Goal: Task Accomplishment & Management: Manage account settings

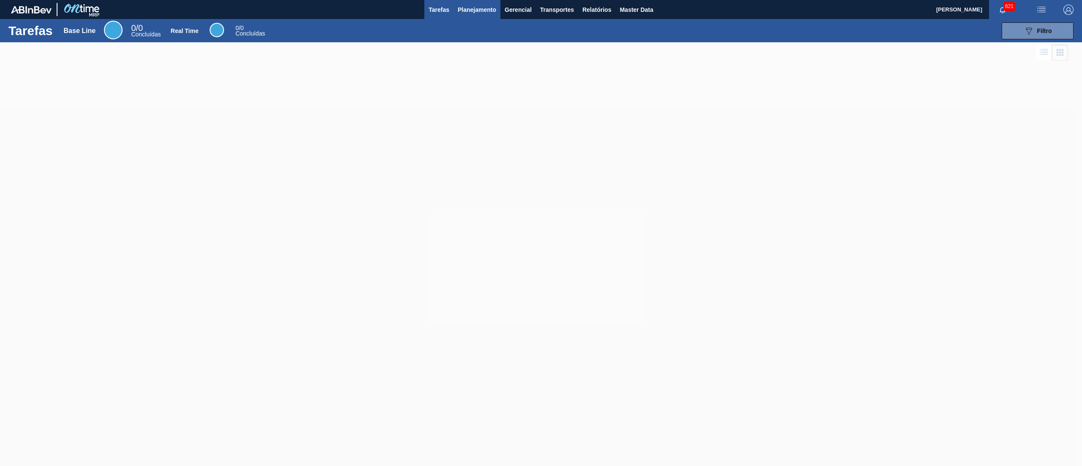
click at [471, 11] on span "Planejamento" at bounding box center [477, 10] width 38 height 10
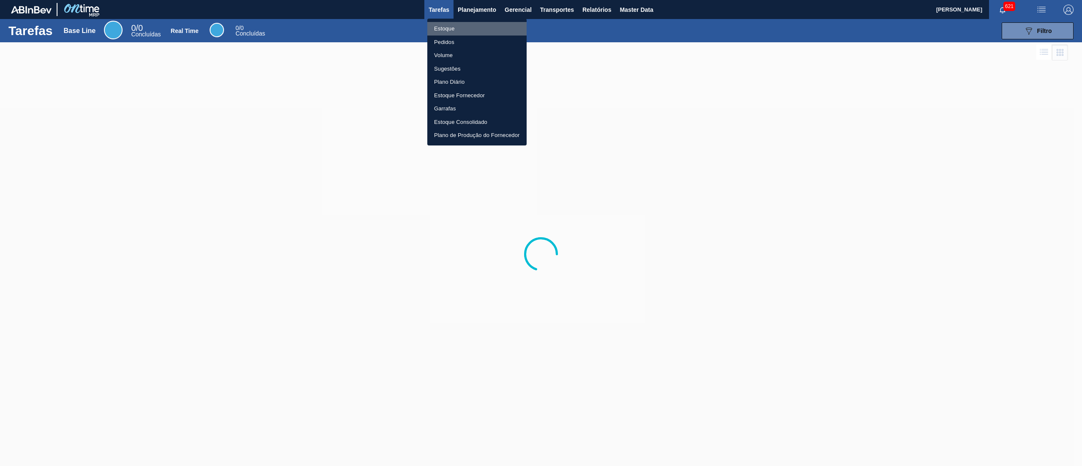
click at [457, 27] on li "Estoque" at bounding box center [476, 29] width 99 height 14
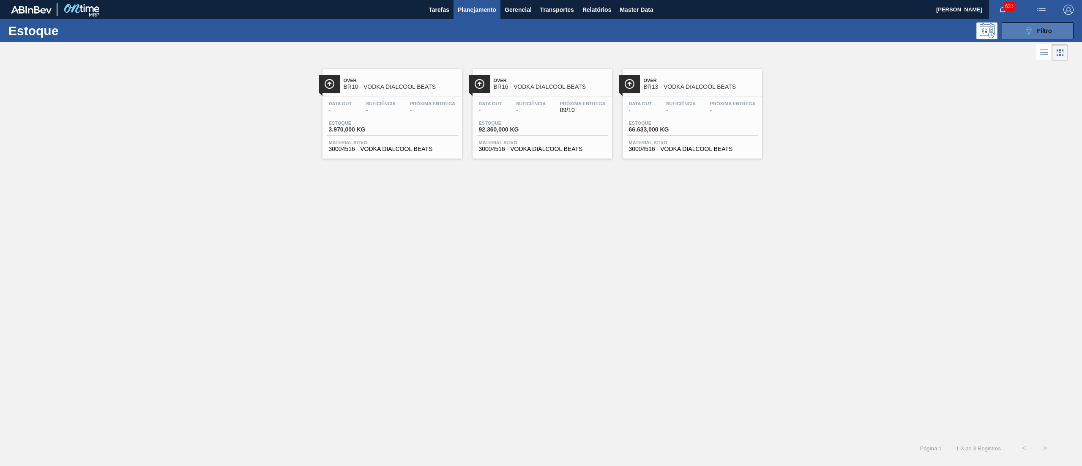
click at [1045, 32] on span "Filtro" at bounding box center [1044, 30] width 15 height 7
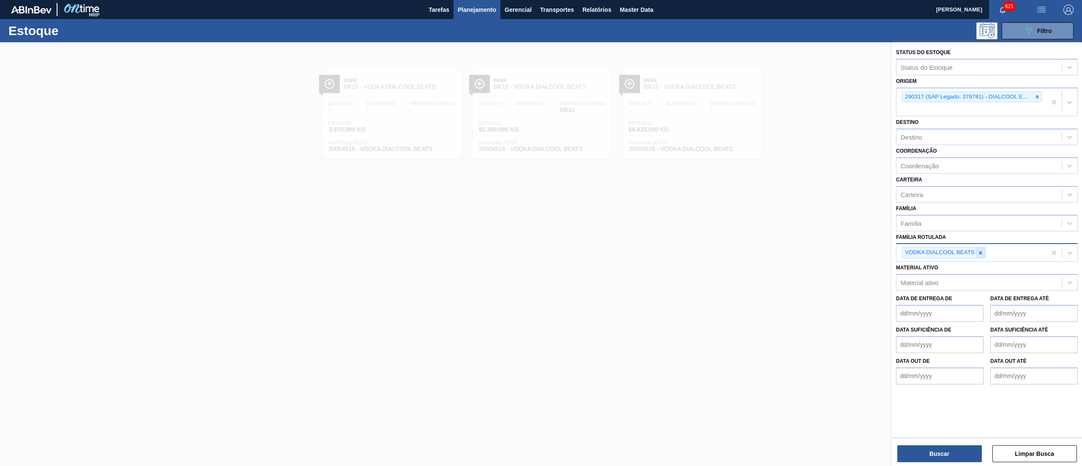
click at [981, 252] on icon at bounding box center [981, 252] width 3 height 3
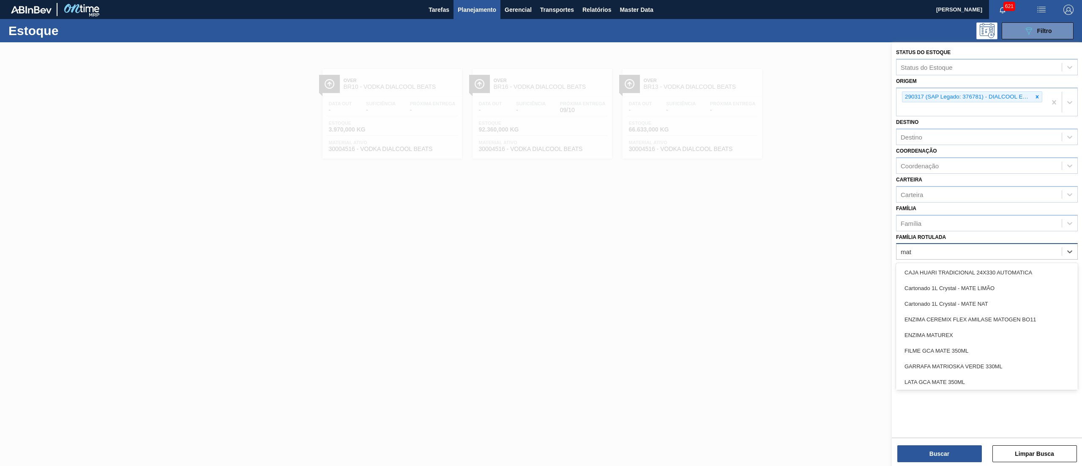
type Rotulada "matr"
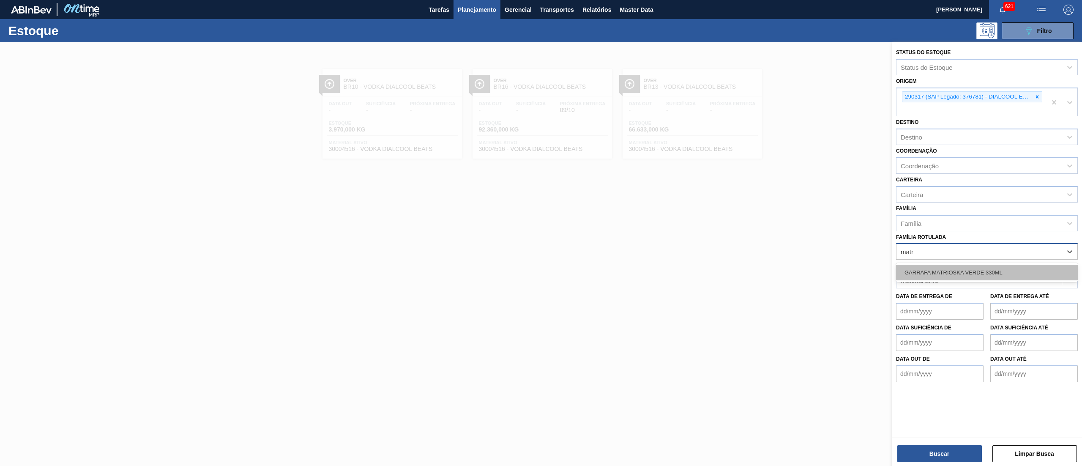
click at [985, 272] on div "GARRAFA MATRIOSKA VERDE 330ML" at bounding box center [987, 273] width 182 height 16
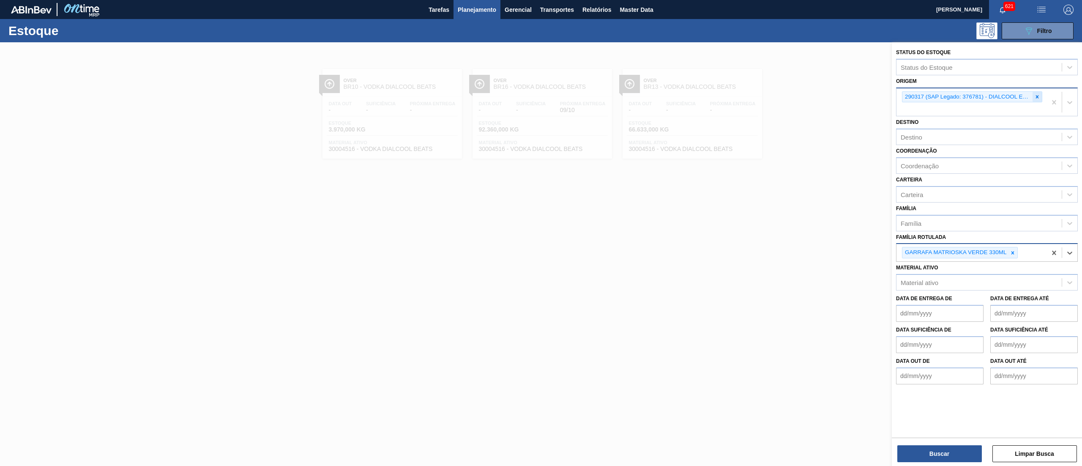
click at [1037, 101] on div at bounding box center [1037, 97] width 9 height 11
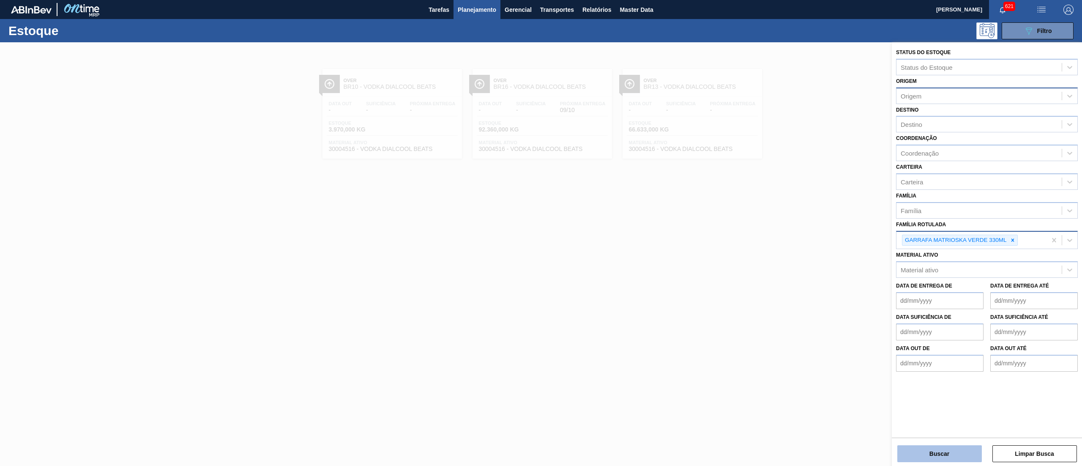
click at [917, 457] on button "Buscar" at bounding box center [940, 453] width 85 height 17
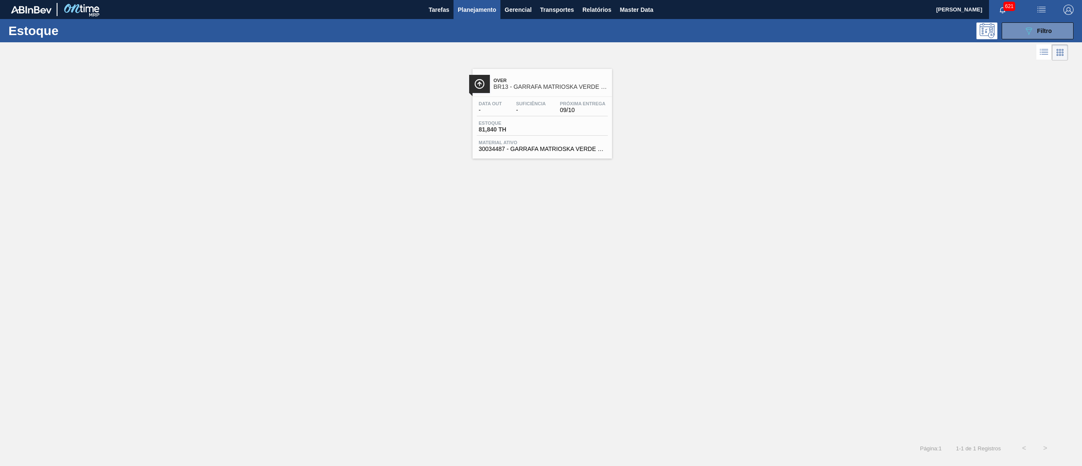
click at [559, 99] on div "Data out - Suficiência - Próxima Entrega 09/10 Estoque 81,840 TH Material ativo…" at bounding box center [543, 125] width 140 height 57
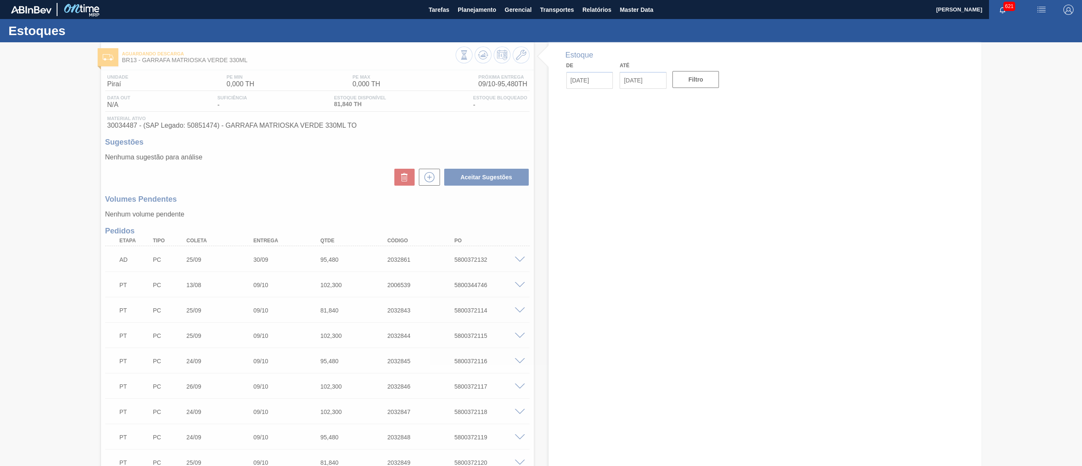
type input "[DATE]"
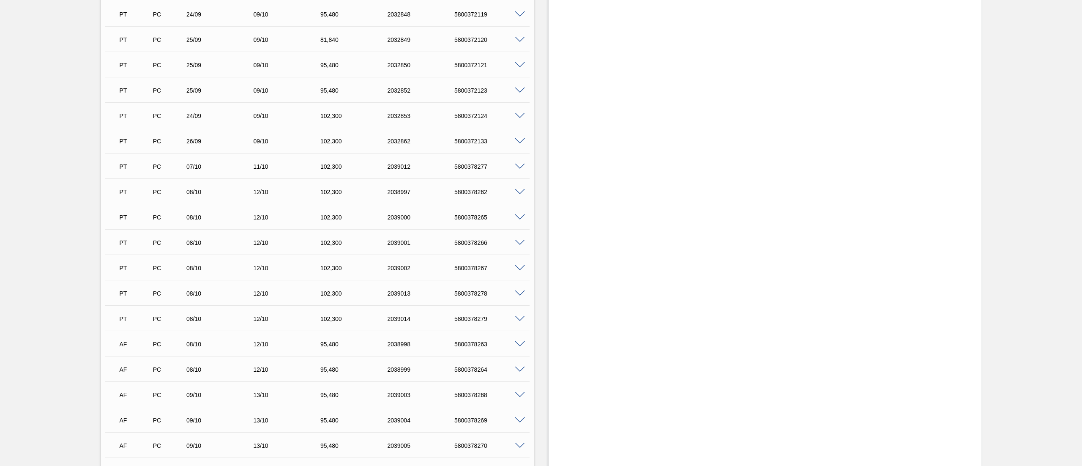
scroll to position [712, 0]
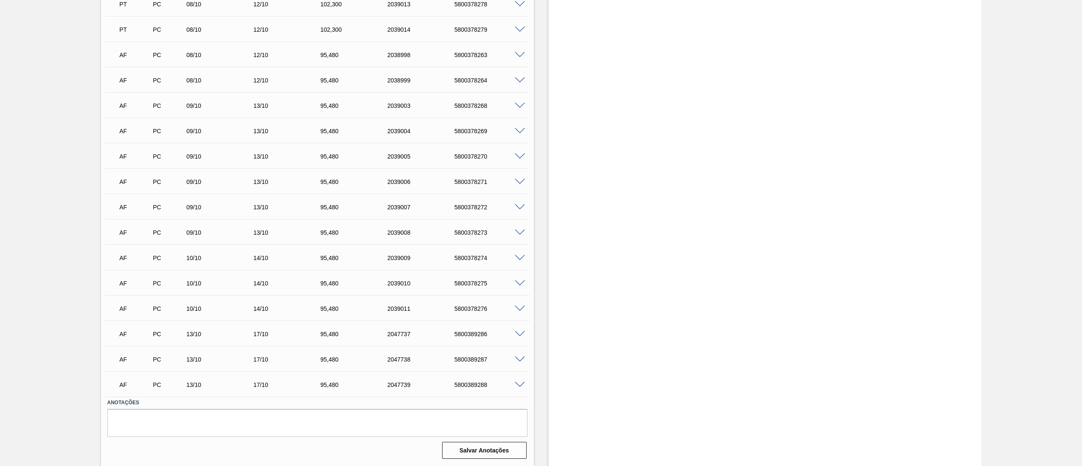
click at [521, 56] on span at bounding box center [520, 55] width 10 height 6
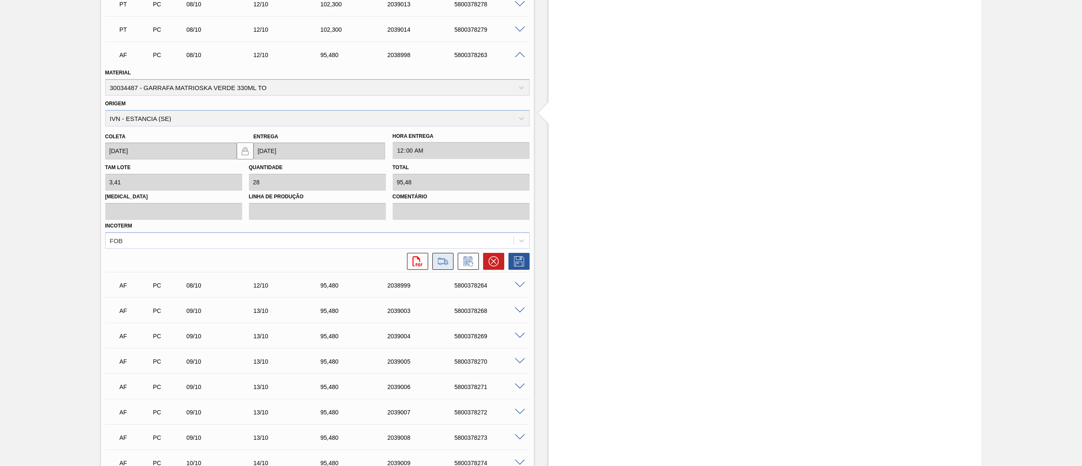
click at [442, 261] on icon at bounding box center [443, 261] width 14 height 10
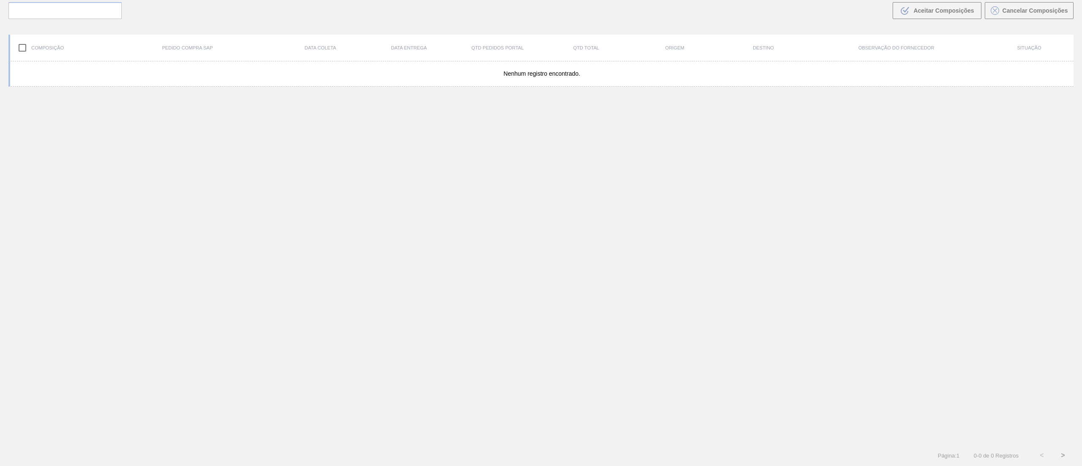
scroll to position [61, 0]
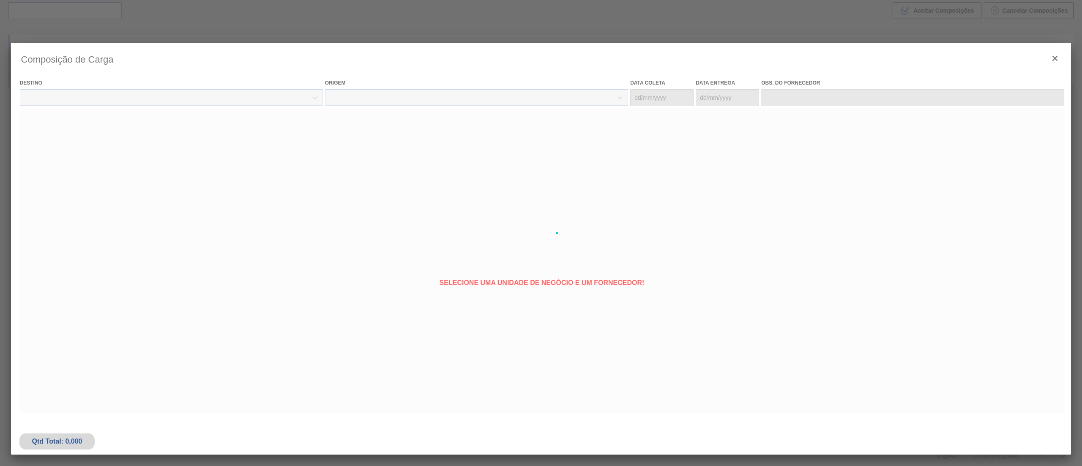
type coleta "[DATE]"
type Entrega "[DATE]"
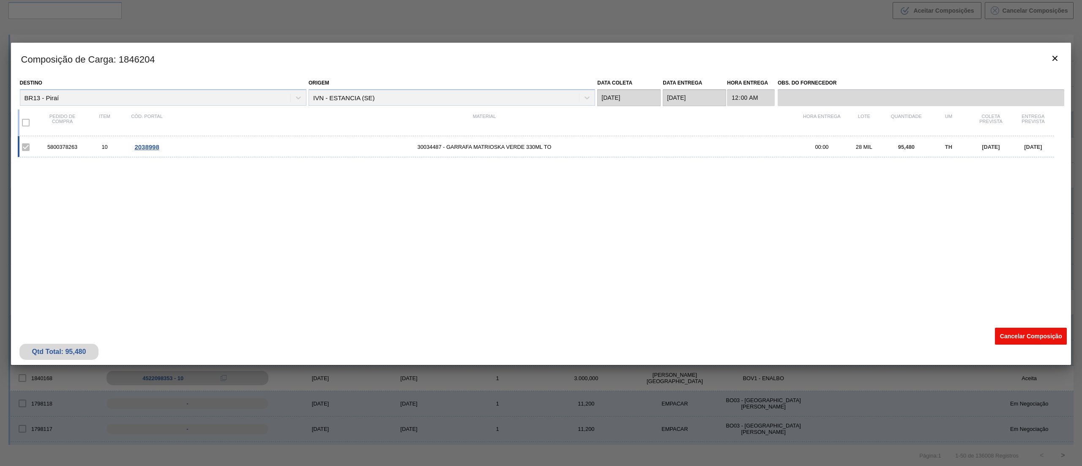
click at [1002, 333] on button "Cancelar Composição" at bounding box center [1031, 336] width 72 height 17
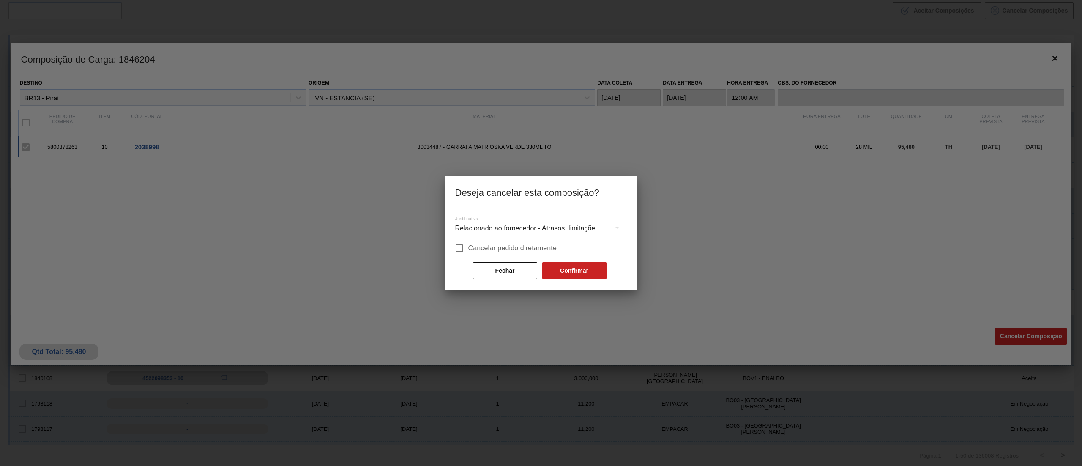
click at [511, 245] on span "Cancelar pedido diretamente" at bounding box center [512, 248] width 89 height 10
click at [468, 245] on input "Cancelar pedido diretamente" at bounding box center [460, 248] width 18 height 18
checkbox input "true"
click at [593, 277] on button "Confirmar" at bounding box center [574, 270] width 64 height 17
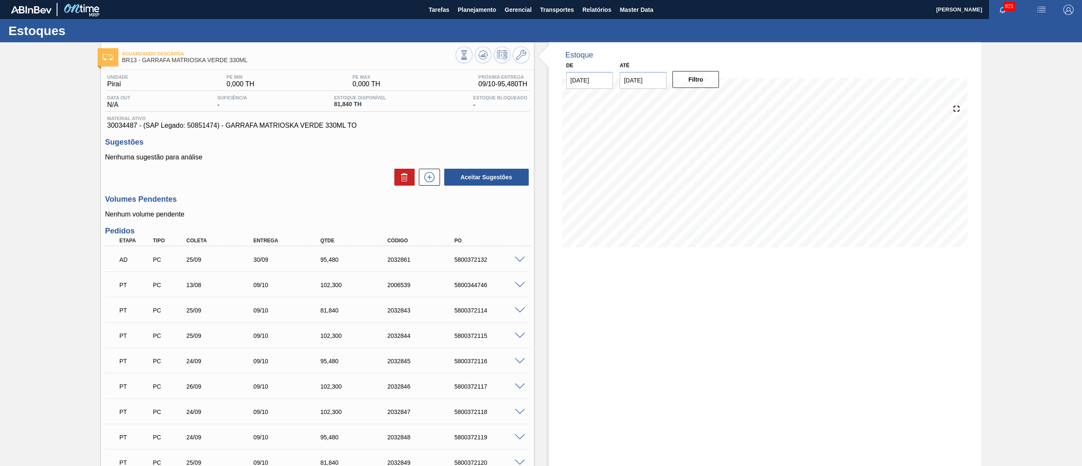
scroll to position [687, 0]
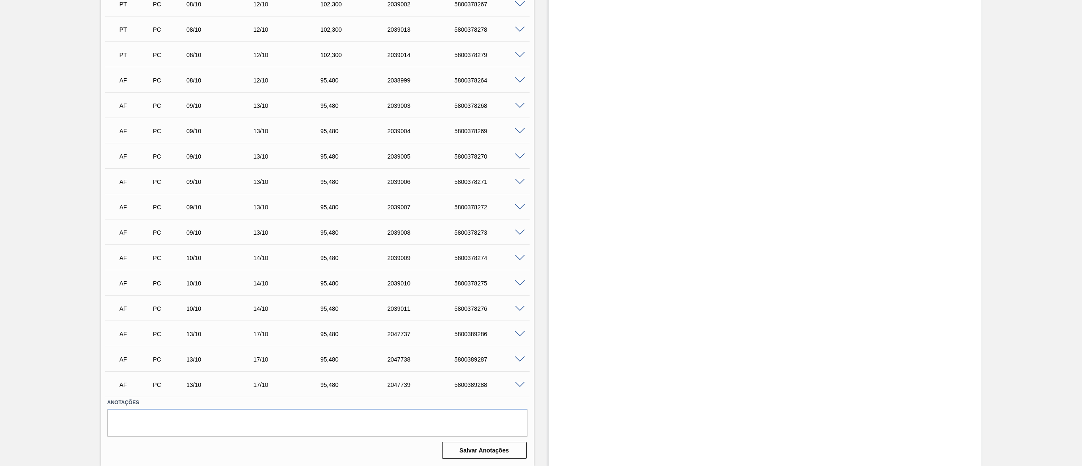
click at [515, 79] on span at bounding box center [520, 80] width 10 height 6
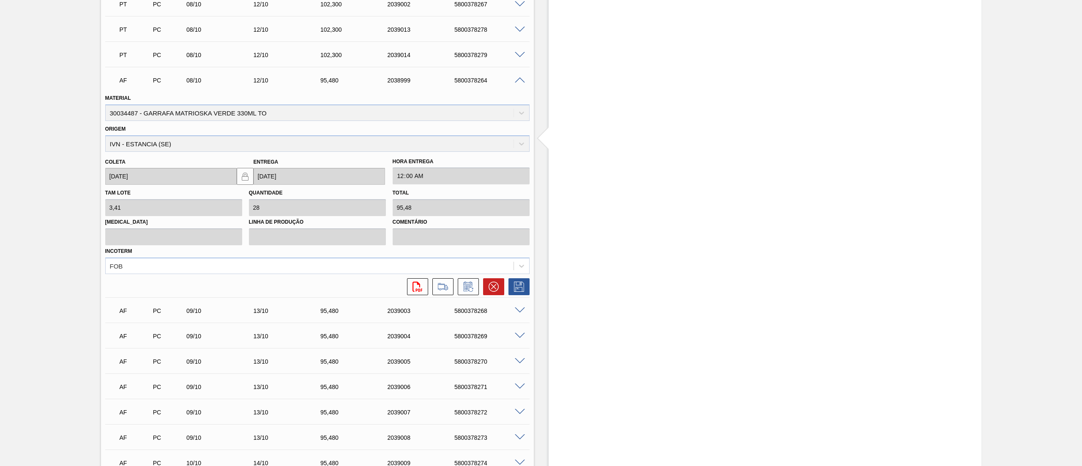
click at [524, 77] on span at bounding box center [520, 80] width 10 height 6
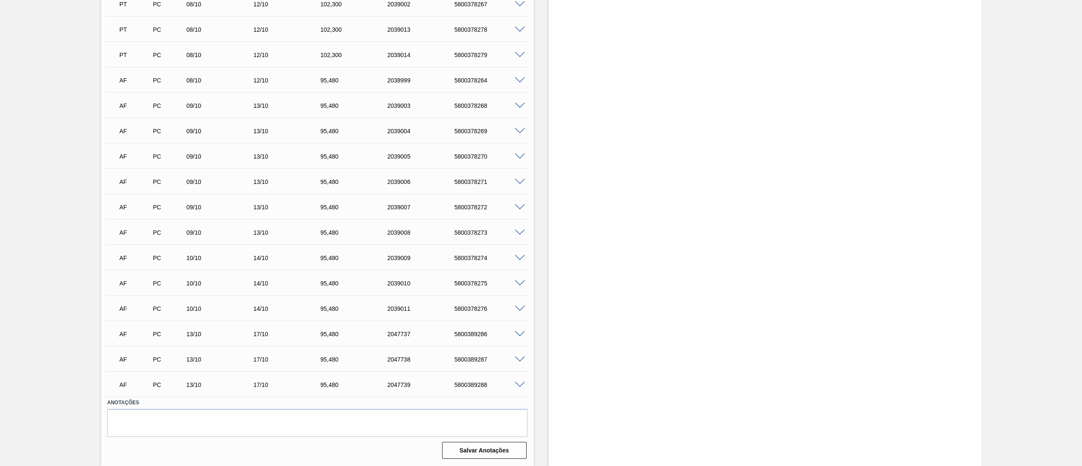
click at [523, 103] on span at bounding box center [520, 106] width 10 height 6
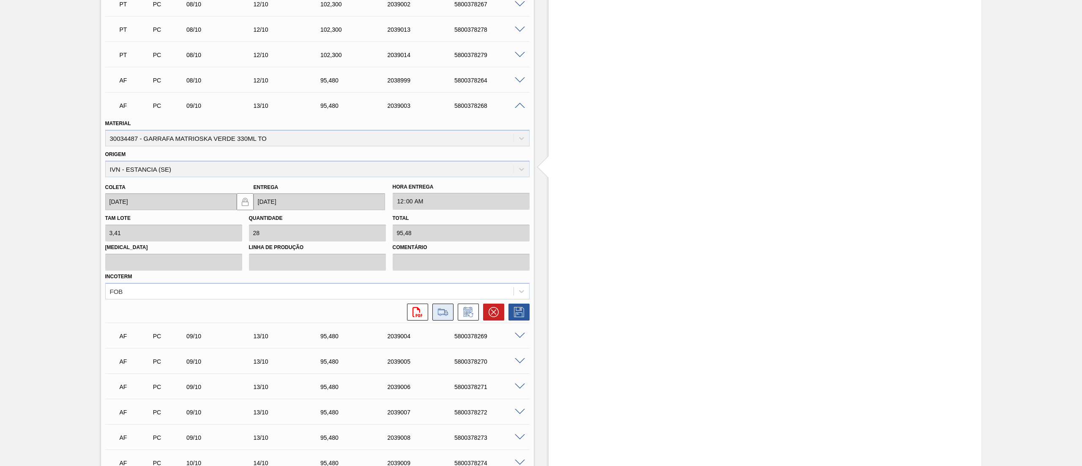
click at [445, 311] on icon at bounding box center [443, 312] width 10 height 6
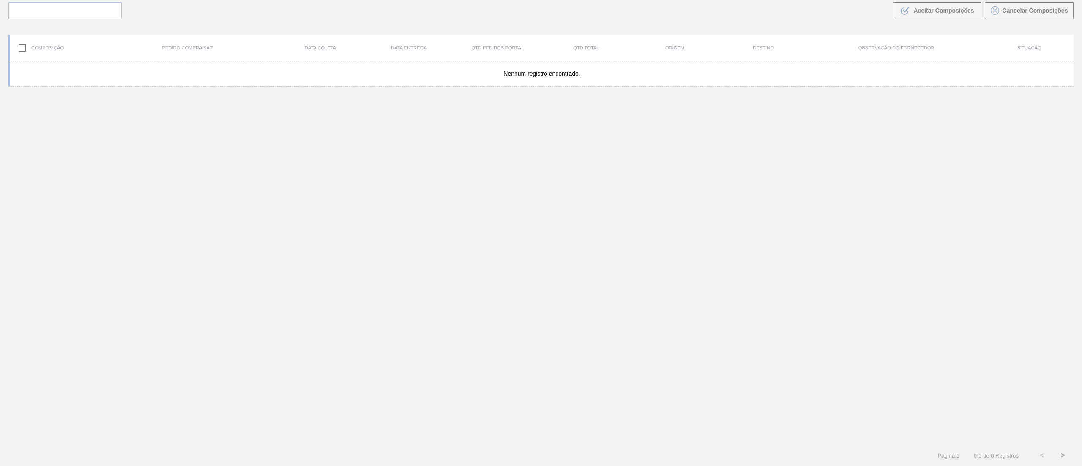
scroll to position [61, 0]
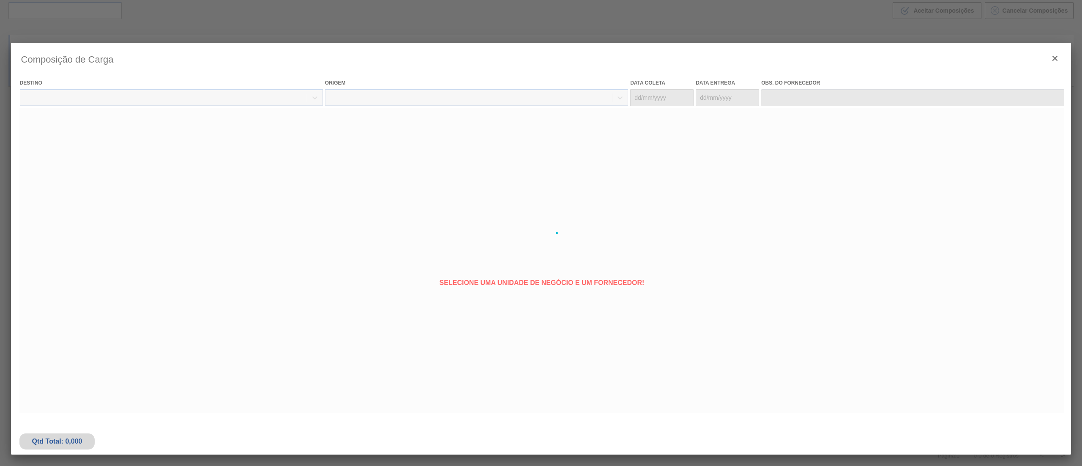
type coleta "[DATE]"
type Entrega "[DATE]"
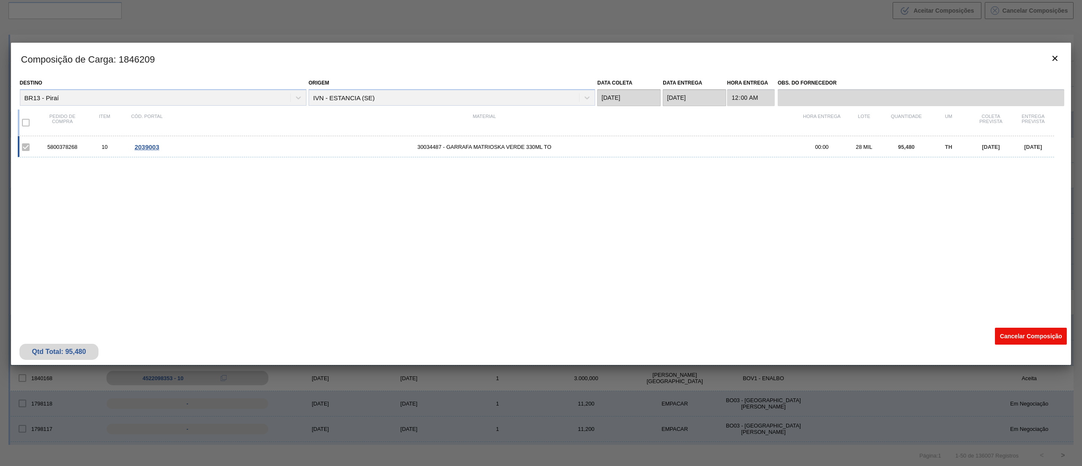
click at [1038, 333] on button "Cancelar Composição" at bounding box center [1031, 336] width 72 height 17
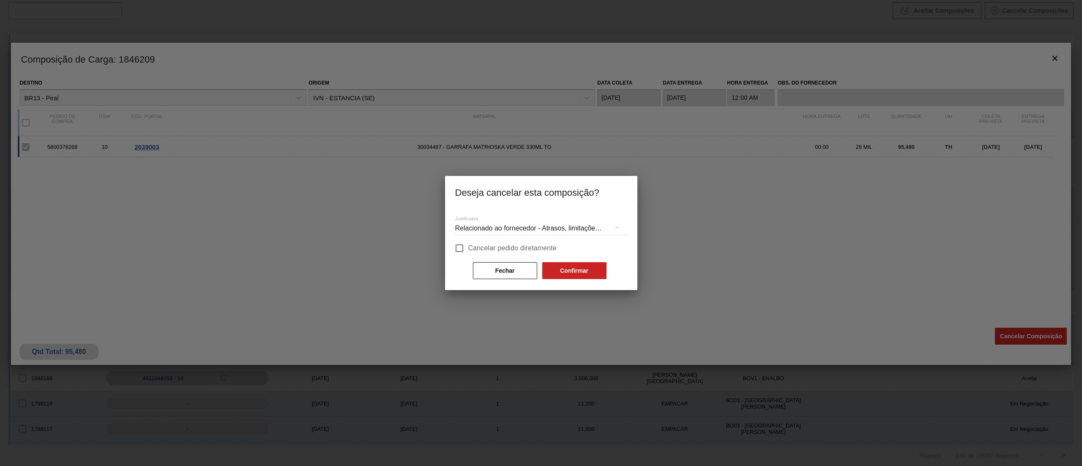
click at [460, 248] on input "Cancelar pedido diretamente" at bounding box center [460, 248] width 18 height 18
checkbox input "true"
click at [579, 271] on button "Confirmar" at bounding box center [574, 270] width 64 height 17
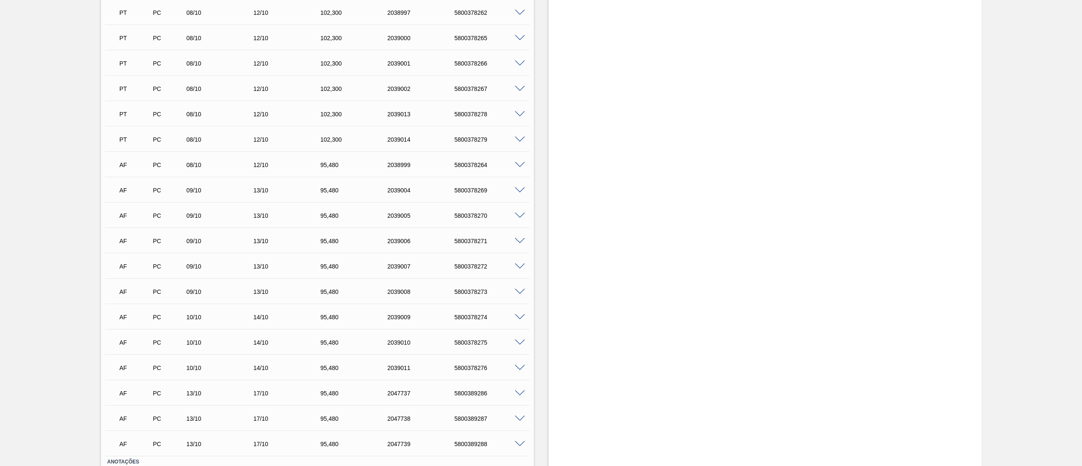
scroll to position [661, 0]
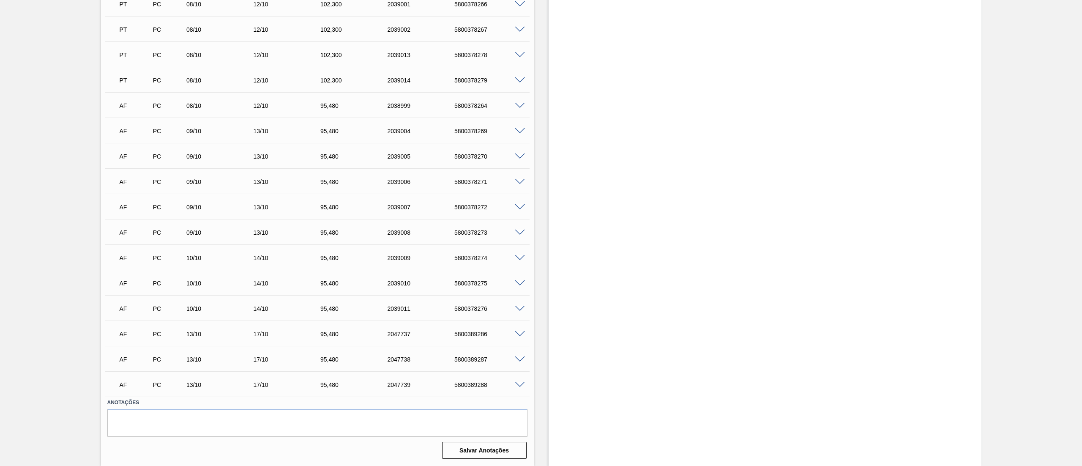
click at [521, 107] on span at bounding box center [520, 106] width 10 height 6
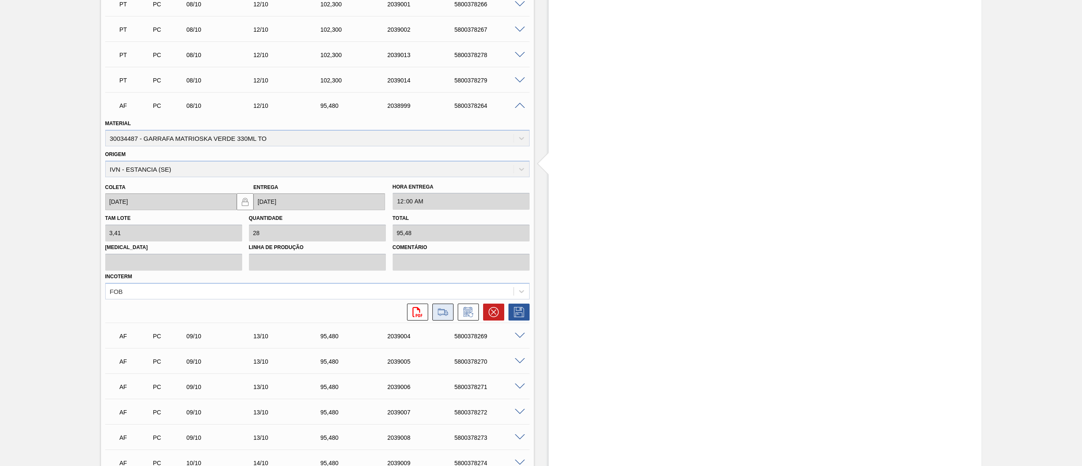
click at [446, 317] on button at bounding box center [442, 312] width 21 height 17
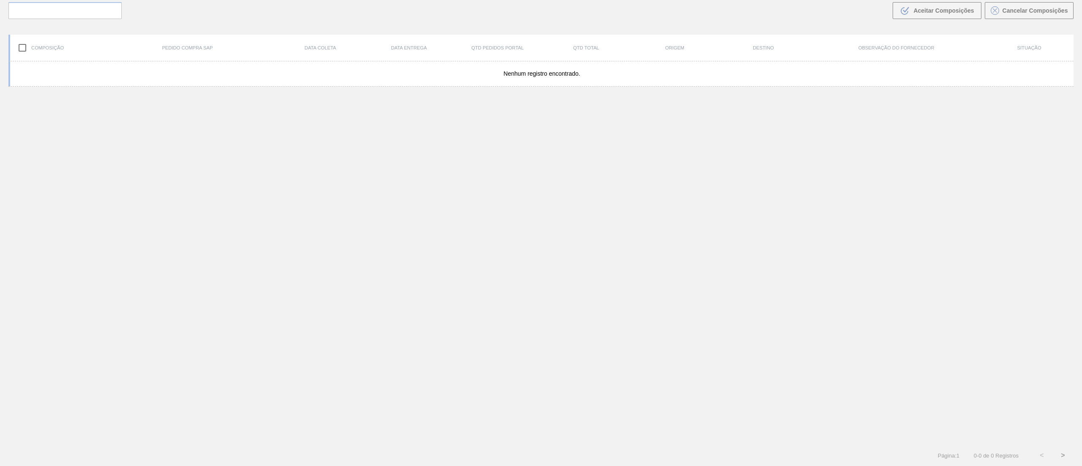
scroll to position [61, 0]
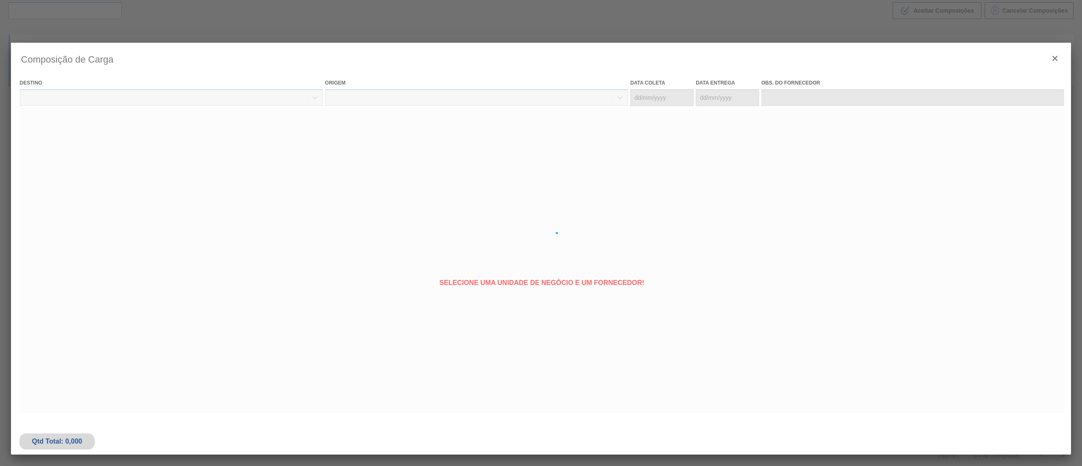
type coleta "[DATE]"
type Entrega "[DATE]"
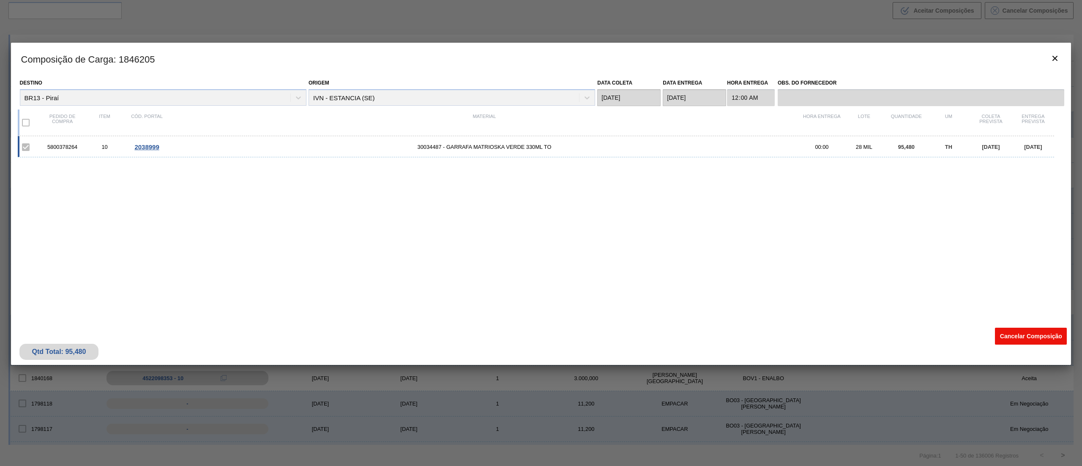
click at [1012, 334] on button "Cancelar Composição" at bounding box center [1031, 336] width 72 height 17
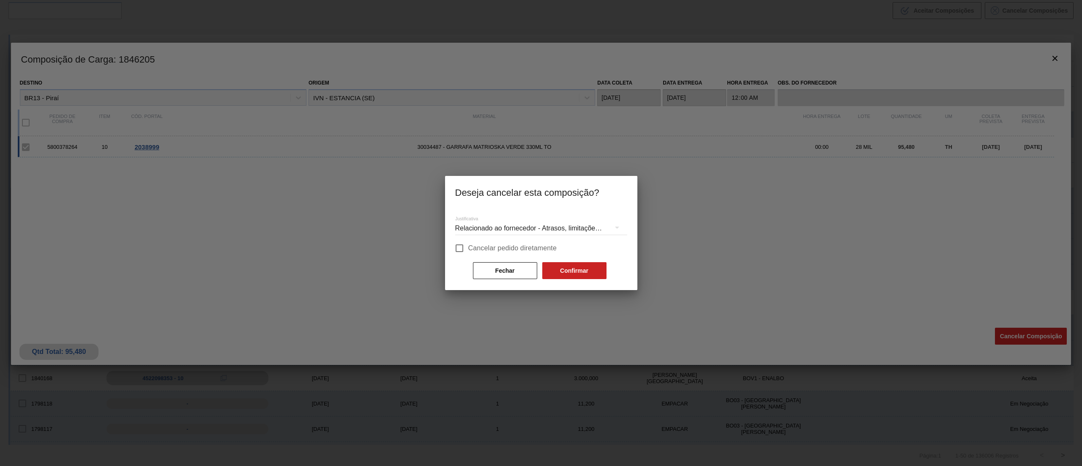
click at [489, 241] on label "Cancelar pedido diretamente" at bounding box center [504, 248] width 107 height 18
click at [468, 241] on input "Cancelar pedido diretamente" at bounding box center [460, 248] width 18 height 18
checkbox input "true"
click at [580, 268] on button "Confirmar" at bounding box center [574, 270] width 64 height 17
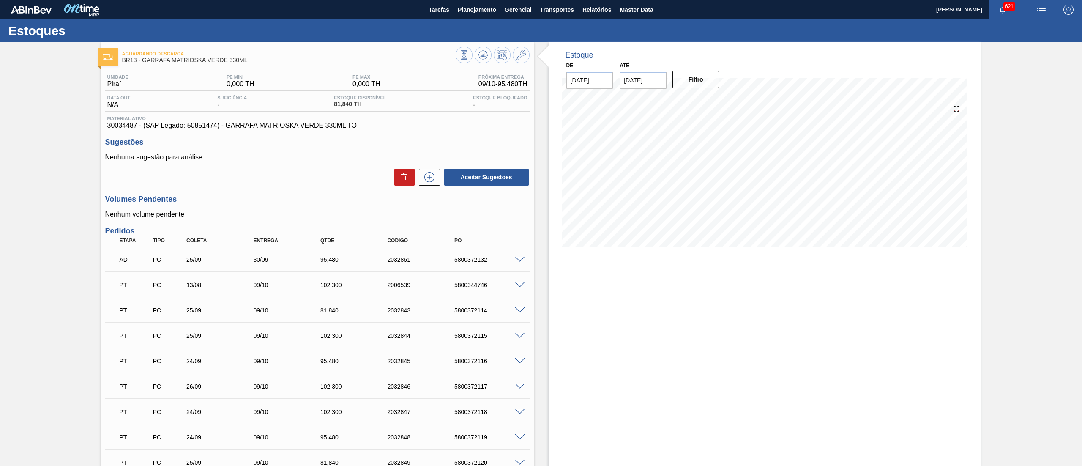
scroll to position [636, 0]
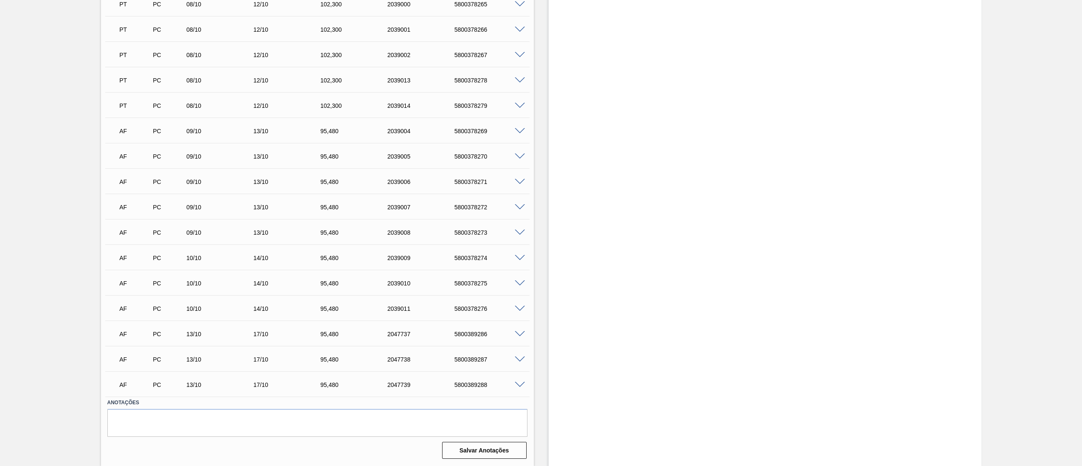
click at [517, 382] on span at bounding box center [520, 385] width 10 height 6
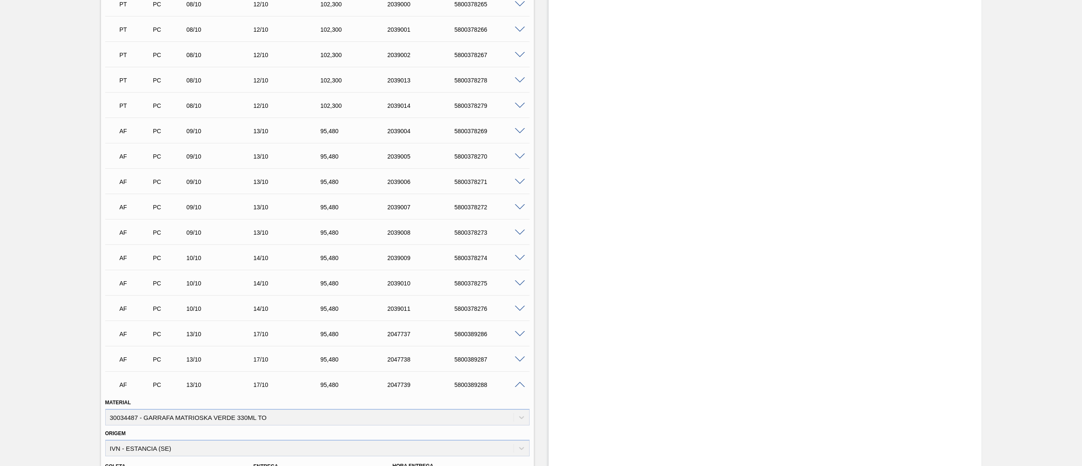
scroll to position [840, 0]
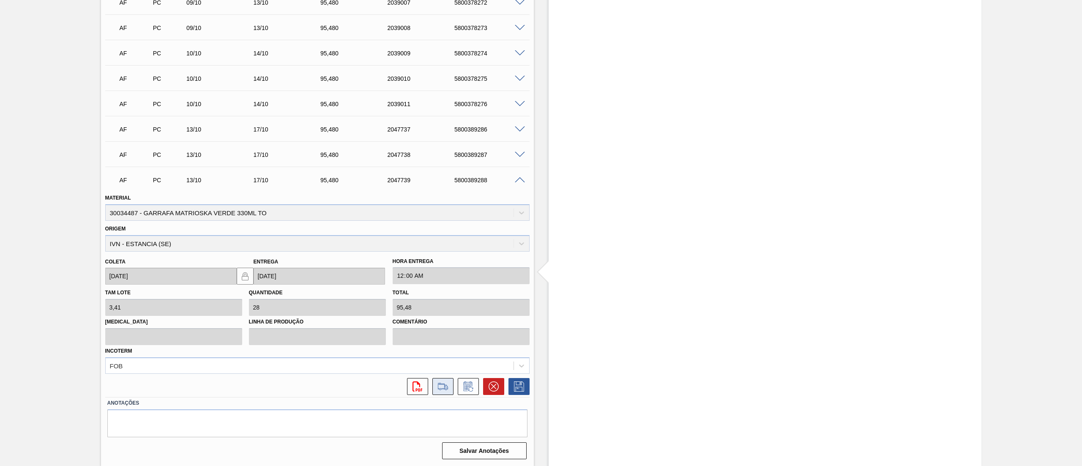
click at [438, 381] on icon at bounding box center [443, 386] width 14 height 10
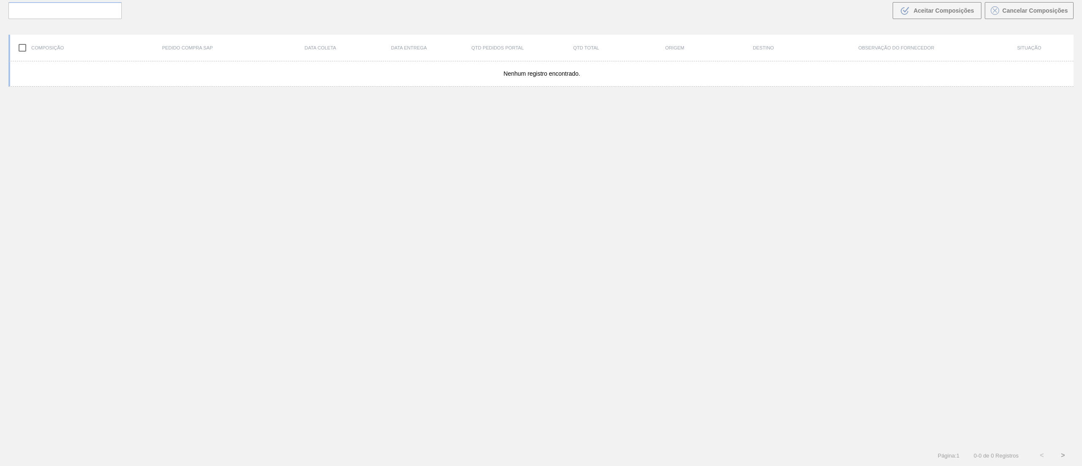
scroll to position [61, 0]
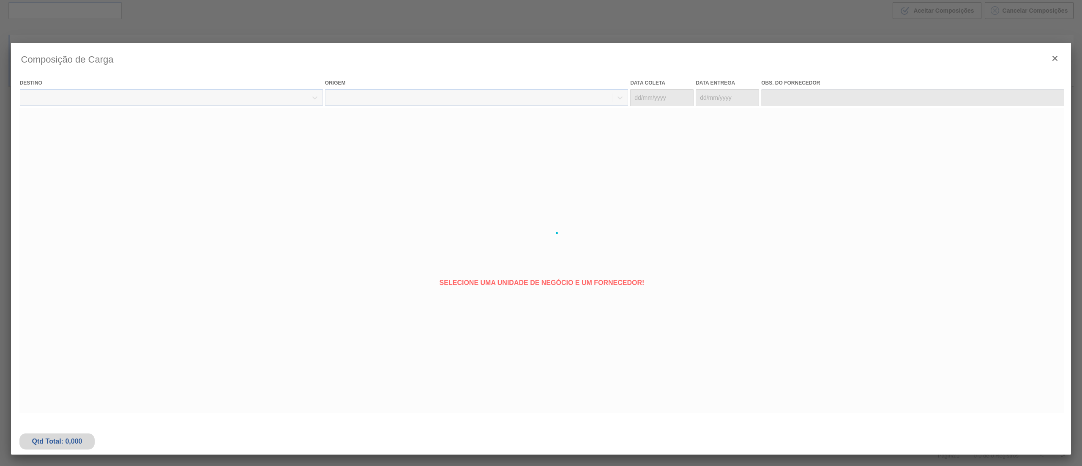
type coleta "[DATE]"
type Entrega "[DATE]"
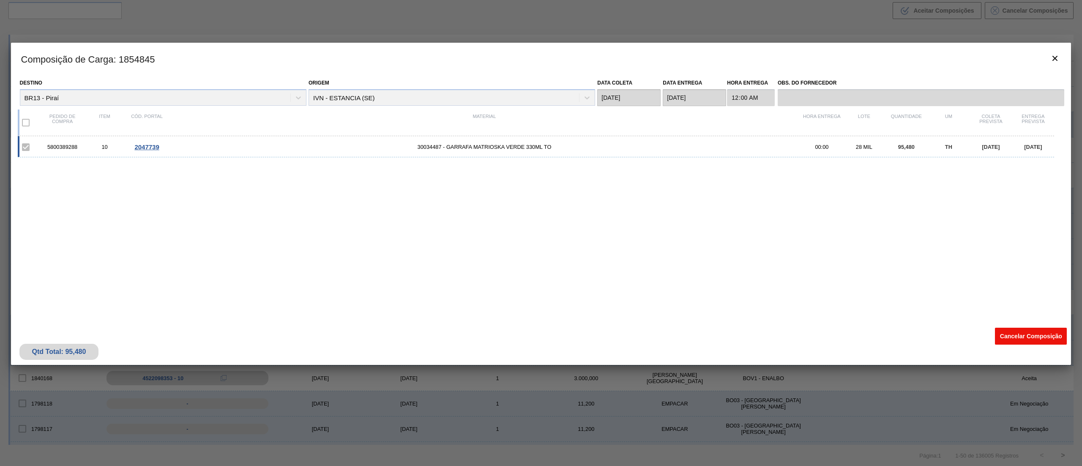
click at [1008, 342] on button "Cancelar Composição" at bounding box center [1031, 336] width 72 height 17
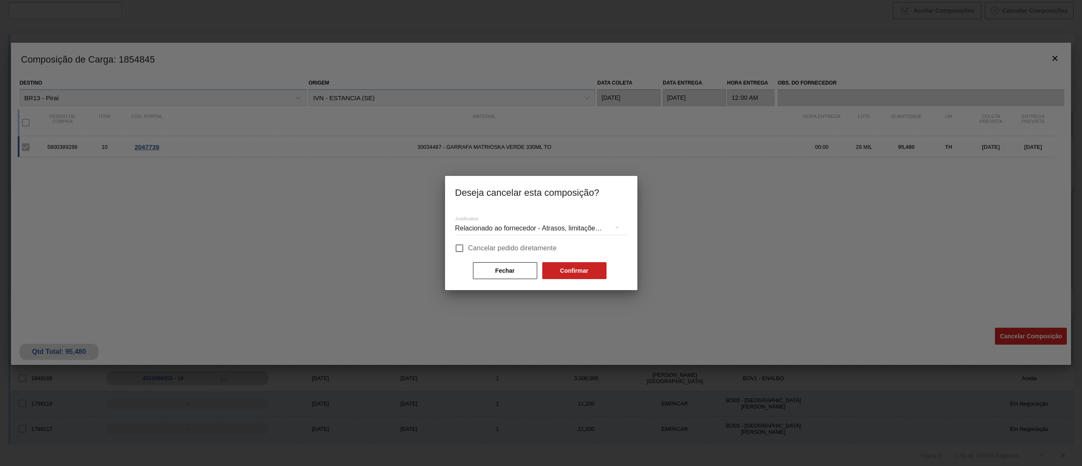
click at [471, 246] on span "Cancelar pedido diretamente" at bounding box center [512, 248] width 89 height 10
click at [468, 246] on input "Cancelar pedido diretamente" at bounding box center [460, 248] width 18 height 18
checkbox input "true"
click at [598, 272] on button "Confirmar" at bounding box center [574, 270] width 64 height 17
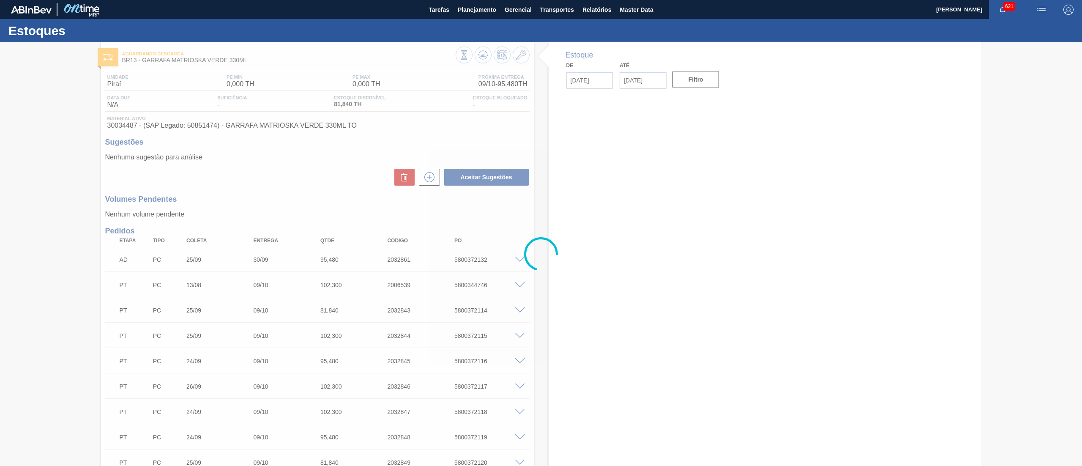
type input "[DATE]"
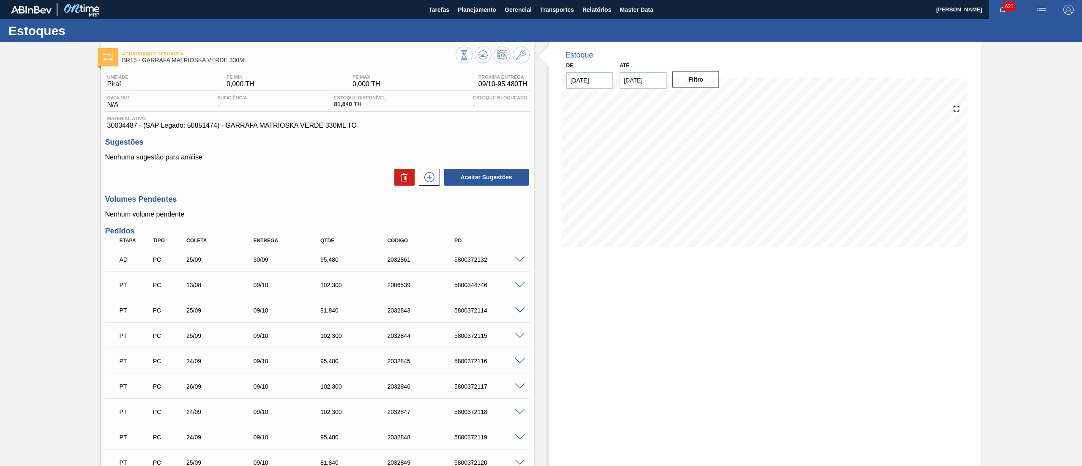
scroll to position [610, 0]
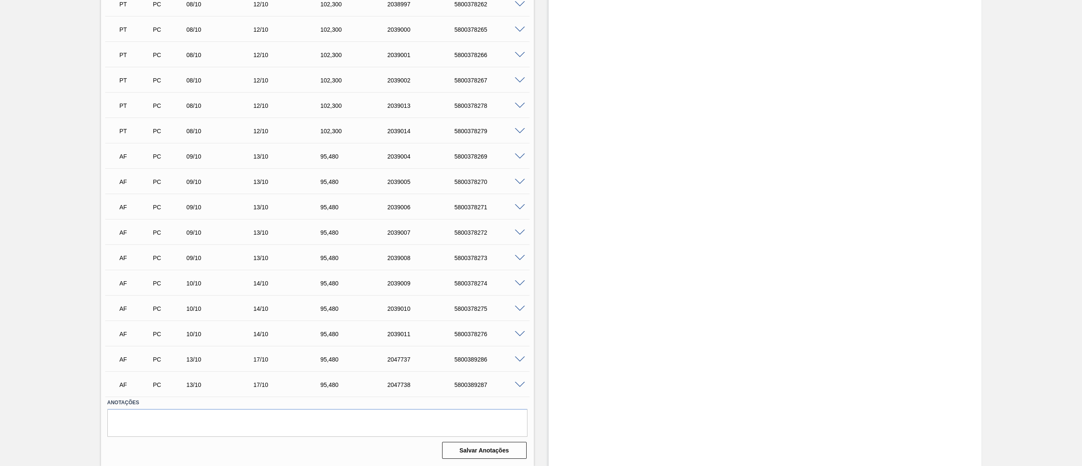
click at [518, 383] on span at bounding box center [520, 385] width 10 height 6
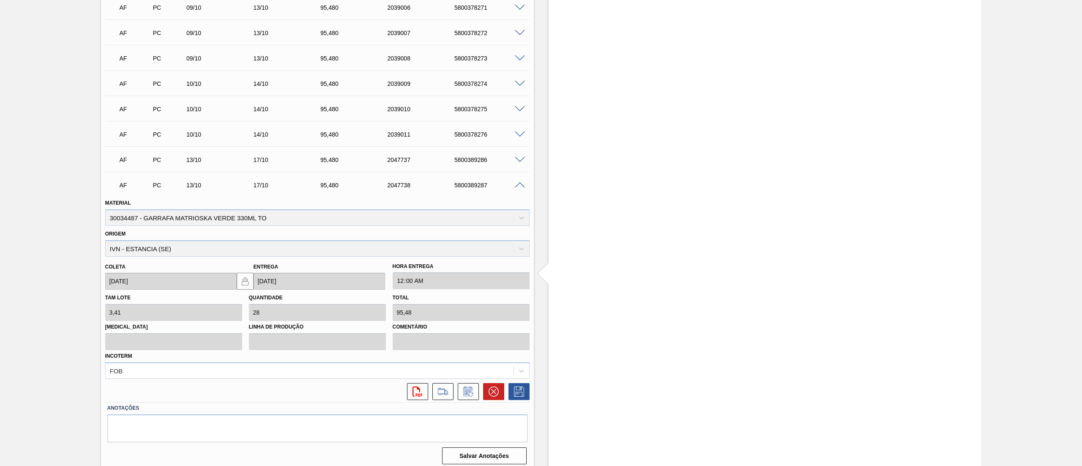
scroll to position [815, 0]
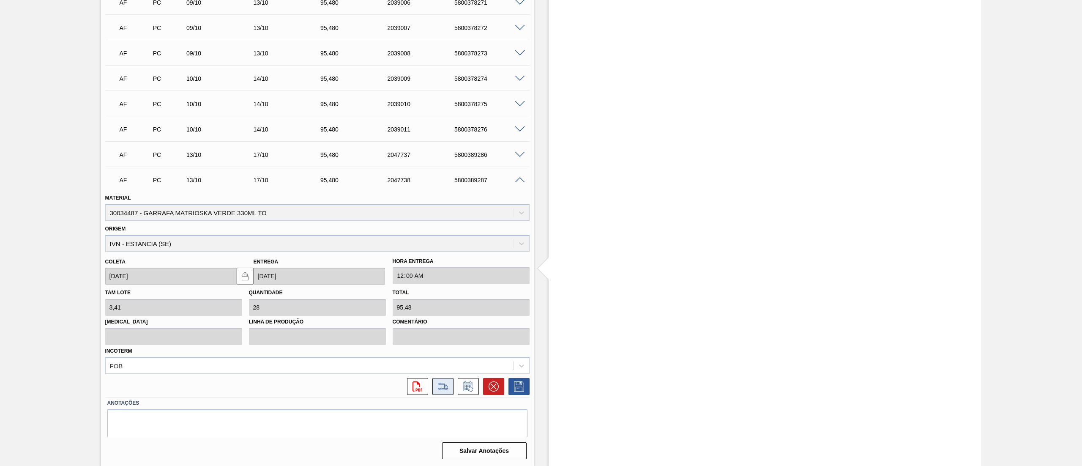
click at [445, 392] on button at bounding box center [442, 386] width 21 height 17
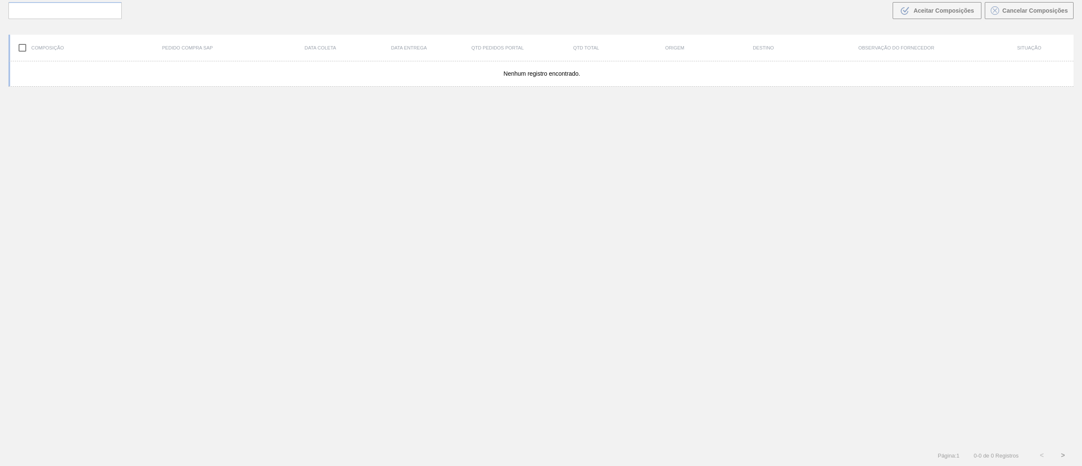
scroll to position [61, 0]
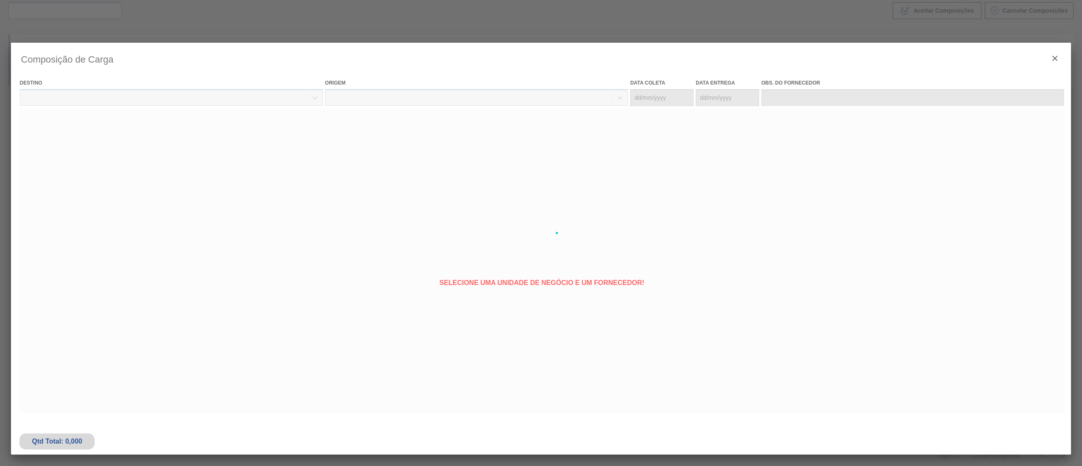
type coleta "[DATE]"
type Entrega "[DATE]"
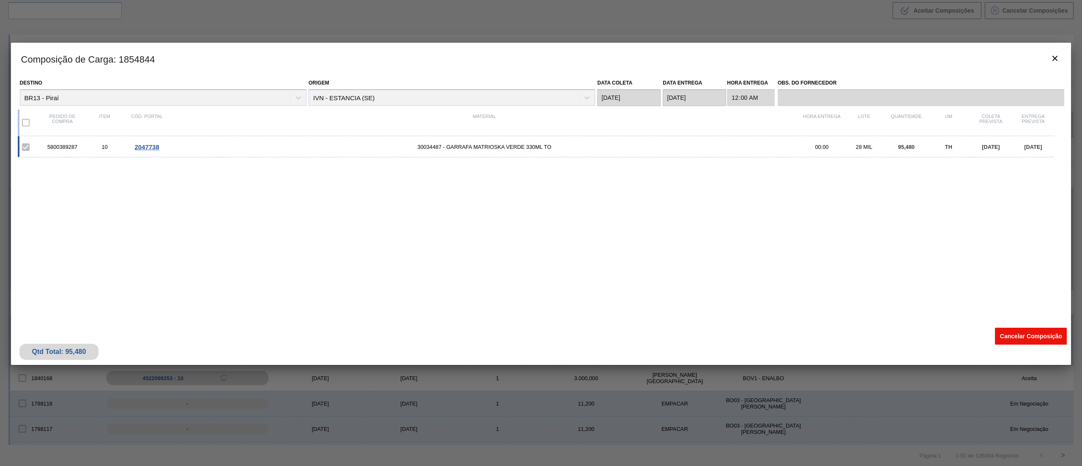
click at [1020, 334] on button "Cancelar Composição" at bounding box center [1031, 336] width 72 height 17
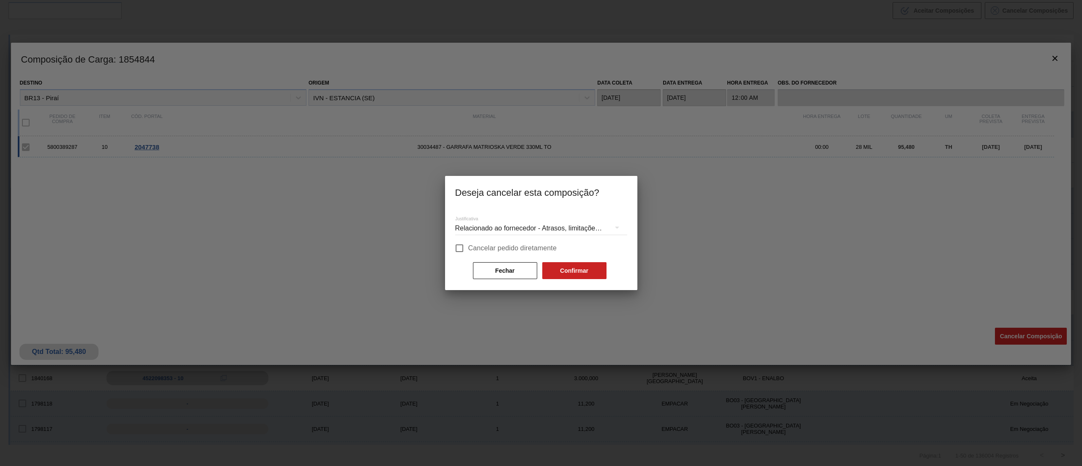
click at [482, 244] on span "Cancelar pedido diretamente" at bounding box center [512, 248] width 89 height 10
click at [468, 244] on input "Cancelar pedido diretamente" at bounding box center [460, 248] width 18 height 18
checkbox input "true"
click at [592, 273] on button "Confirmar" at bounding box center [574, 270] width 64 height 17
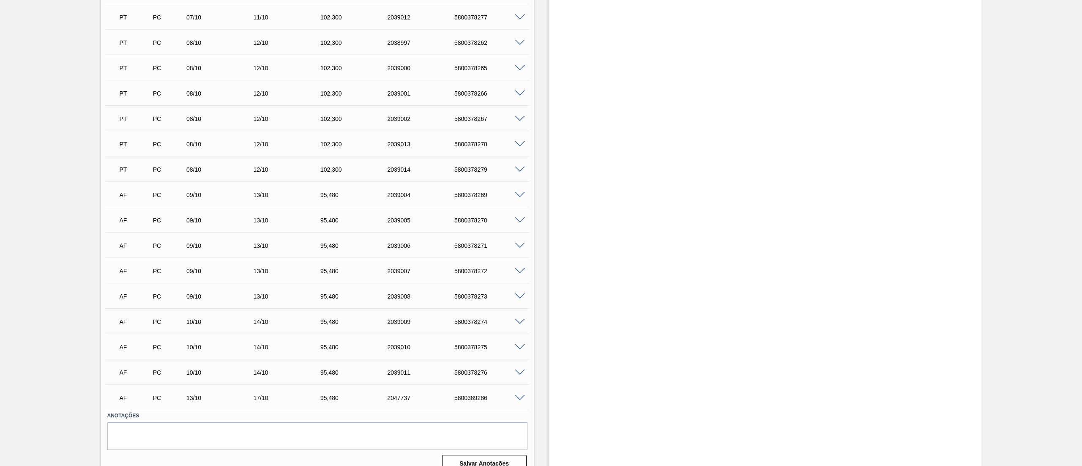
scroll to position [585, 0]
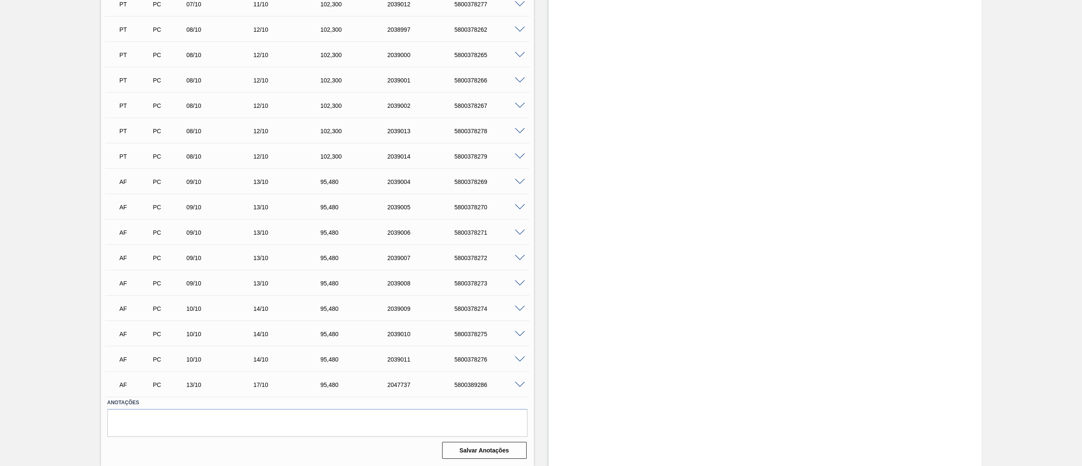
click at [516, 382] on span at bounding box center [520, 385] width 10 height 6
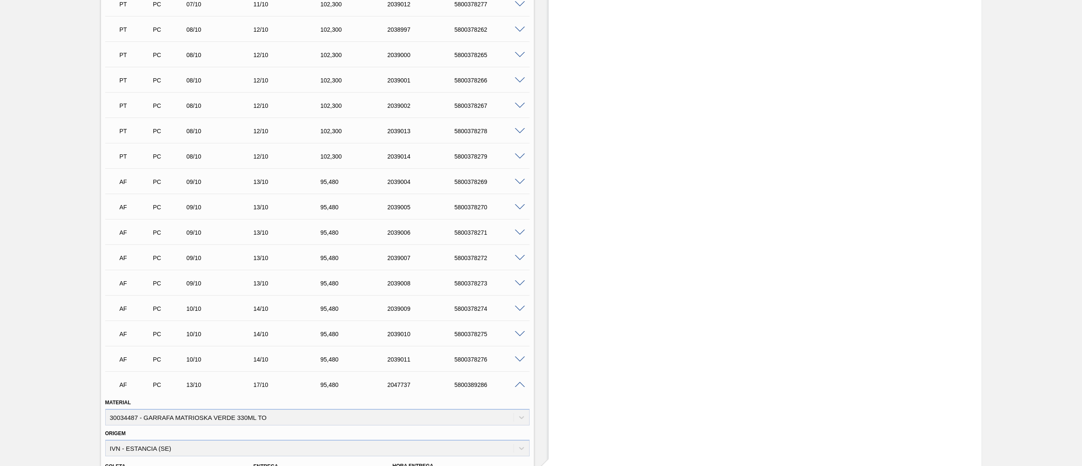
scroll to position [790, 0]
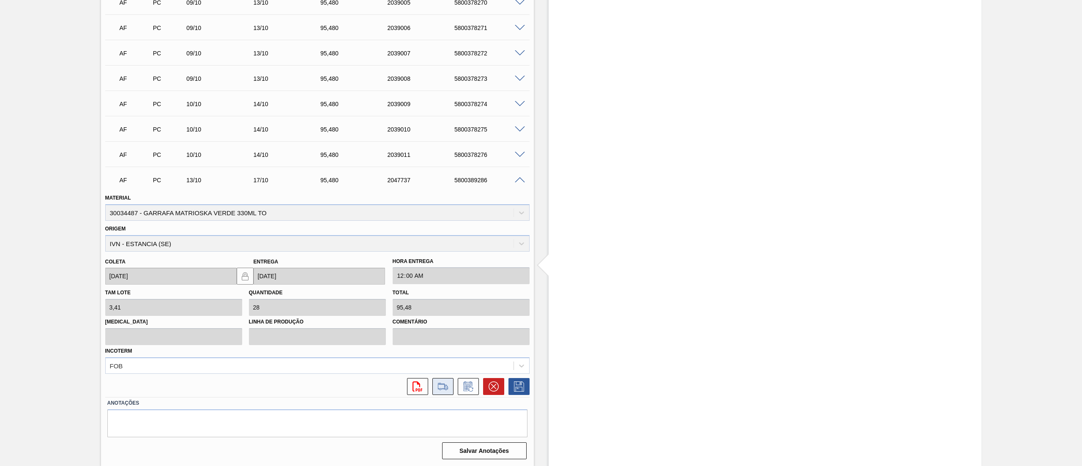
click at [445, 382] on icon at bounding box center [443, 386] width 14 height 10
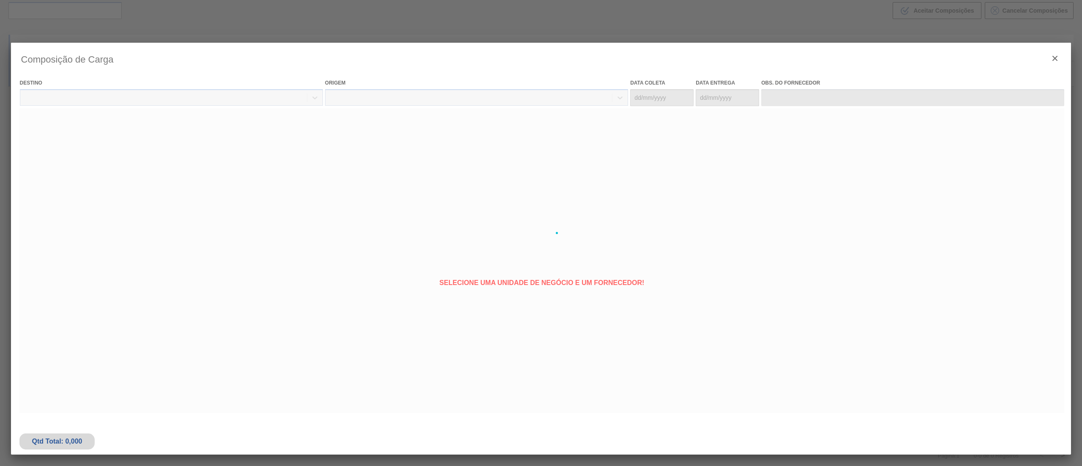
type coleta "[DATE]"
type Entrega "[DATE]"
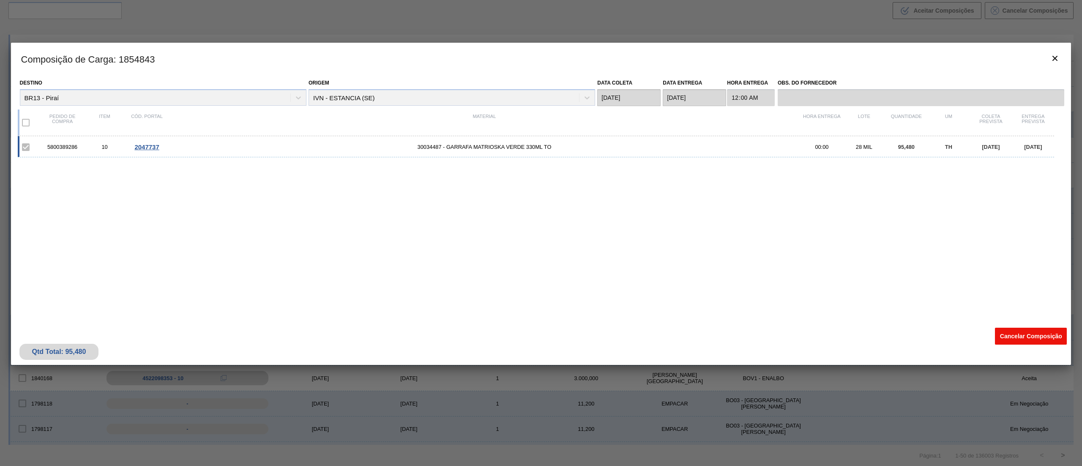
click at [1003, 331] on button "Cancelar Composição" at bounding box center [1031, 336] width 72 height 17
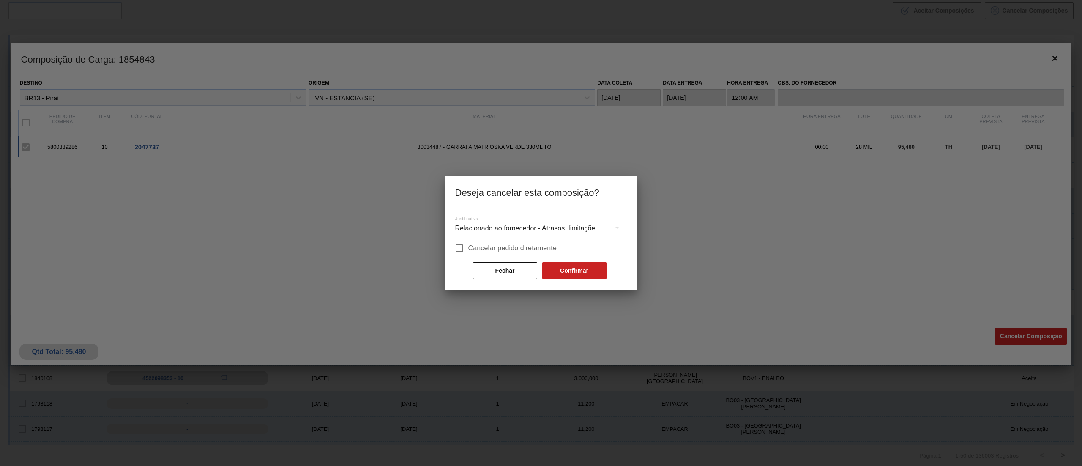
click at [470, 248] on span "Cancelar pedido diretamente" at bounding box center [512, 248] width 89 height 10
click at [468, 248] on input "Cancelar pedido diretamente" at bounding box center [460, 248] width 18 height 18
checkbox input "true"
click at [587, 265] on button "Confirmar" at bounding box center [574, 270] width 64 height 17
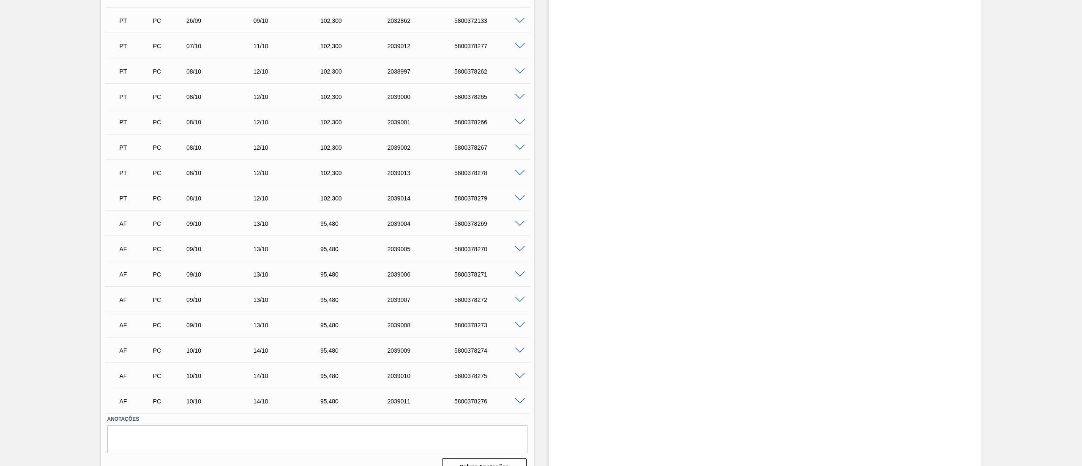
scroll to position [560, 0]
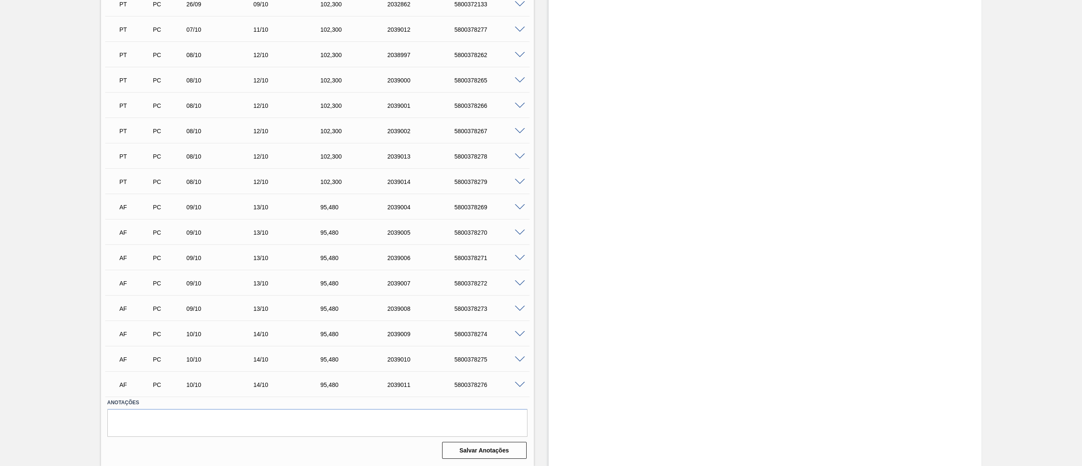
click at [517, 383] on span at bounding box center [520, 385] width 10 height 6
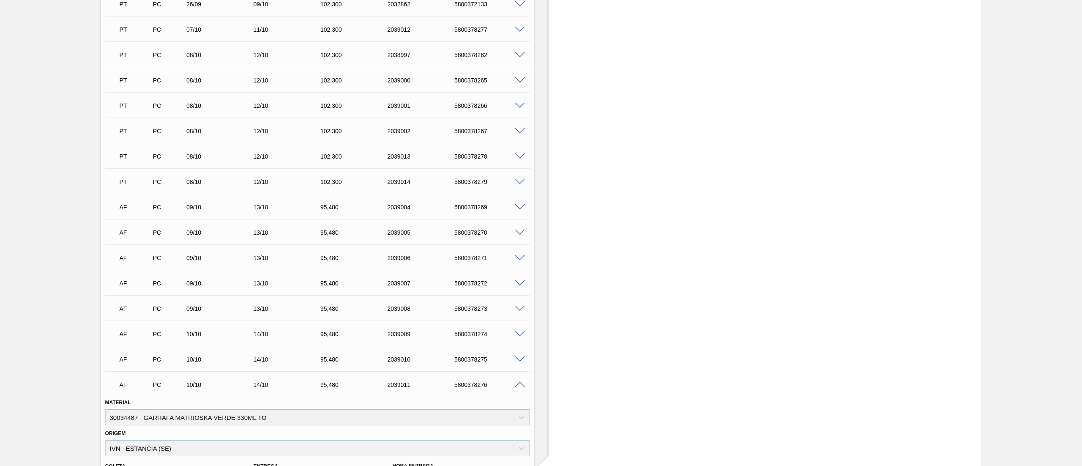
scroll to position [764, 0]
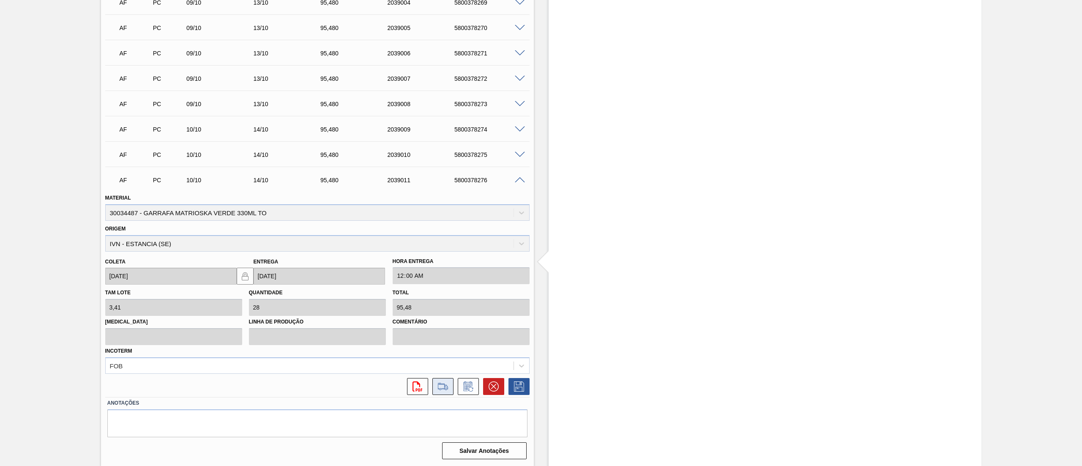
click at [445, 385] on icon at bounding box center [443, 386] width 10 height 6
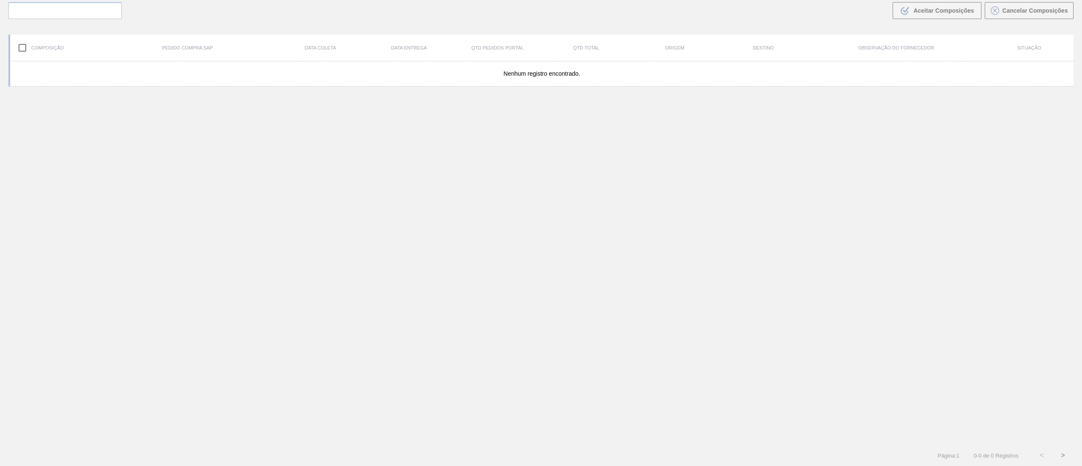
scroll to position [61, 0]
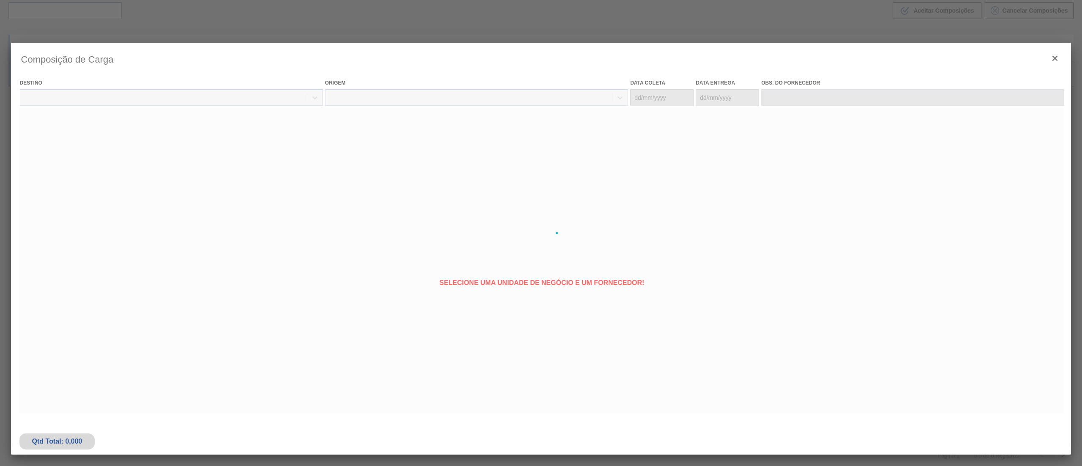
type coleta "[DATE]"
type Entrega "[DATE]"
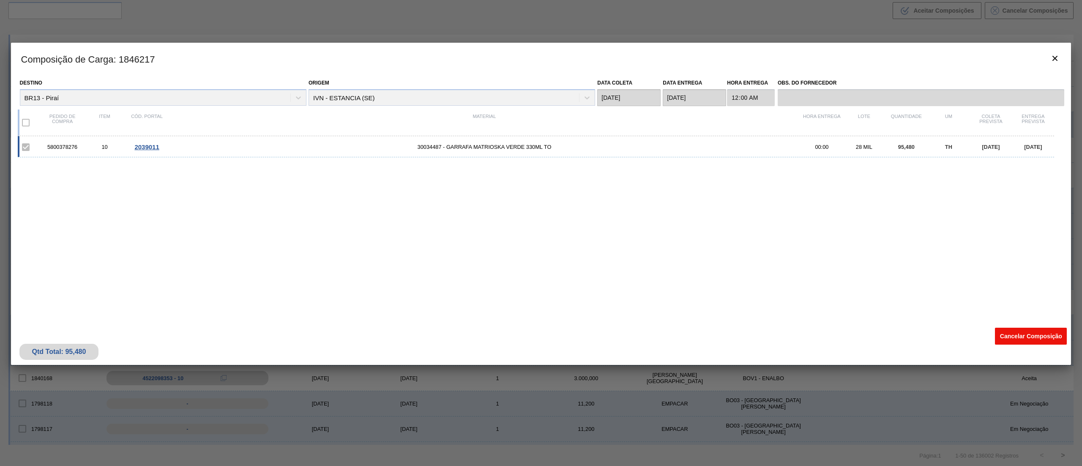
click at [1000, 333] on button "Cancelar Composição" at bounding box center [1031, 336] width 72 height 17
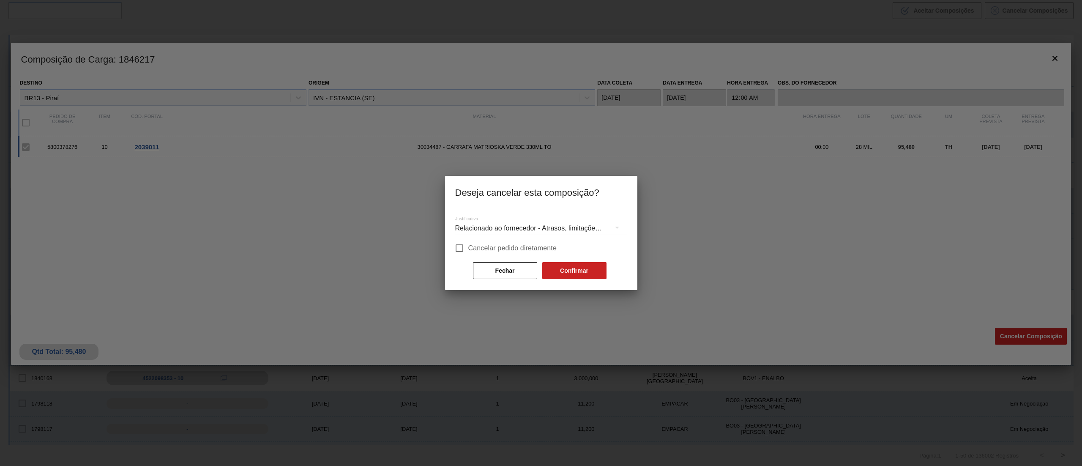
click at [496, 249] on span "Cancelar pedido diretamente" at bounding box center [512, 248] width 89 height 10
click at [468, 249] on input "Cancelar pedido diretamente" at bounding box center [460, 248] width 18 height 18
checkbox input "true"
click at [582, 272] on button "Confirmar" at bounding box center [574, 270] width 64 height 17
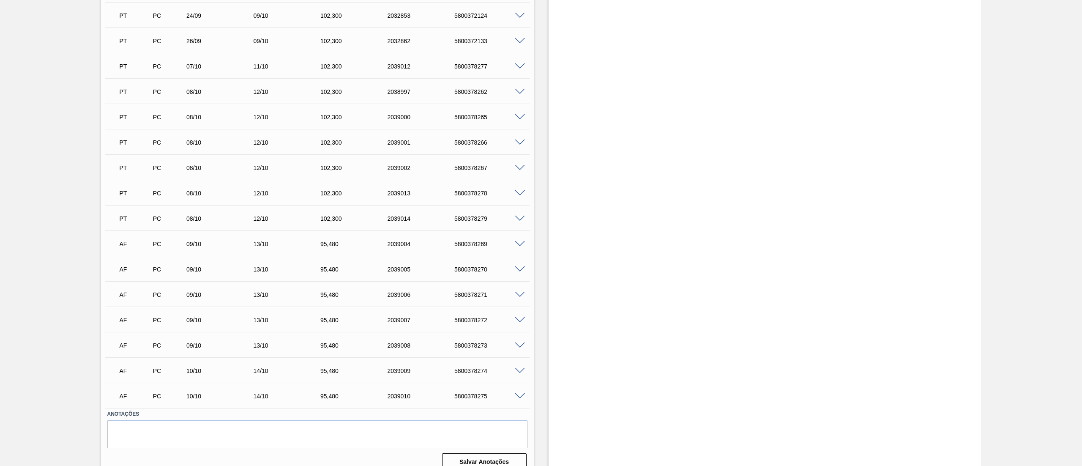
scroll to position [534, 0]
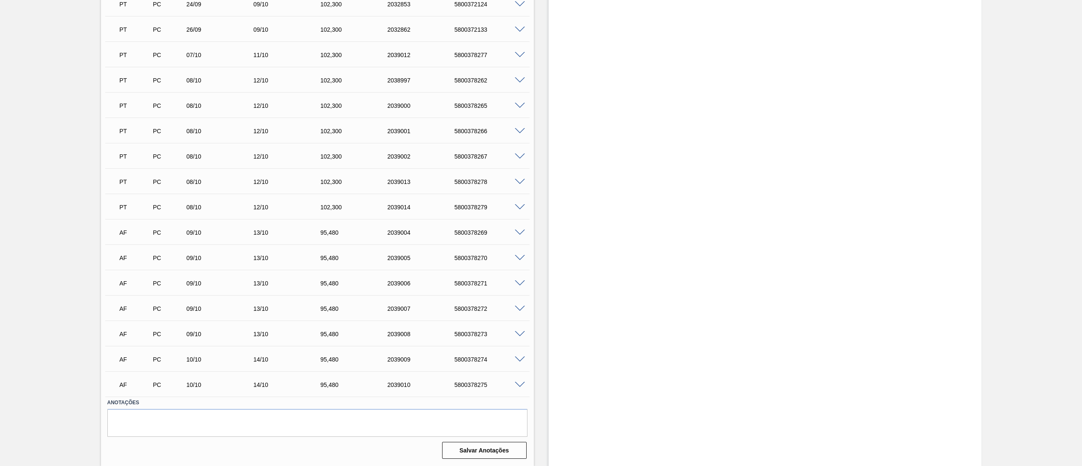
click at [518, 385] on span at bounding box center [520, 385] width 10 height 6
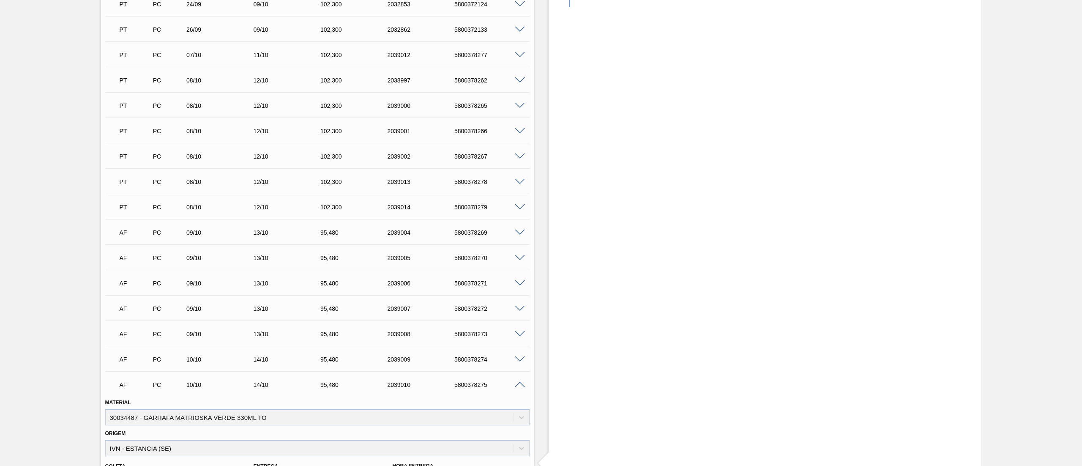
scroll to position [739, 0]
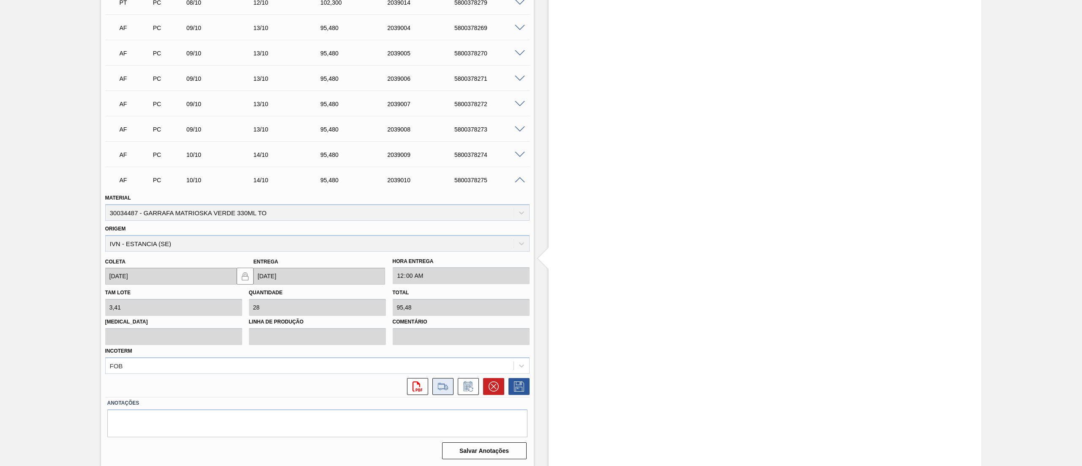
click at [445, 385] on icon at bounding box center [446, 387] width 4 height 5
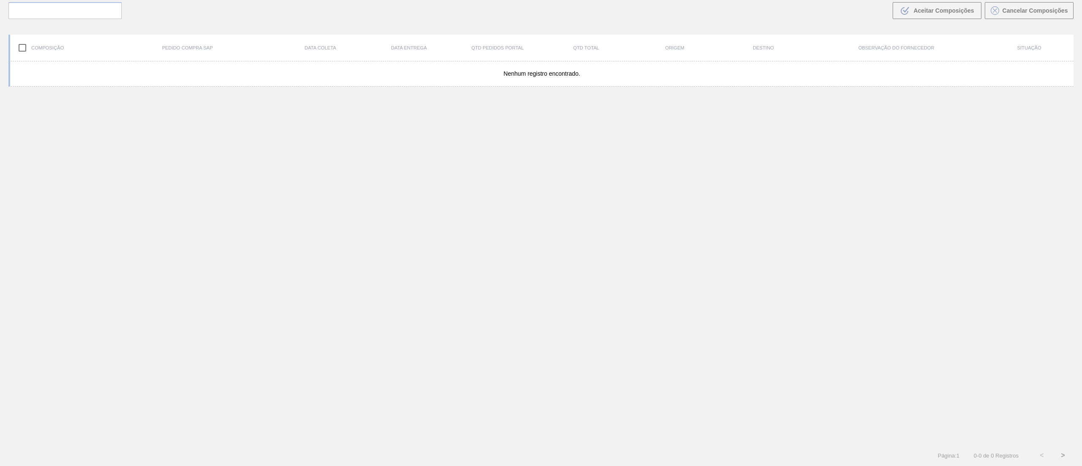
scroll to position [61, 0]
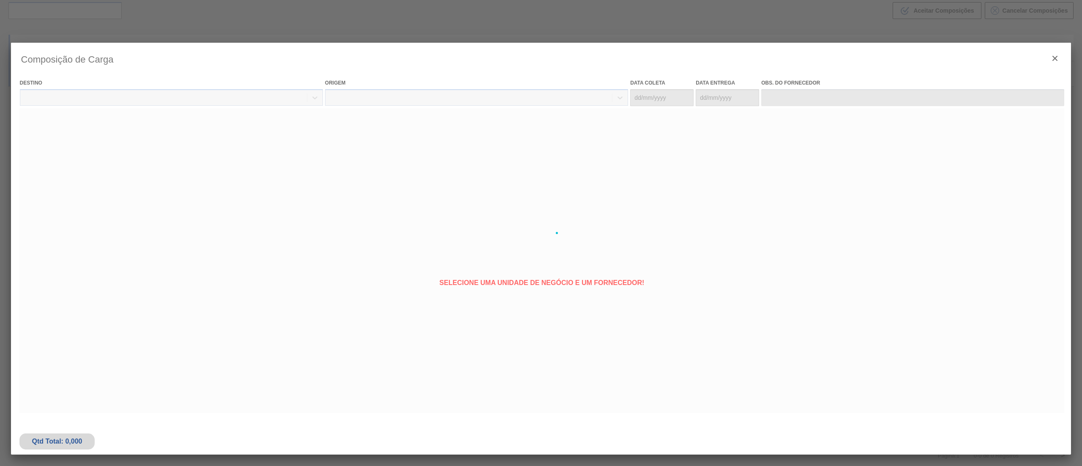
type coleta "[DATE]"
type Entrega "[DATE]"
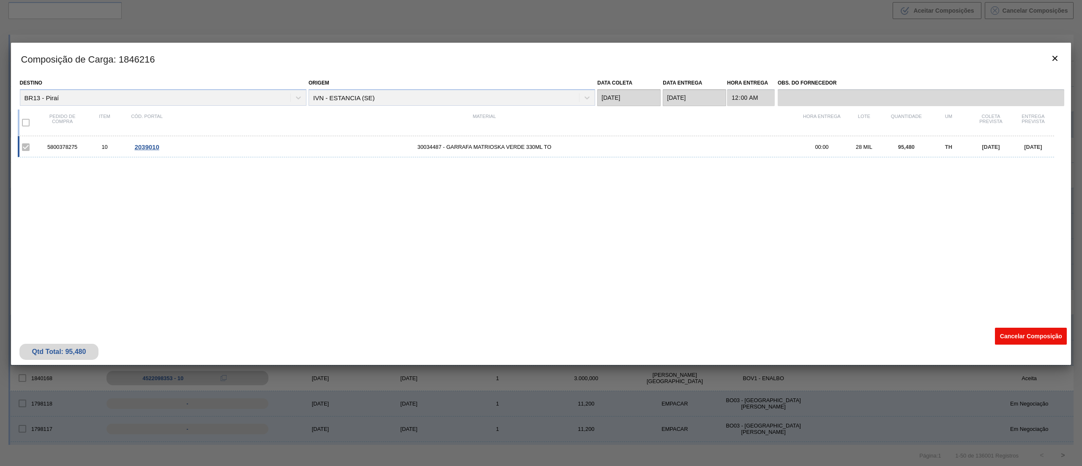
click at [1004, 338] on button "Cancelar Composição" at bounding box center [1031, 336] width 72 height 17
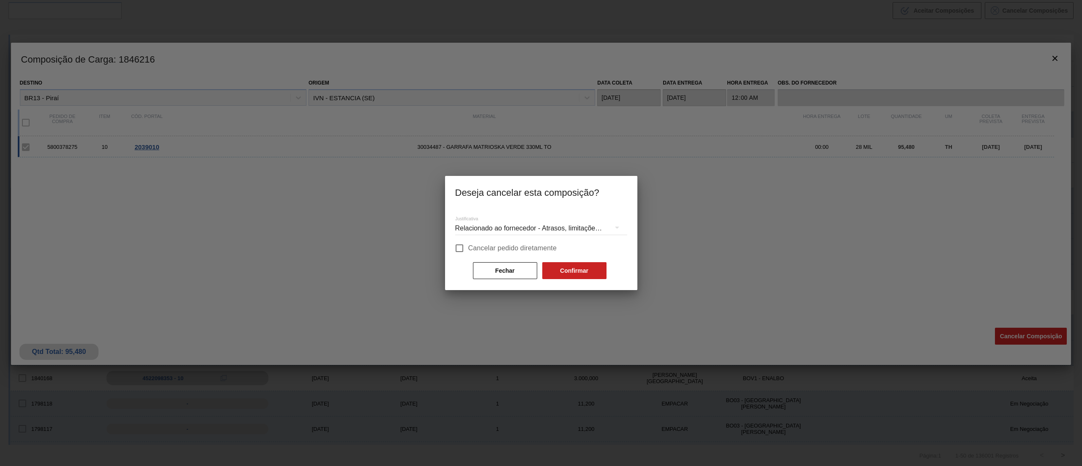
click at [468, 246] on input "Cancelar pedido diretamente" at bounding box center [460, 248] width 18 height 18
checkbox input "true"
click at [582, 271] on button "Confirmar" at bounding box center [574, 270] width 64 height 17
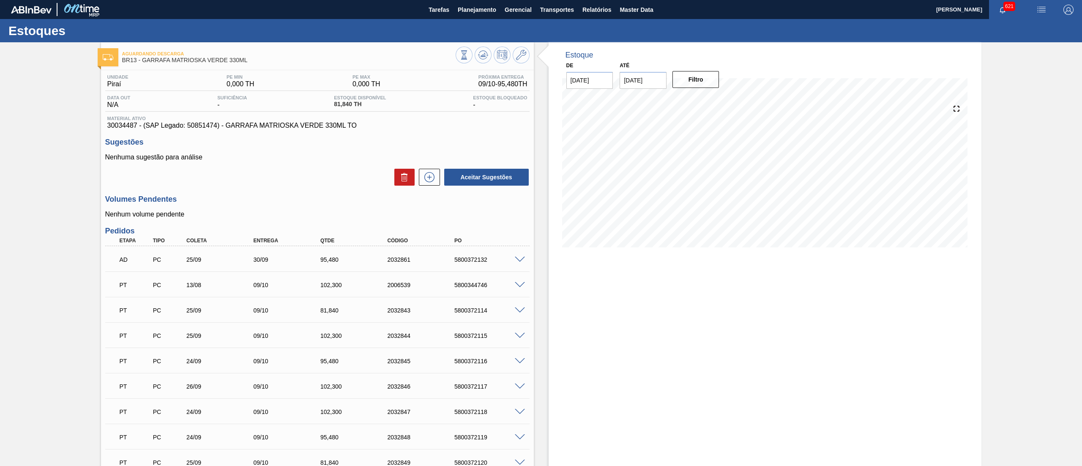
scroll to position [509, 0]
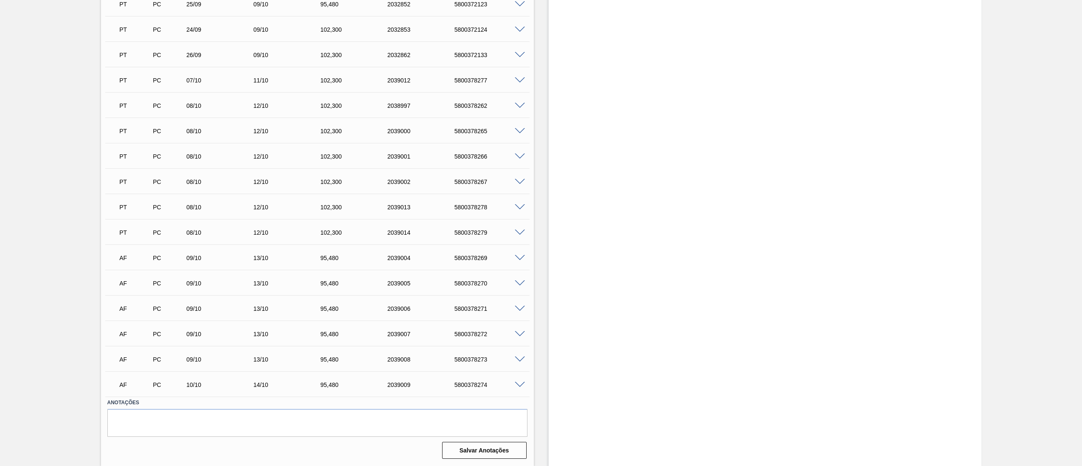
click at [516, 387] on span at bounding box center [520, 385] width 10 height 6
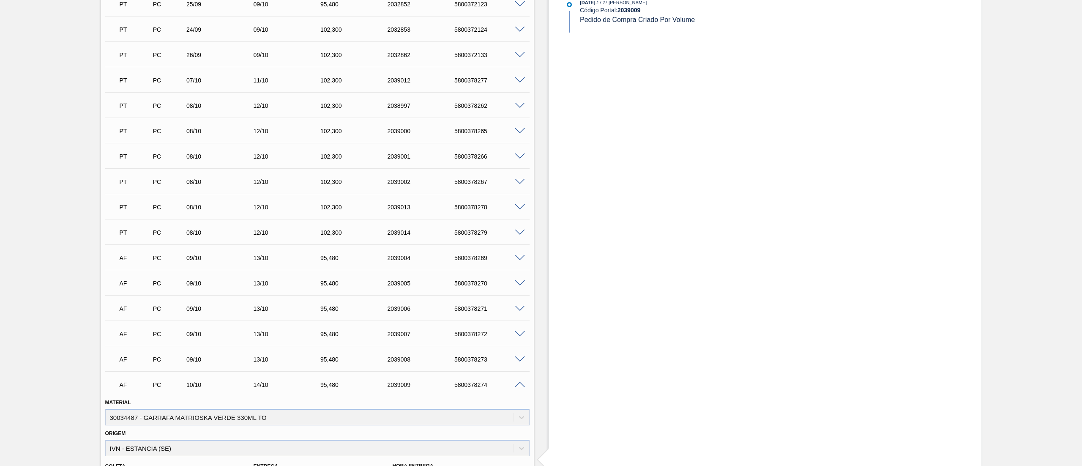
scroll to position [714, 0]
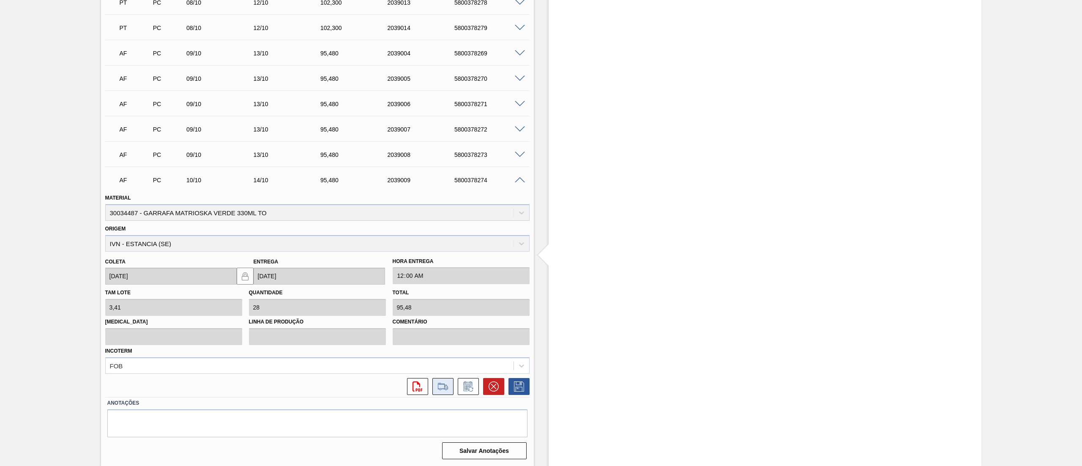
click at [446, 383] on icon at bounding box center [443, 386] width 14 height 10
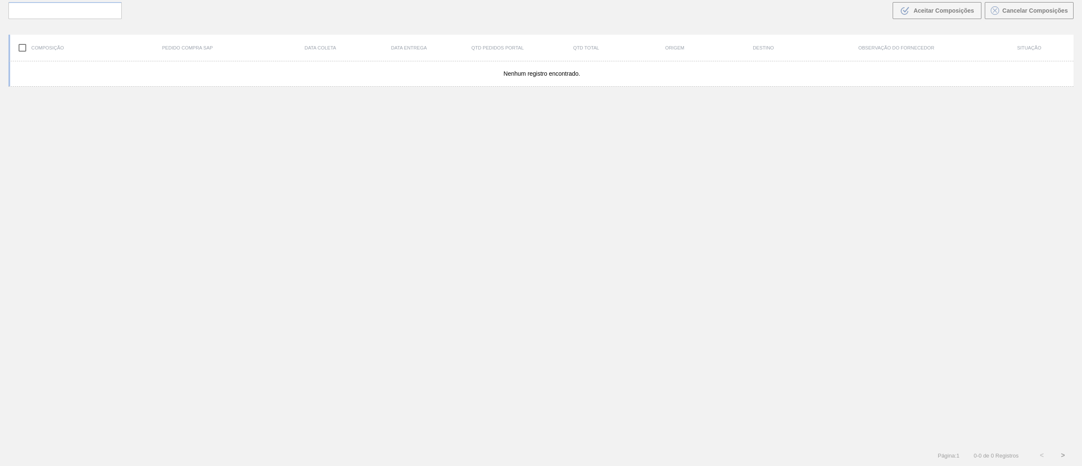
scroll to position [61, 0]
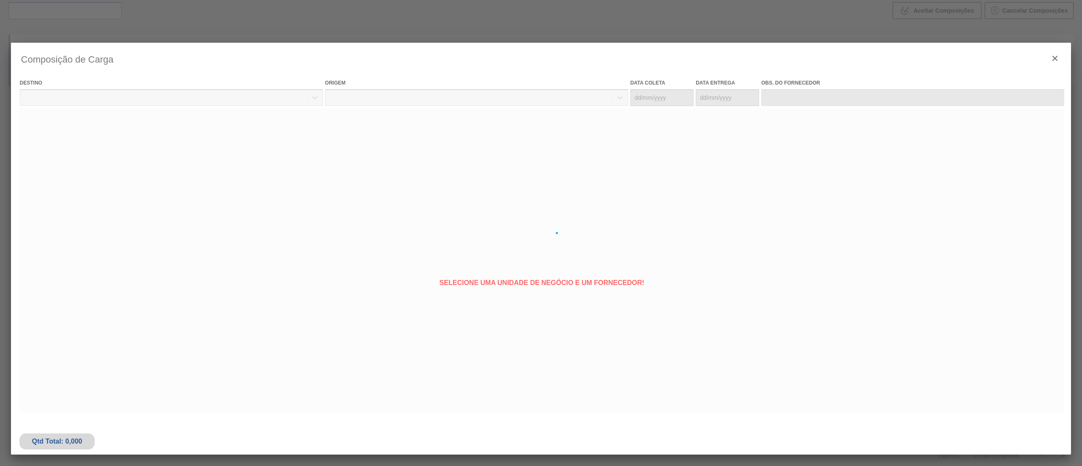
type coleta "[DATE]"
type Entrega "[DATE]"
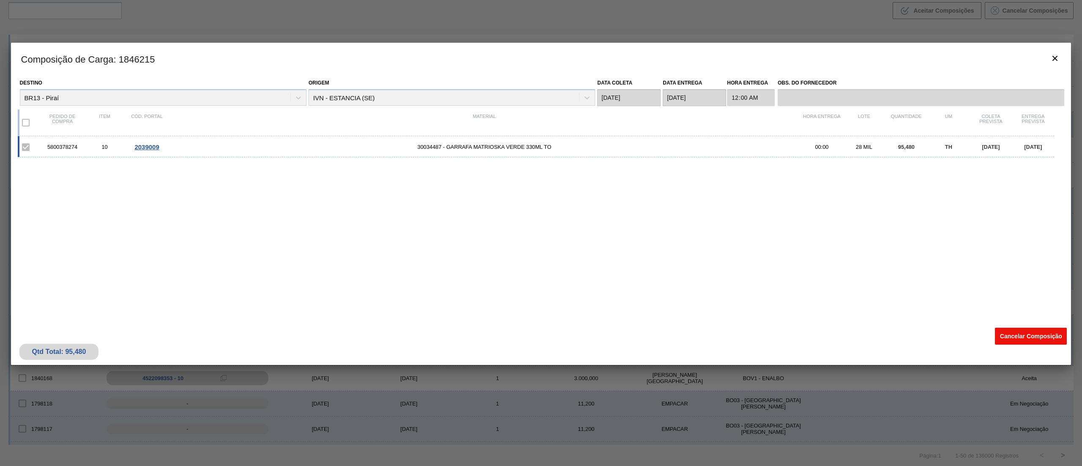
click at [1010, 336] on button "Cancelar Composição" at bounding box center [1031, 336] width 72 height 17
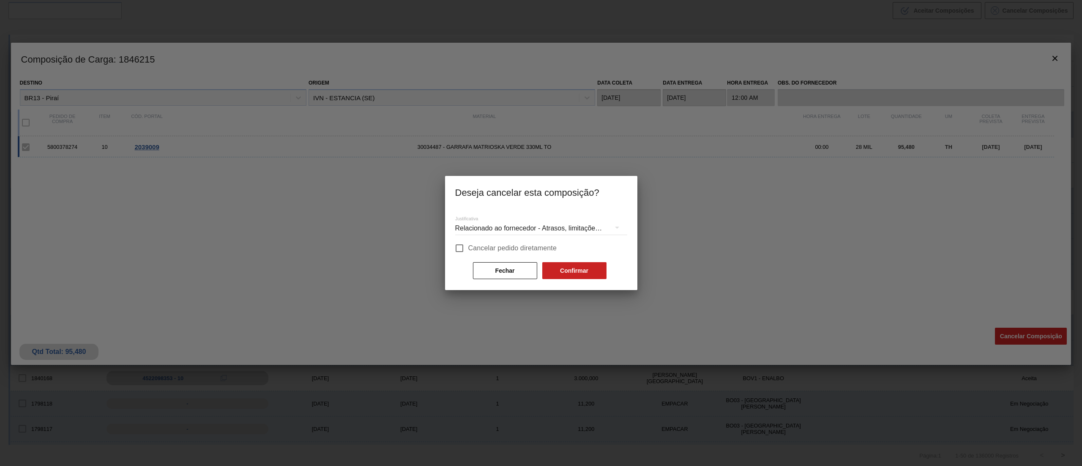
click at [510, 240] on label "Cancelar pedido diretamente" at bounding box center [504, 248] width 107 height 18
click at [468, 240] on input "Cancelar pedido diretamente" at bounding box center [460, 248] width 18 height 18
checkbox input "true"
click at [590, 276] on button "Confirmar" at bounding box center [574, 270] width 64 height 17
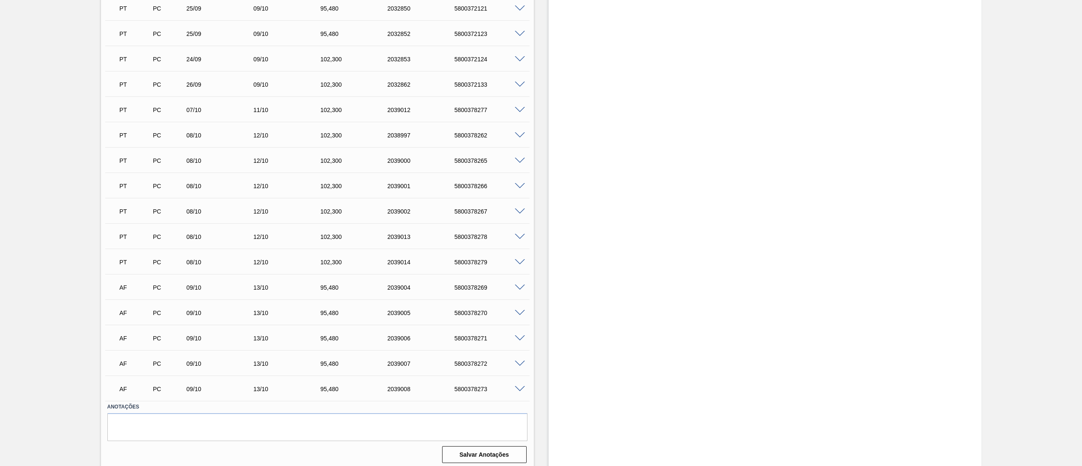
scroll to position [484, 0]
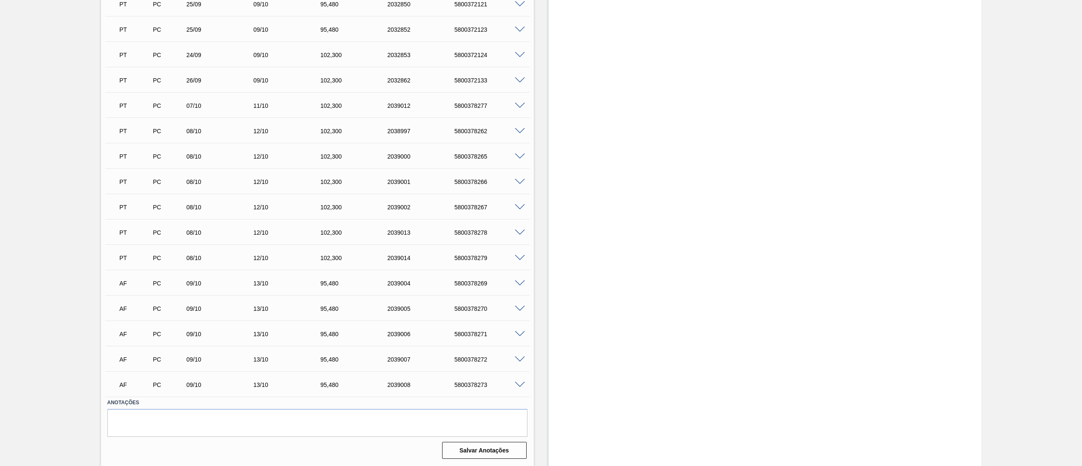
click at [520, 383] on span at bounding box center [520, 385] width 10 height 6
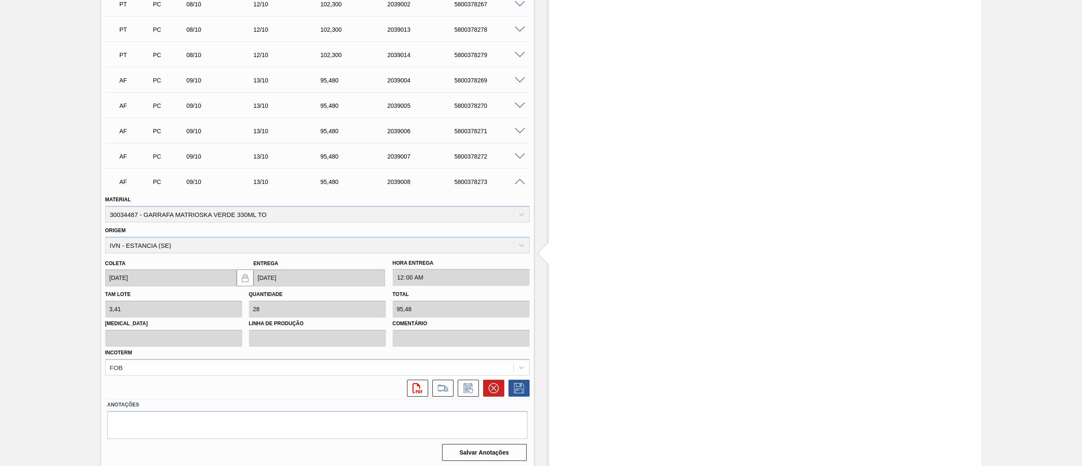
scroll to position [688, 0]
click at [446, 388] on icon at bounding box center [443, 389] width 8 height 2
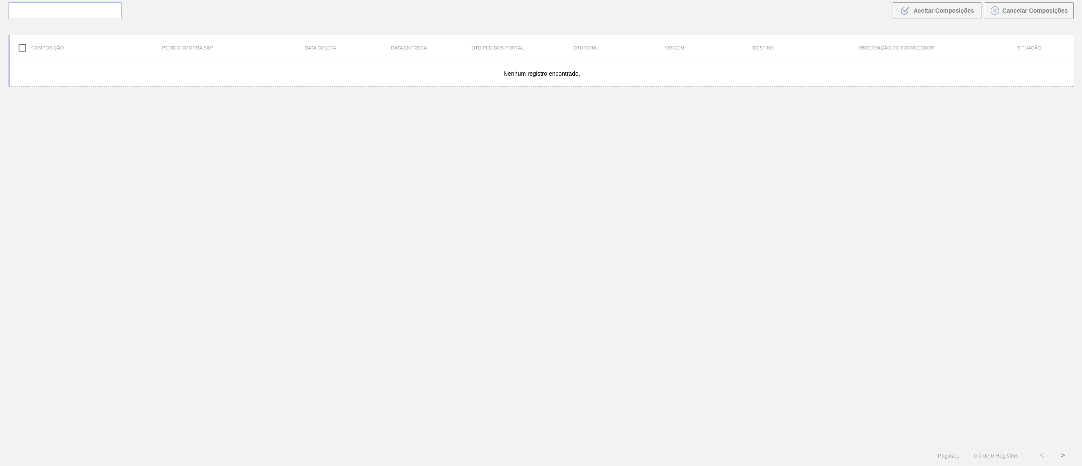
scroll to position [61, 0]
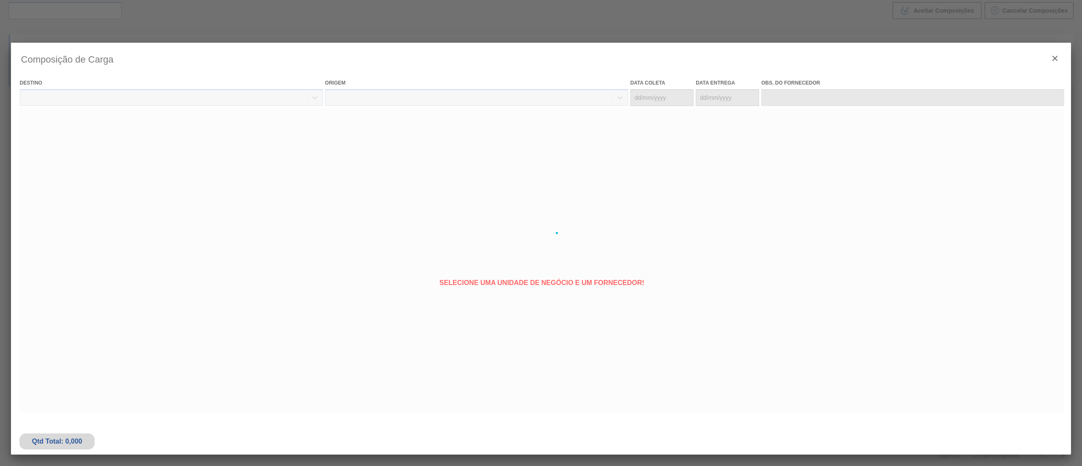
type coleta "[DATE]"
type Entrega "[DATE]"
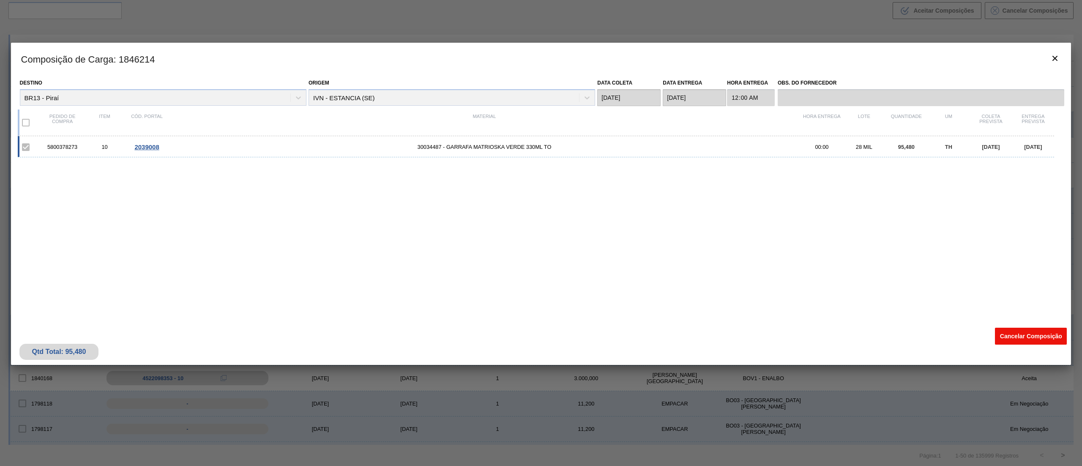
click at [1006, 334] on button "Cancelar Composição" at bounding box center [1031, 336] width 72 height 17
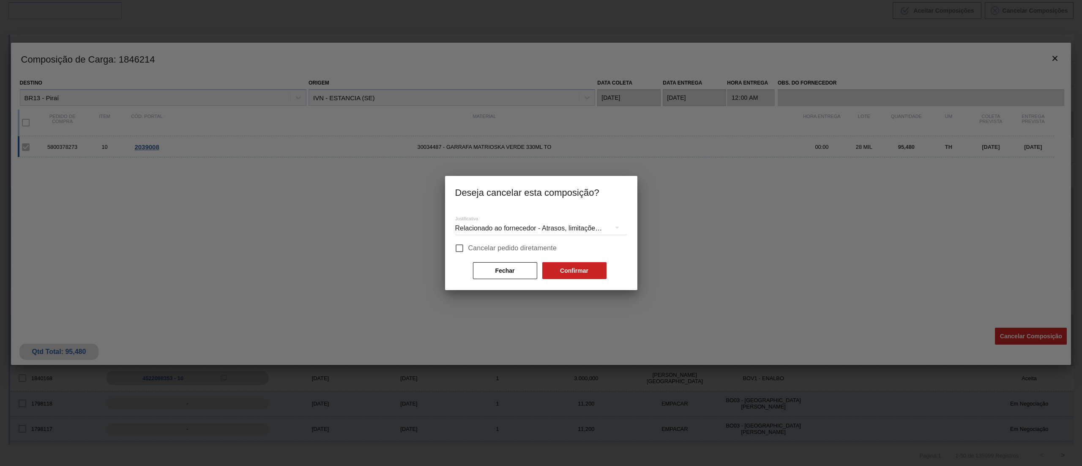
click at [514, 250] on span "Cancelar pedido diretamente" at bounding box center [512, 248] width 89 height 10
click at [468, 250] on input "Cancelar pedido diretamente" at bounding box center [460, 248] width 18 height 18
checkbox input "true"
click at [572, 272] on button "Confirmar" at bounding box center [574, 270] width 64 height 17
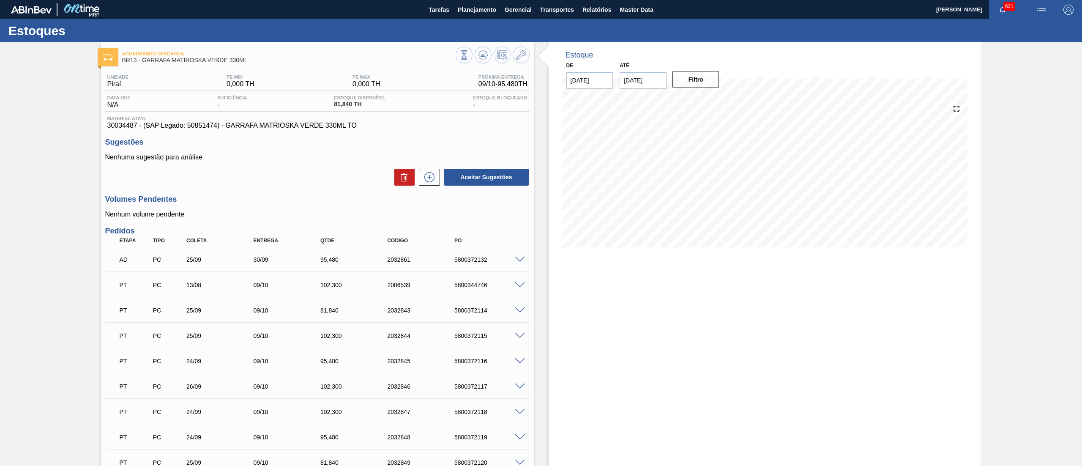
scroll to position [458, 0]
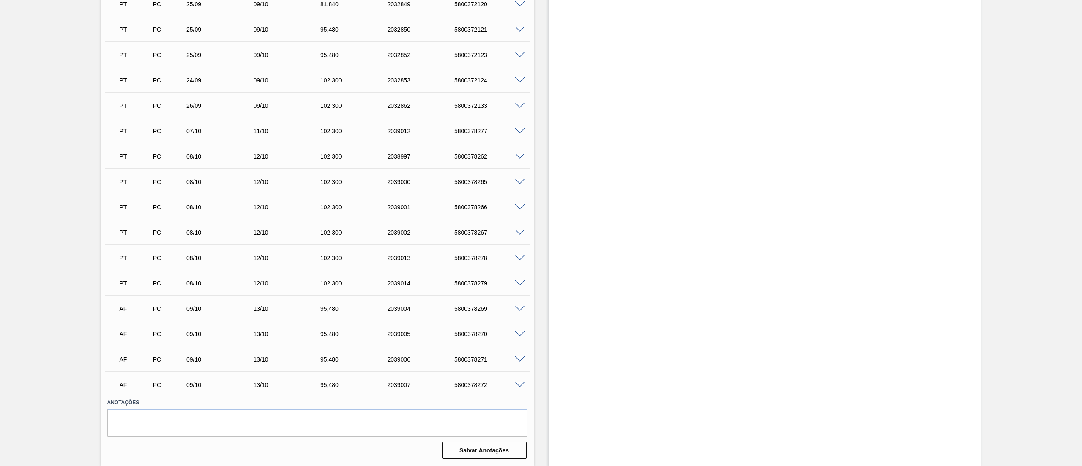
click at [517, 382] on span at bounding box center [520, 385] width 10 height 6
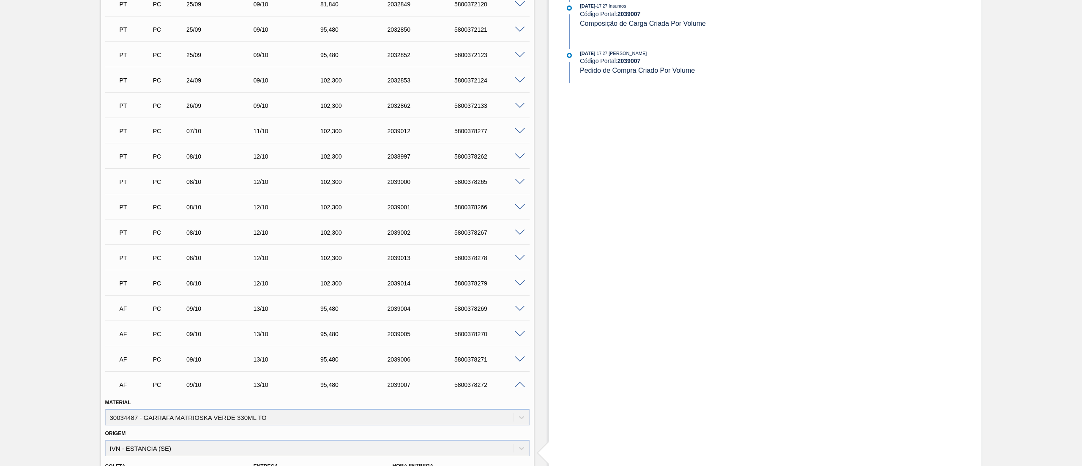
scroll to position [663, 0]
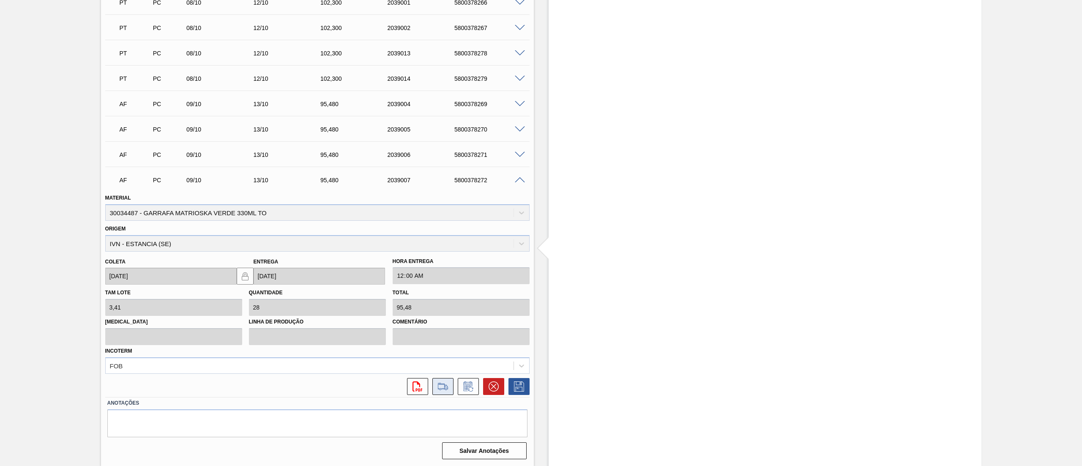
click at [449, 384] on button at bounding box center [442, 386] width 21 height 17
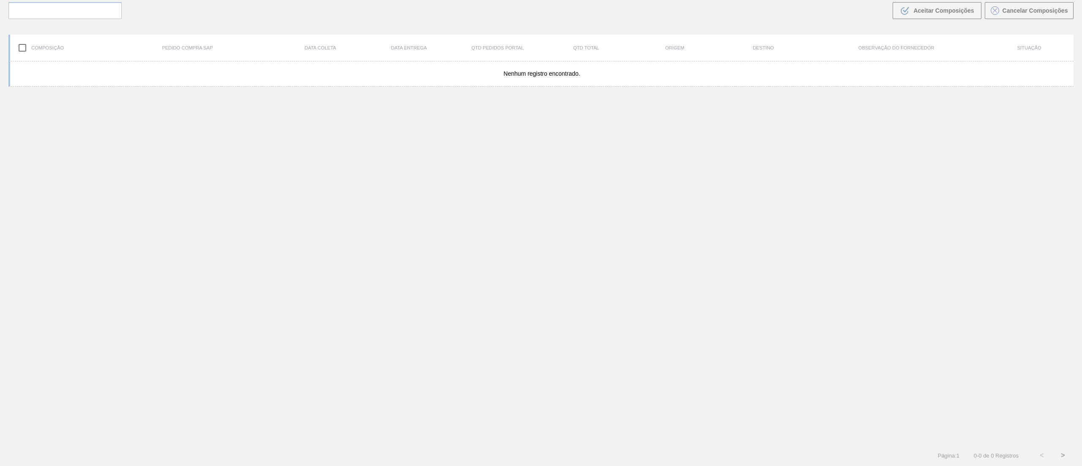
scroll to position [61, 0]
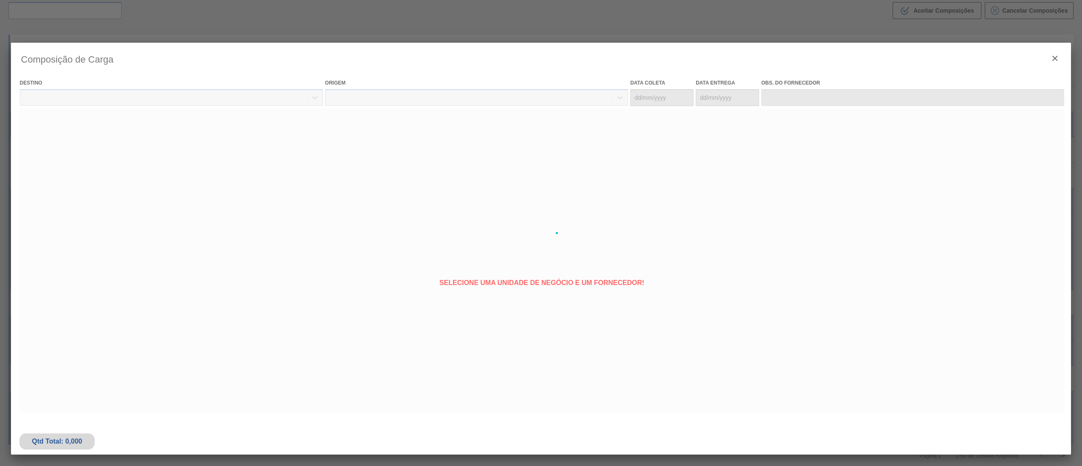
type coleta "[DATE]"
type Entrega "[DATE]"
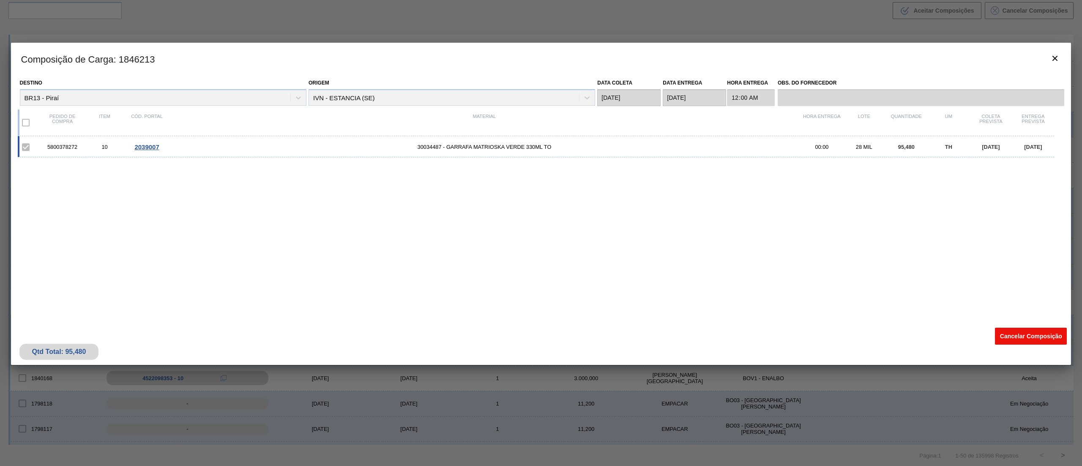
click at [1037, 331] on button "Cancelar Composição" at bounding box center [1031, 336] width 72 height 17
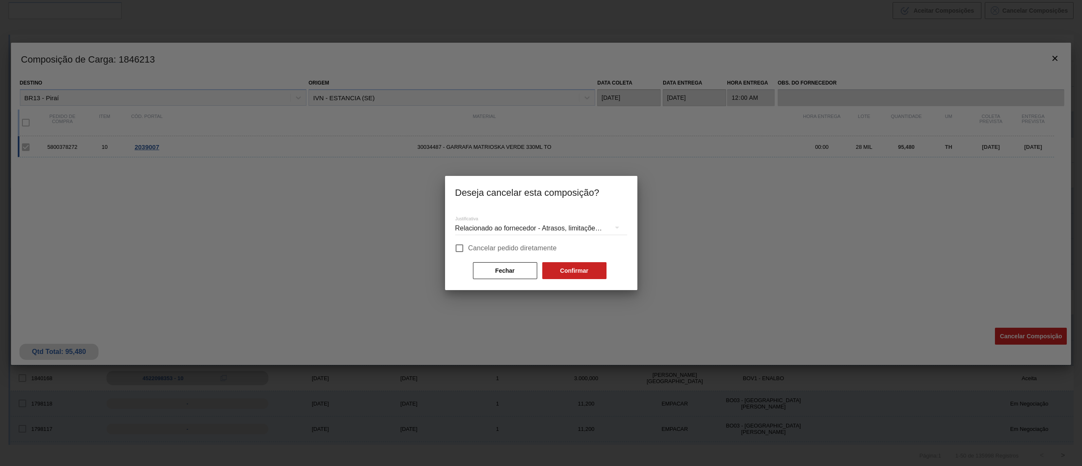
click at [499, 248] on span "Cancelar pedido diretamente" at bounding box center [512, 248] width 89 height 10
click at [468, 248] on input "Cancelar pedido diretamente" at bounding box center [460, 248] width 18 height 18
checkbox input "true"
click at [564, 271] on button "Confirmar" at bounding box center [574, 270] width 64 height 17
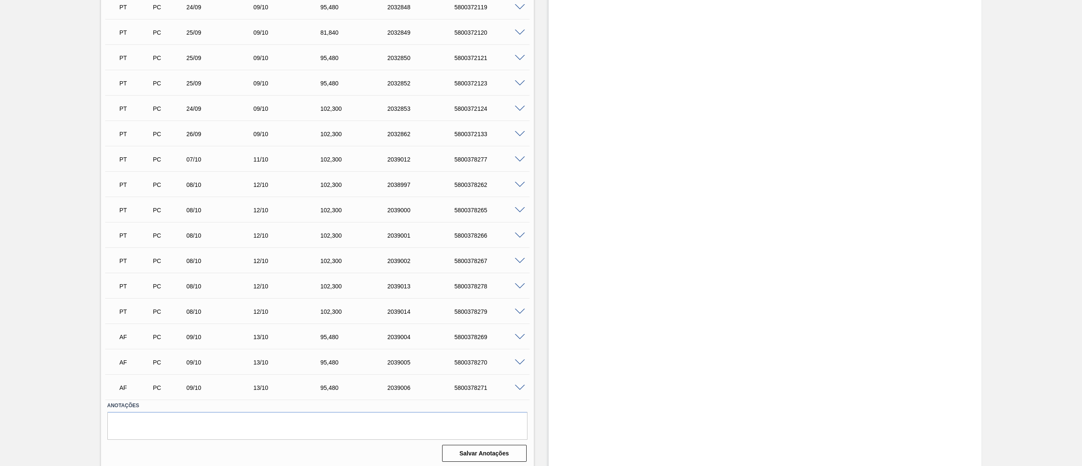
scroll to position [433, 0]
click at [523, 382] on span at bounding box center [520, 385] width 10 height 6
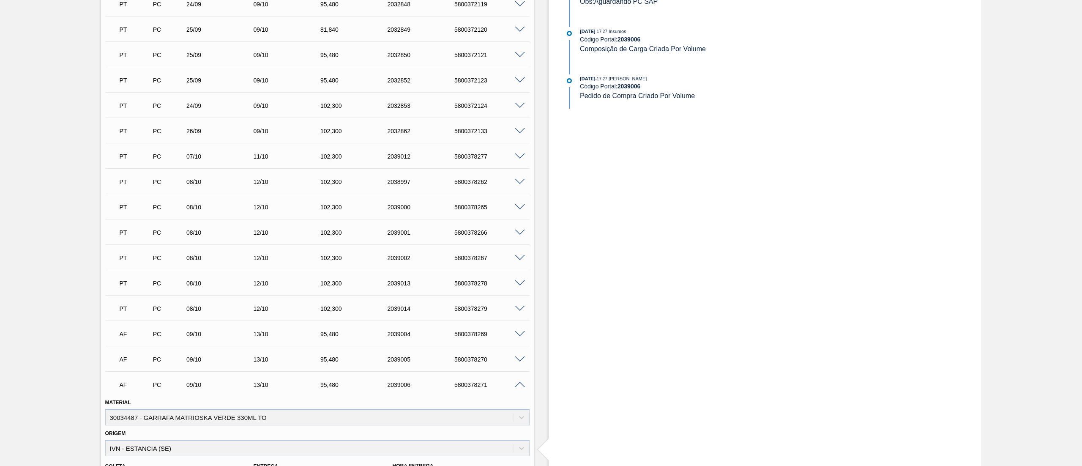
scroll to position [638, 0]
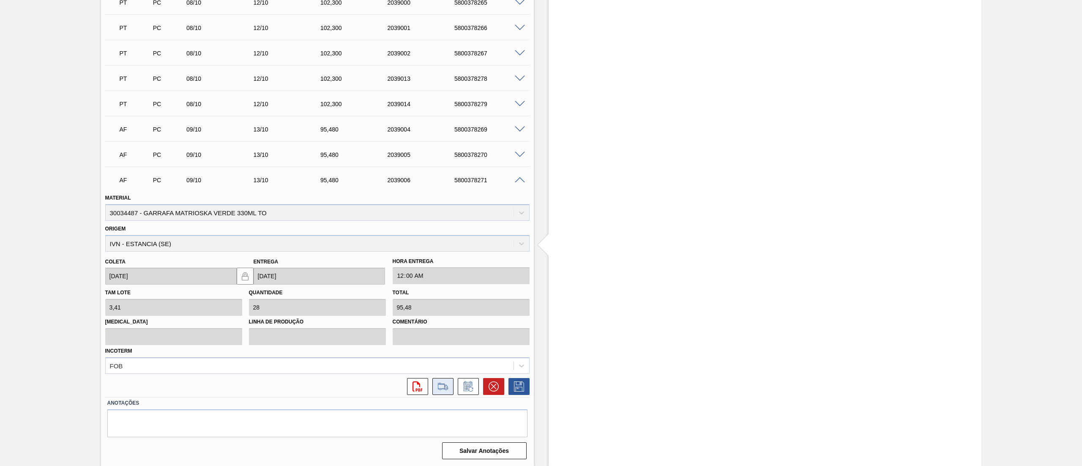
click at [452, 384] on button at bounding box center [442, 386] width 21 height 17
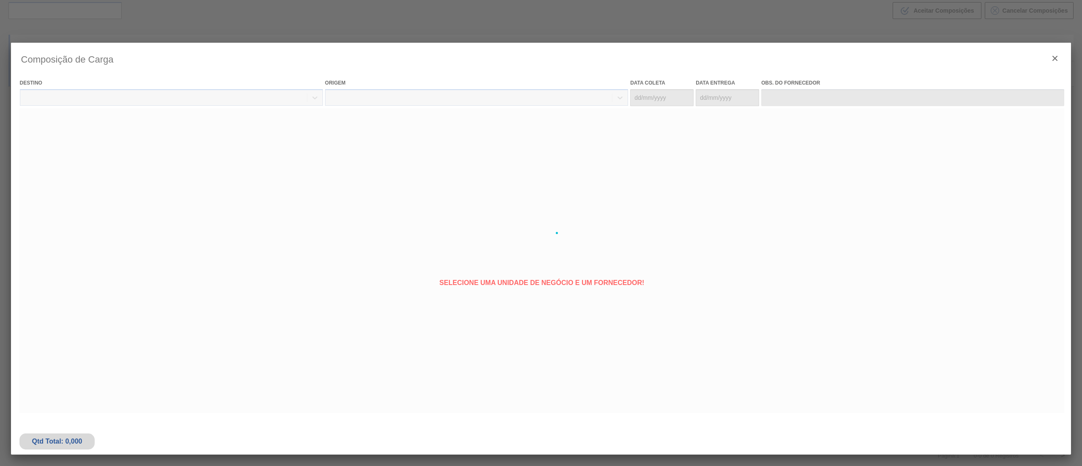
type coleta "[DATE]"
type Entrega "[DATE]"
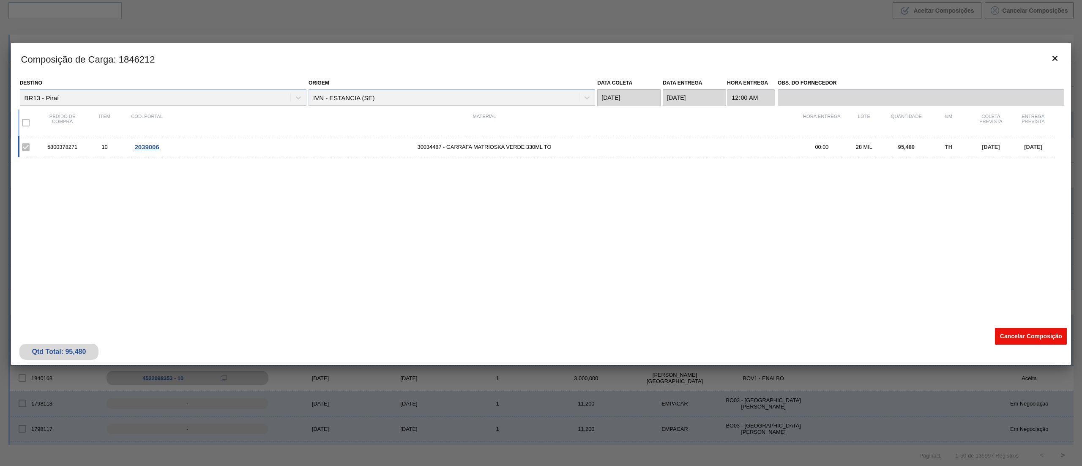
click at [1013, 329] on button "Cancelar Composição" at bounding box center [1031, 336] width 72 height 17
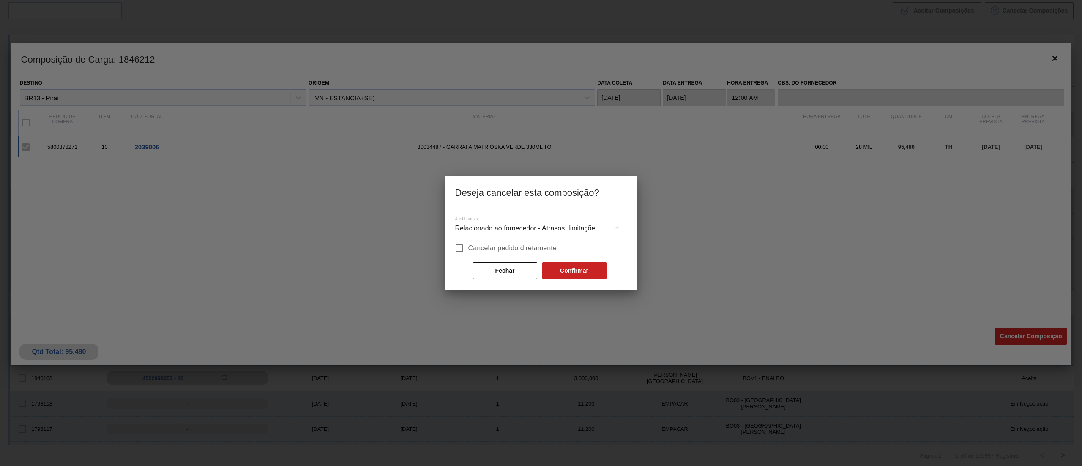
click at [496, 250] on span "Cancelar pedido diretamente" at bounding box center [512, 248] width 89 height 10
click at [468, 250] on input "Cancelar pedido diretamente" at bounding box center [460, 248] width 18 height 18
checkbox input "true"
click at [574, 275] on button "Confirmar" at bounding box center [574, 270] width 64 height 17
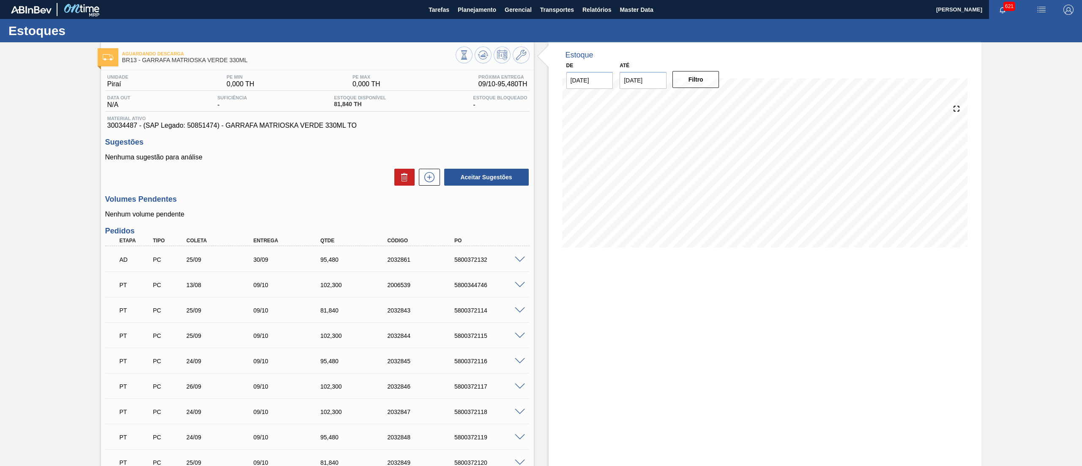
scroll to position [408, 0]
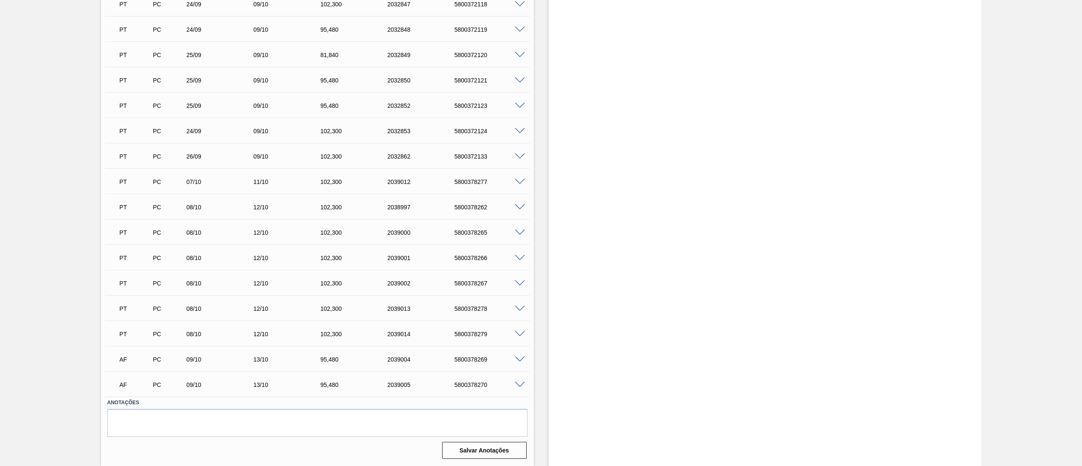
click at [518, 385] on span at bounding box center [520, 385] width 10 height 6
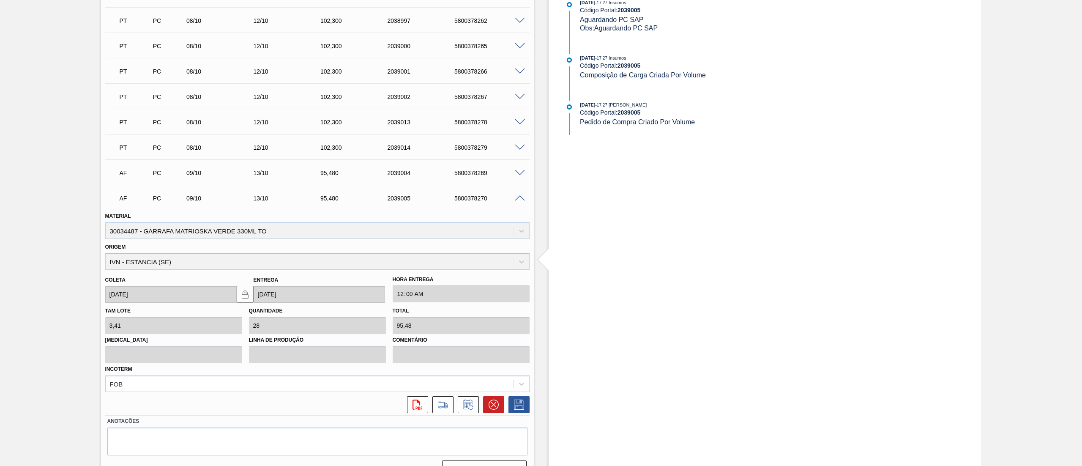
scroll to position [612, 0]
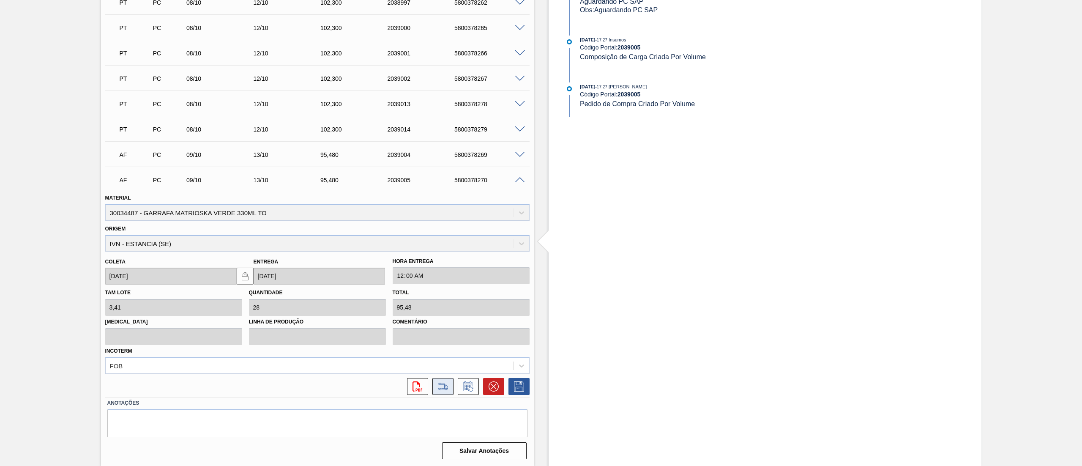
click at [443, 386] on icon at bounding box center [443, 386] width 14 height 10
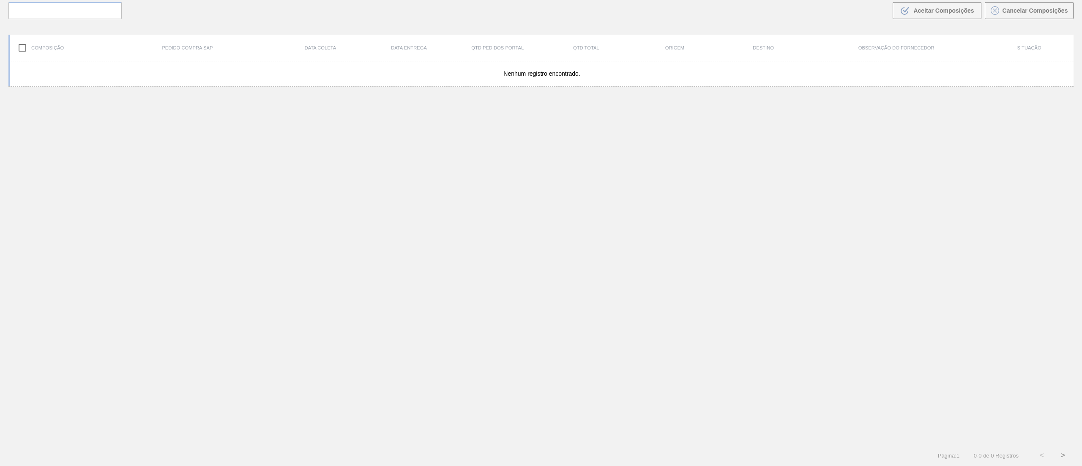
scroll to position [61, 0]
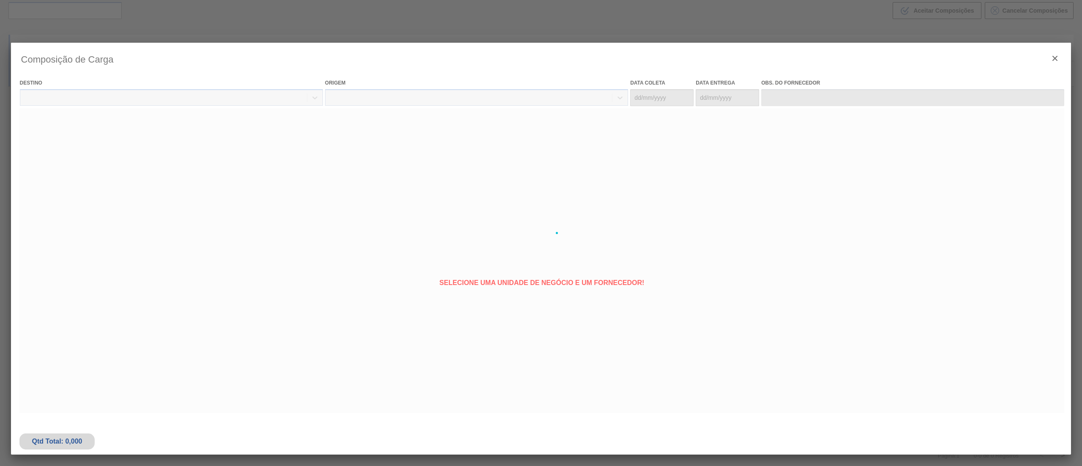
type coleta "[DATE]"
type Entrega "[DATE]"
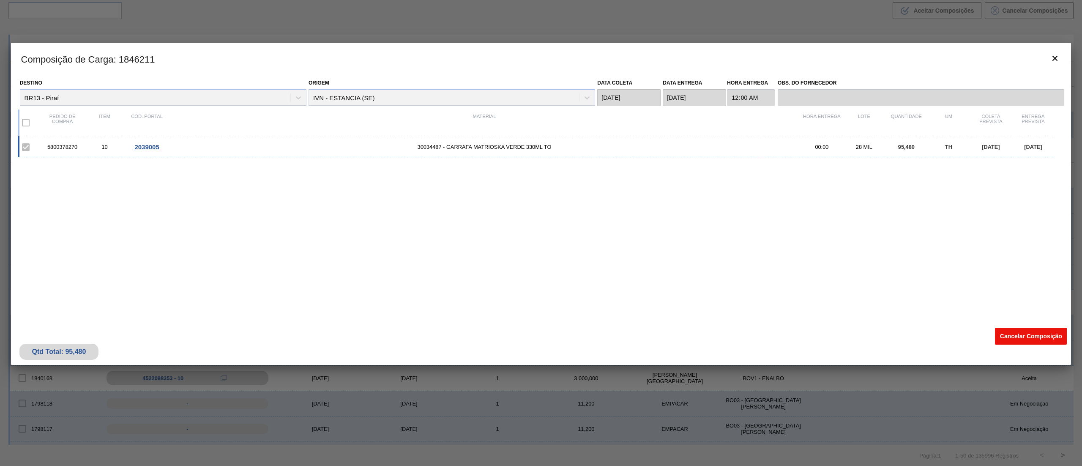
click at [1021, 336] on button "Cancelar Composição" at bounding box center [1031, 336] width 72 height 17
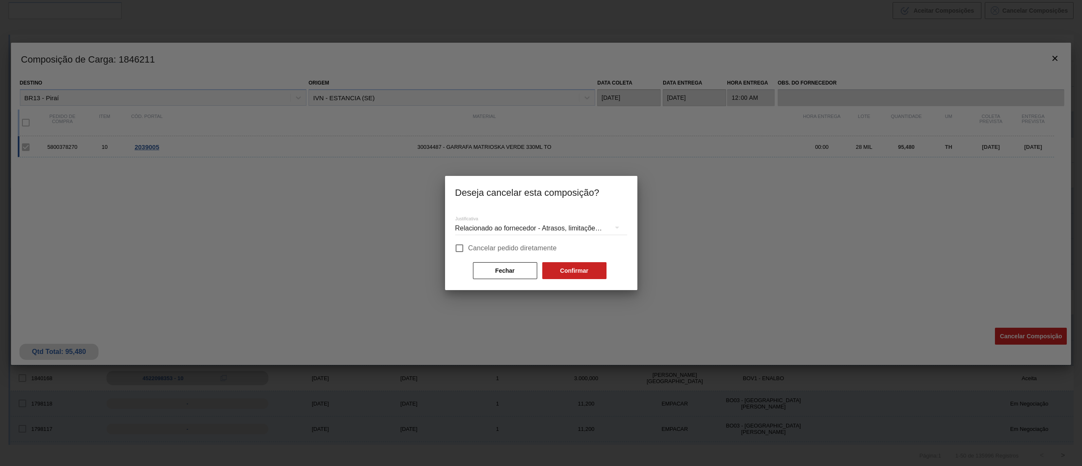
click at [478, 242] on label "Cancelar pedido diretamente" at bounding box center [504, 248] width 107 height 18
click at [468, 242] on input "Cancelar pedido diretamente" at bounding box center [460, 248] width 18 height 18
checkbox input "true"
click at [567, 264] on button "Confirmar" at bounding box center [574, 270] width 64 height 17
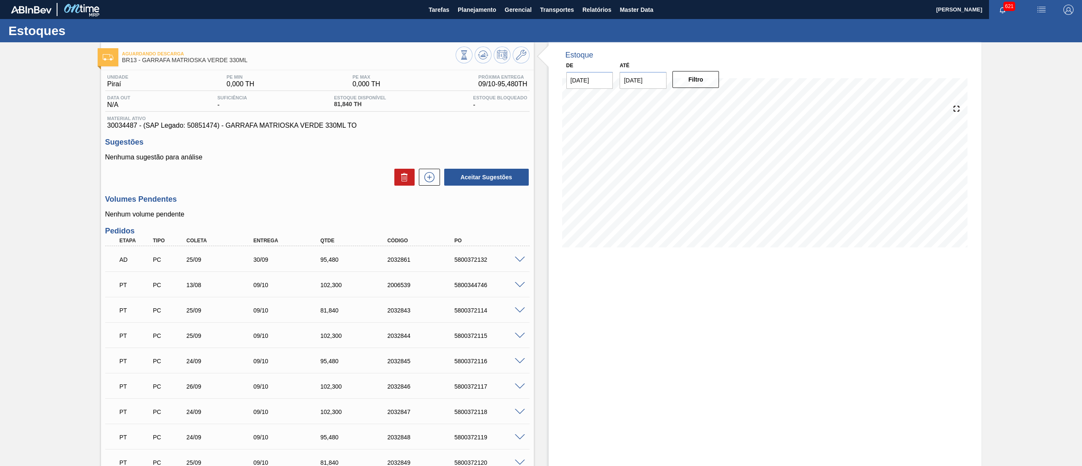
scroll to position [382, 0]
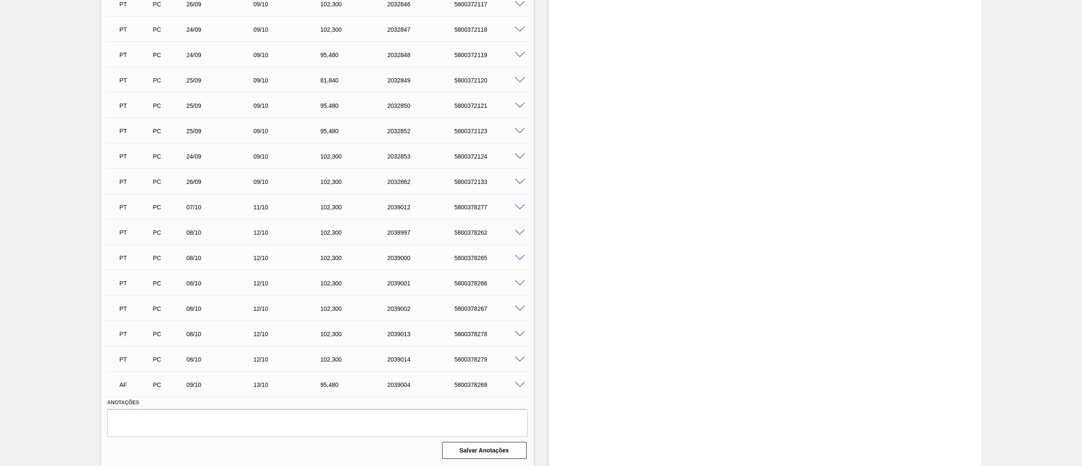
click at [518, 387] on span at bounding box center [520, 385] width 10 height 6
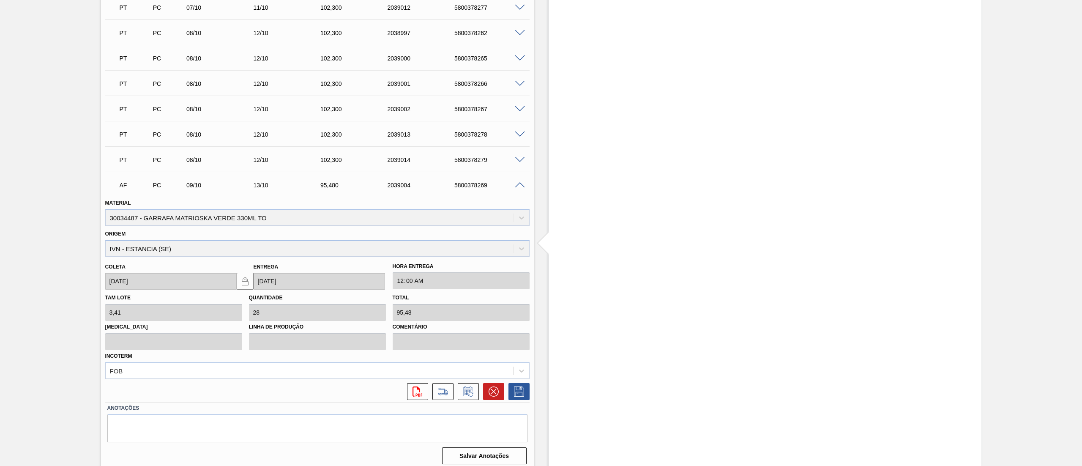
scroll to position [587, 0]
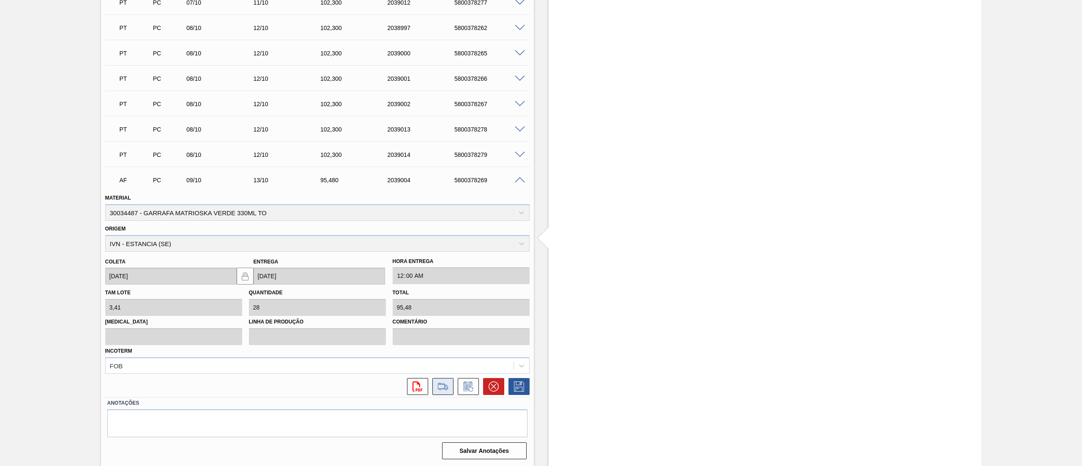
click at [444, 387] on icon at bounding box center [443, 386] width 14 height 10
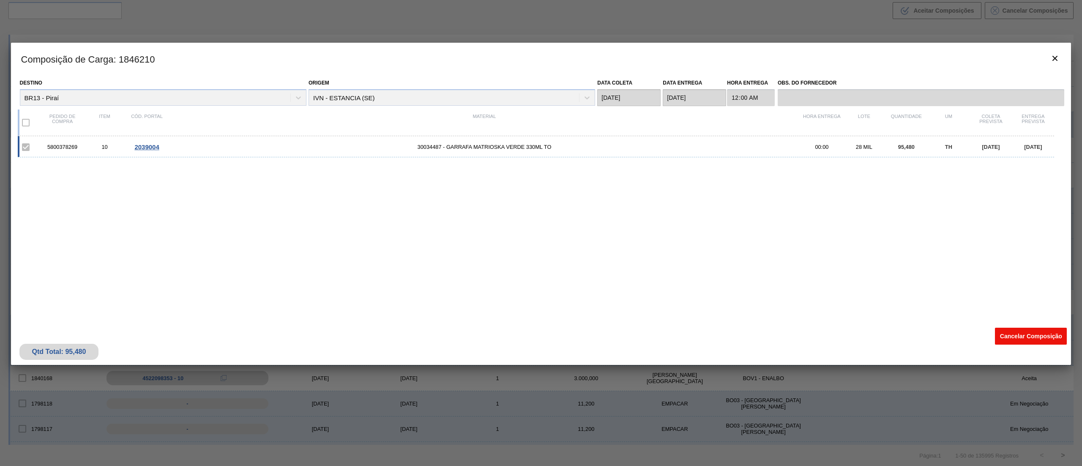
click at [999, 331] on button "Cancelar Composição" at bounding box center [1031, 336] width 72 height 17
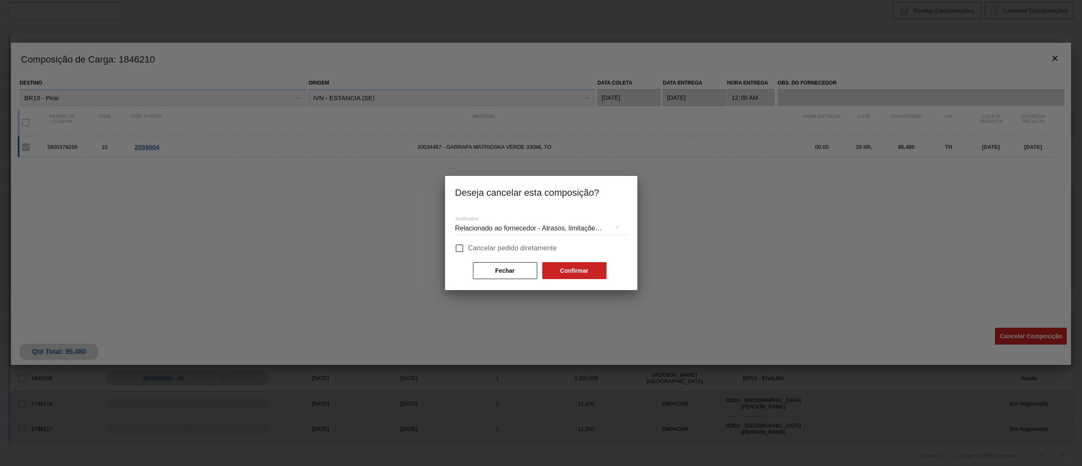
click at [527, 244] on span "Cancelar pedido diretamente" at bounding box center [512, 248] width 89 height 10
click at [468, 244] on input "Cancelar pedido diretamente" at bounding box center [460, 248] width 18 height 18
checkbox input "true"
click at [577, 265] on button "Confirmar" at bounding box center [574, 270] width 64 height 17
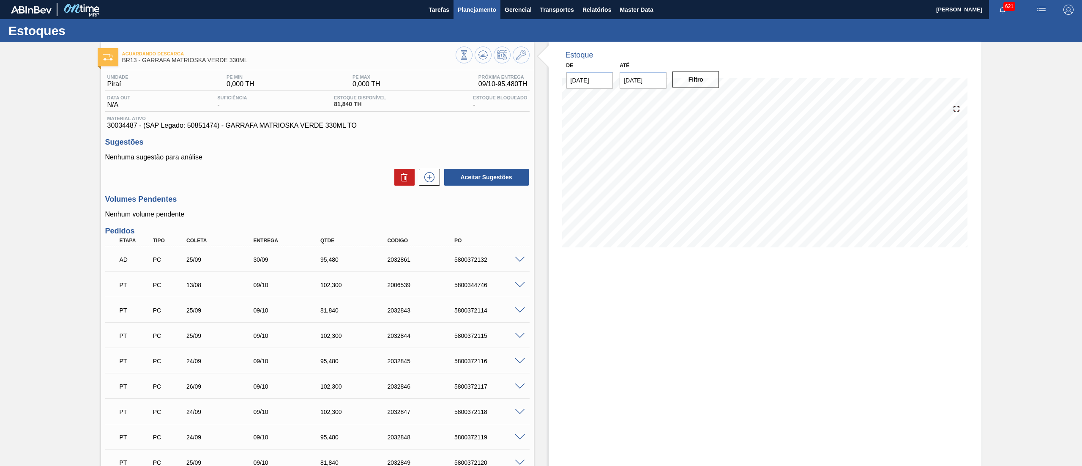
click at [479, 3] on button "Planejamento" at bounding box center [477, 9] width 47 height 19
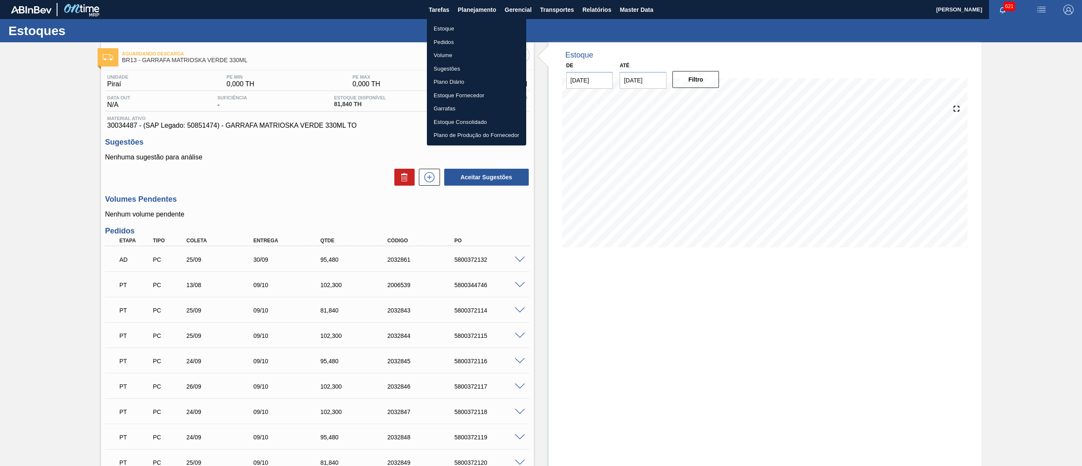
click at [477, 22] on li "Estoque" at bounding box center [476, 29] width 99 height 14
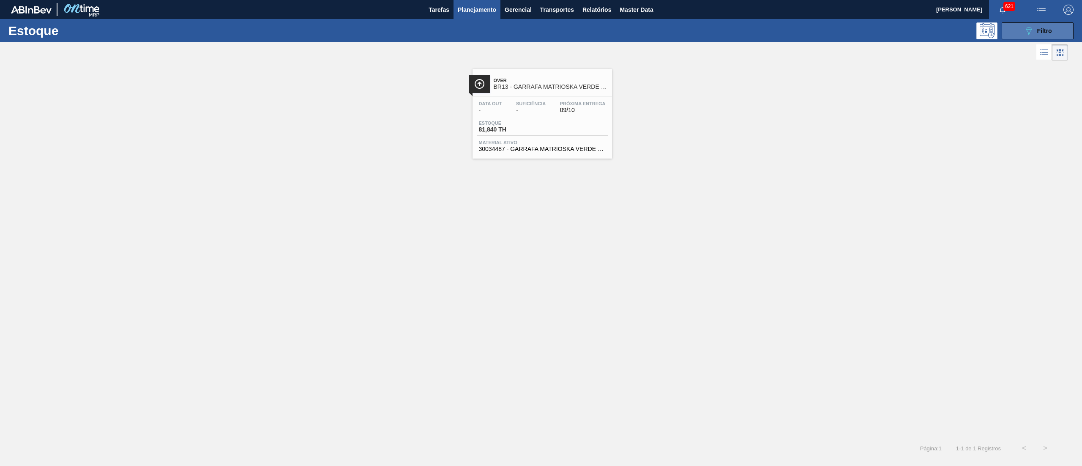
click at [1032, 33] on icon "089F7B8B-B2A5-4AFE-B5C0-19BA573D28AC" at bounding box center [1029, 31] width 10 height 10
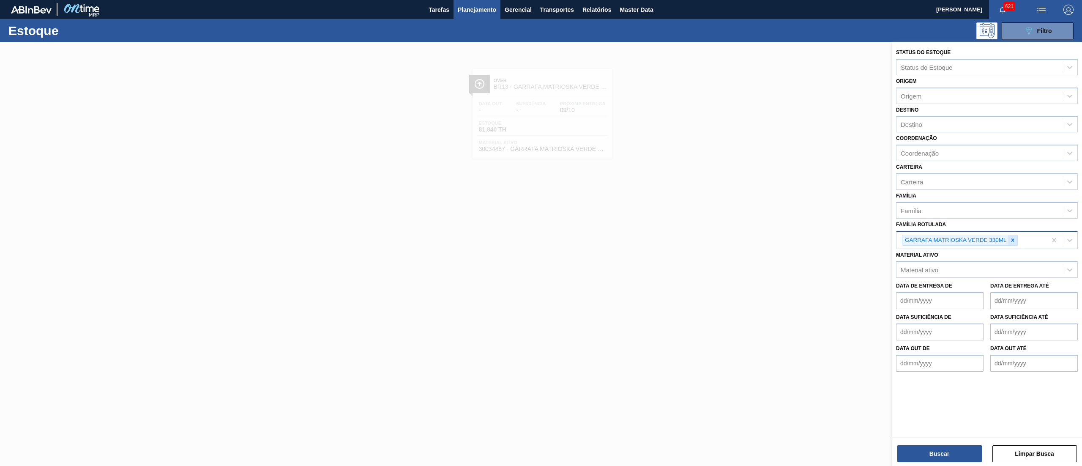
click at [1013, 238] on icon at bounding box center [1013, 240] width 6 height 6
click at [924, 271] on div "Material ativo" at bounding box center [979, 268] width 165 height 12
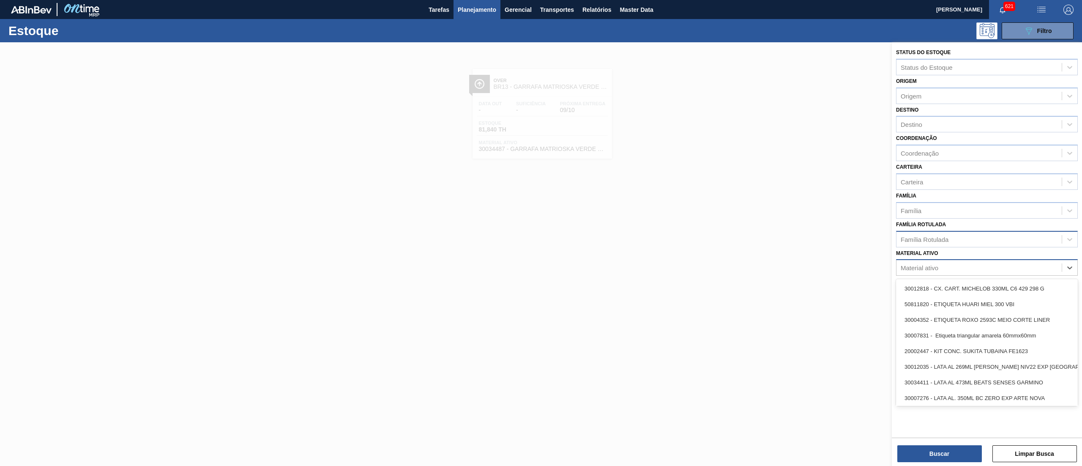
paste ativo "30036580"
type ativo "30036580"
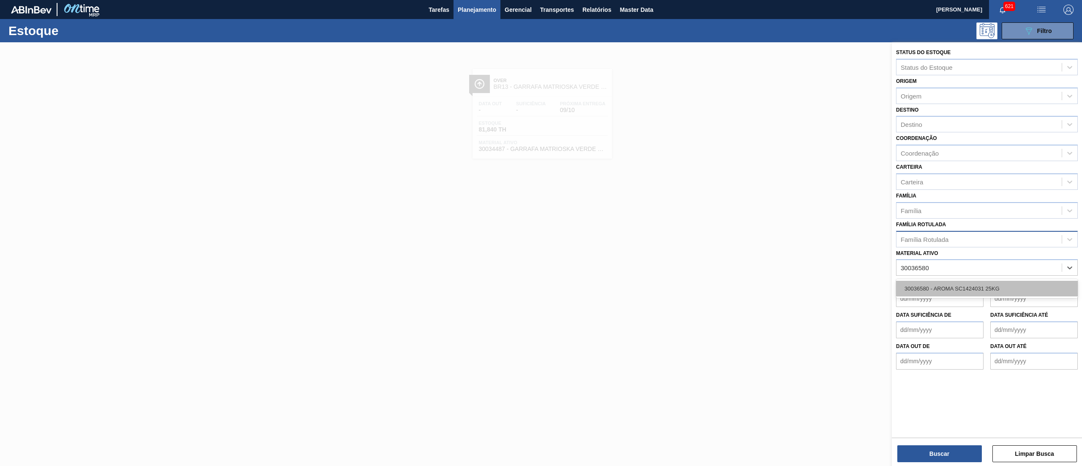
click at [929, 287] on div "30036580 - AROMA SC1424031 25KG" at bounding box center [987, 289] width 182 height 16
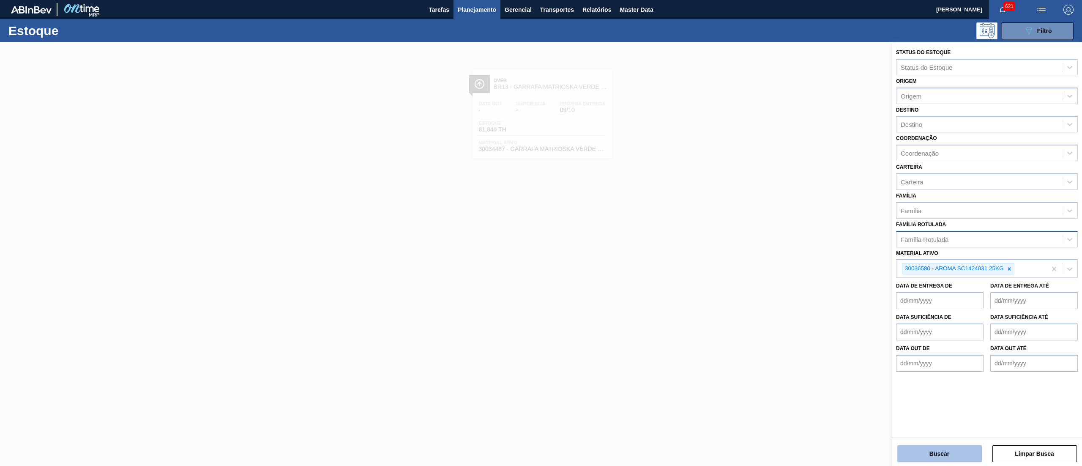
click at [929, 453] on button "Buscar" at bounding box center [940, 453] width 85 height 17
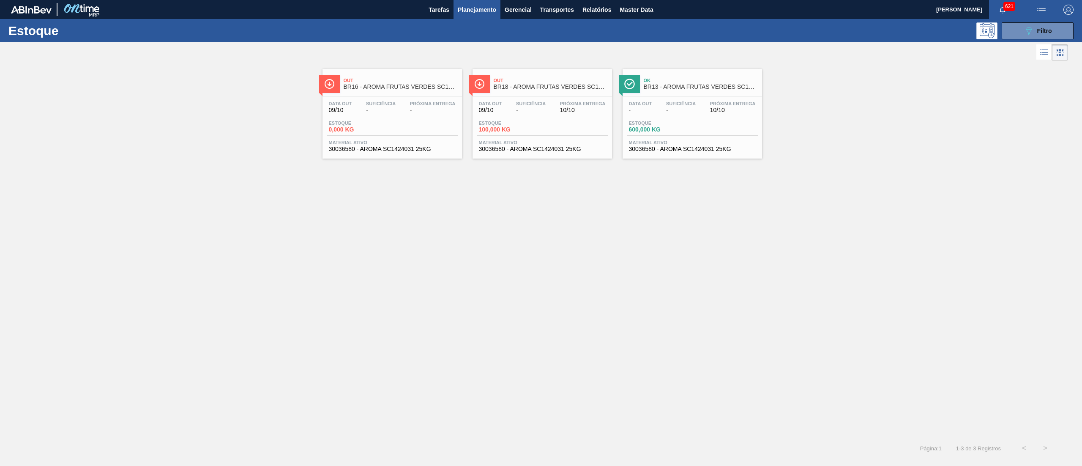
click at [719, 151] on span "30036580 - AROMA SC1424031 25KG" at bounding box center [692, 149] width 127 height 6
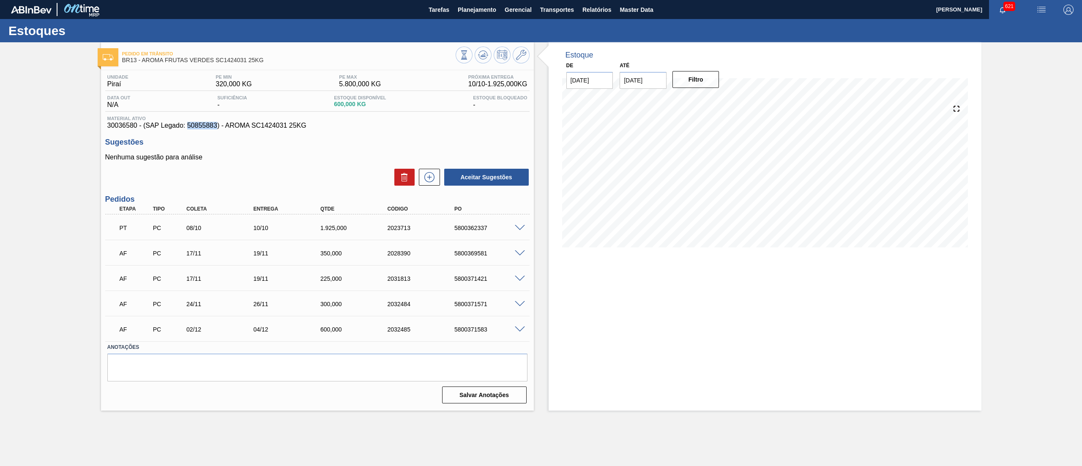
drag, startPoint x: 188, startPoint y: 126, endPoint x: 216, endPoint y: 127, distance: 27.5
click at [216, 127] on span "30036580 - (SAP Legado: 50855883) - AROMA SC1424031 25KG" at bounding box center [317, 126] width 420 height 8
copy span "50855883"
click at [476, 15] on button "Planejamento" at bounding box center [477, 9] width 47 height 19
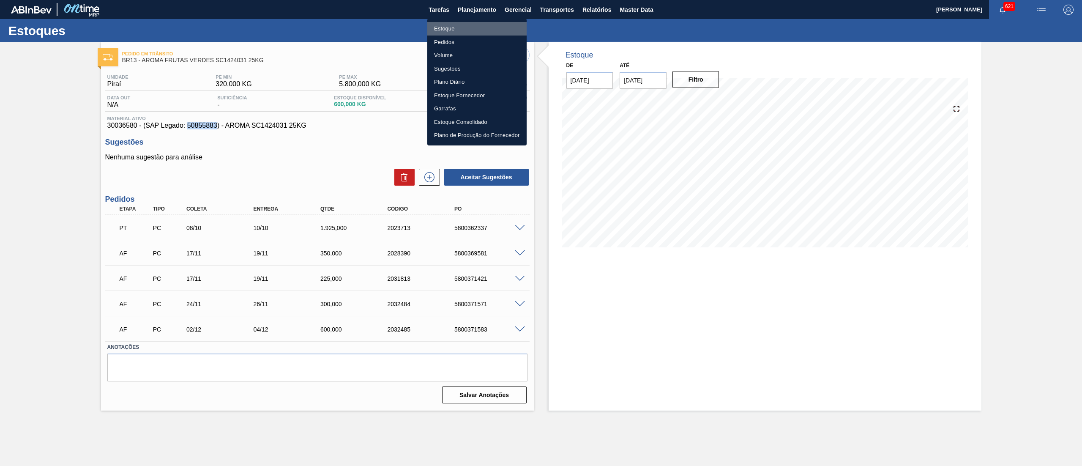
click at [448, 25] on li "Estoque" at bounding box center [476, 29] width 99 height 14
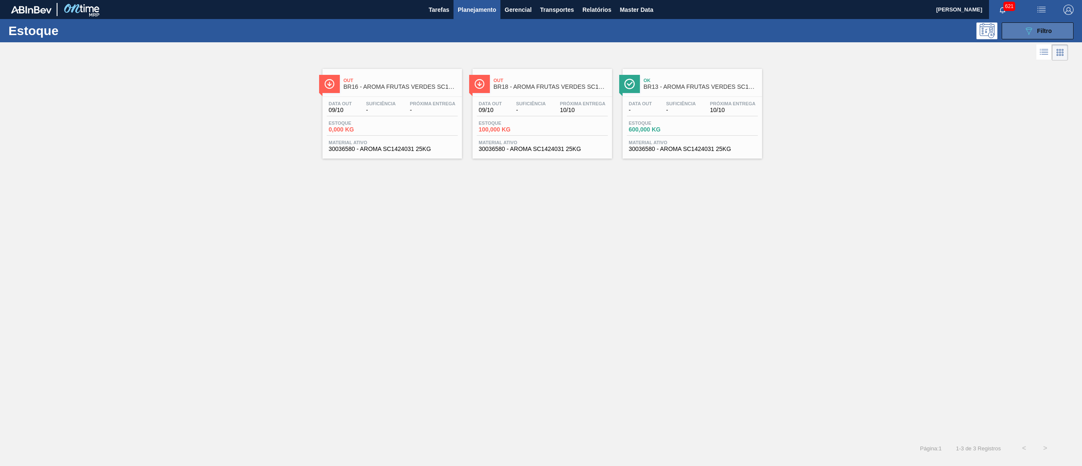
click at [1035, 26] on div "089F7B8B-B2A5-4AFE-B5C0-19BA573D28AC Filtro" at bounding box center [1038, 31] width 28 height 10
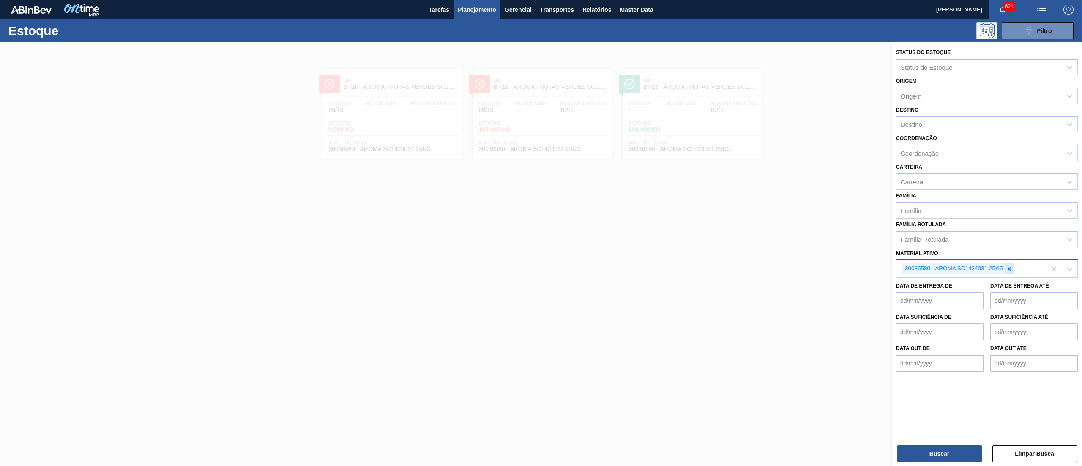
click at [1012, 267] on icon at bounding box center [1010, 269] width 6 height 6
paste ativo "30031885"
type ativo "30031885"
click at [970, 294] on div "30031885 - AROMA RED FRUIT PY5008820" at bounding box center [987, 289] width 182 height 16
click at [914, 452] on button "Buscar" at bounding box center [940, 453] width 85 height 17
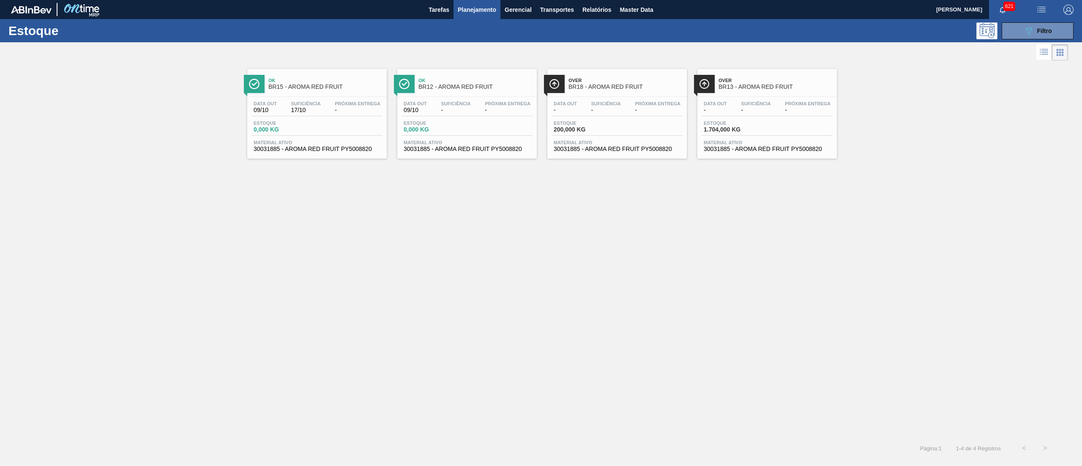
click at [737, 151] on span "30031885 - AROMA RED FRUIT PY5008820" at bounding box center [767, 149] width 127 height 6
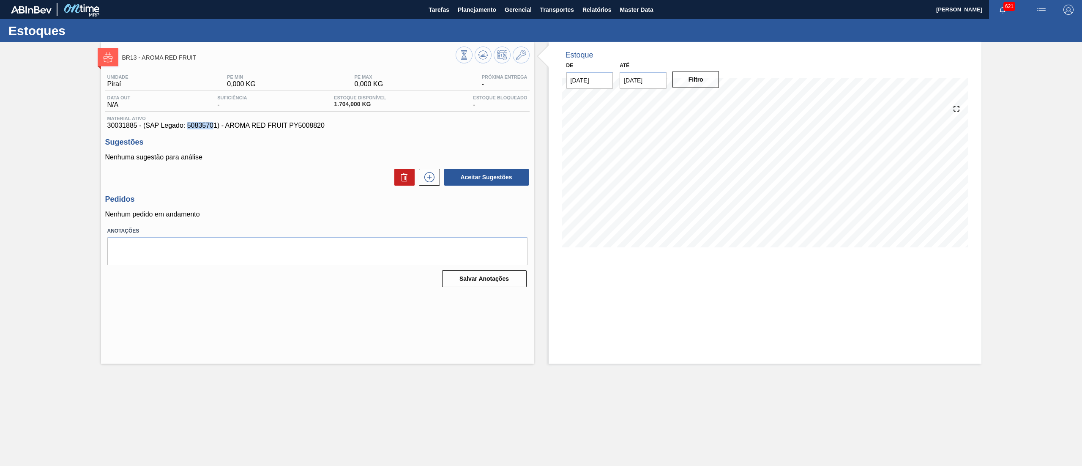
drag, startPoint x: 186, startPoint y: 128, endPoint x: 214, endPoint y: 123, distance: 27.9
click at [214, 123] on span "30031885 - (SAP Legado: 50835701) - AROMA RED FRUIT PY5008820" at bounding box center [317, 126] width 420 height 8
click at [209, 137] on div "Unidade Piraí PE MIN 0,000 KG PE MAX 0,000 KG Próxima Entrega - Data out N/A Su…" at bounding box center [317, 180] width 433 height 220
drag, startPoint x: 189, startPoint y: 126, endPoint x: 218, endPoint y: 129, distance: 29.8
click at [218, 129] on span "30031885 - (SAP Legado: 50835701) - AROMA RED FRUIT PY5008820" at bounding box center [317, 126] width 420 height 8
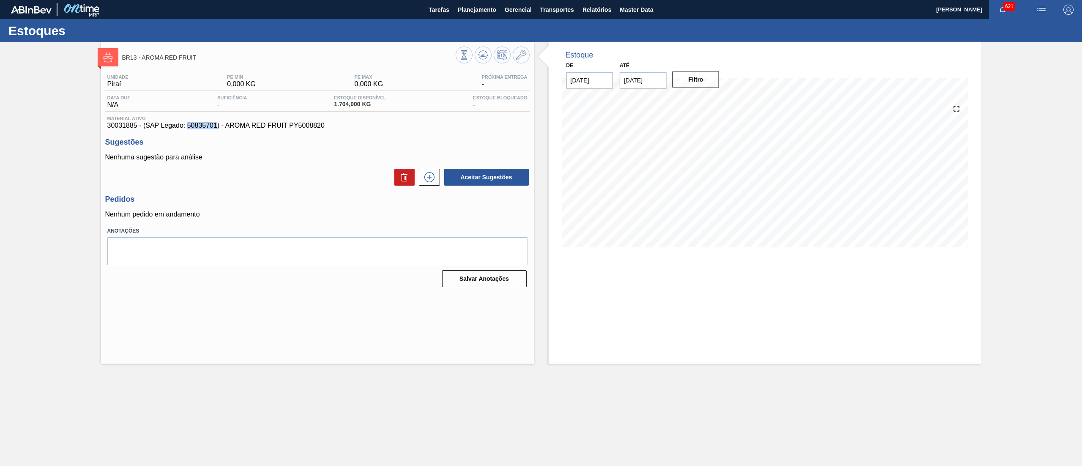
copy span "50835701"
click at [472, 10] on span "Planejamento" at bounding box center [477, 10] width 38 height 10
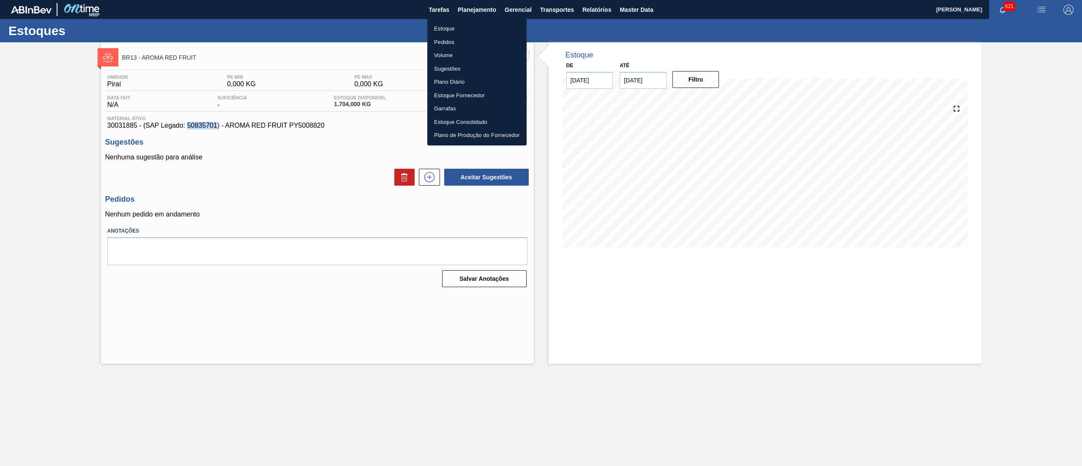
click at [458, 28] on li "Estoque" at bounding box center [476, 29] width 99 height 14
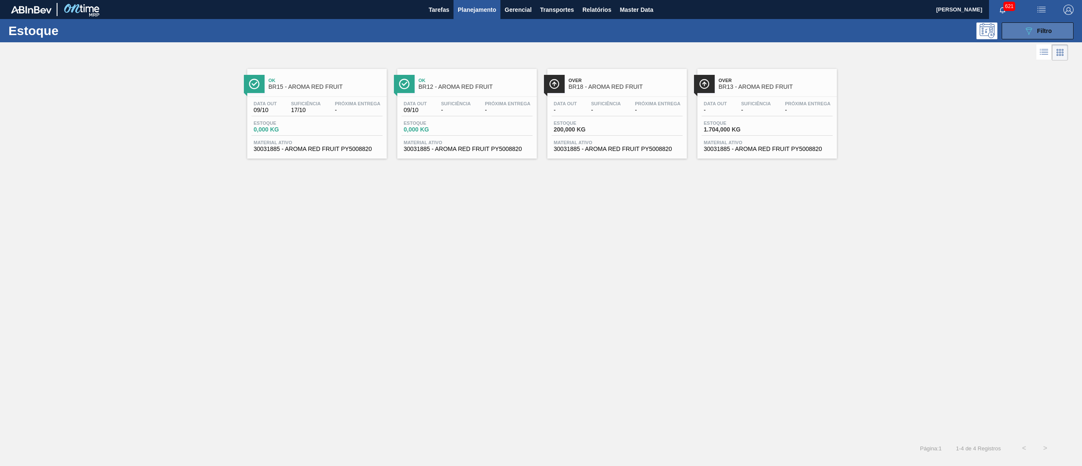
click at [1060, 31] on button "089F7B8B-B2A5-4AFE-B5C0-19BA573D28AC Filtro" at bounding box center [1038, 30] width 72 height 17
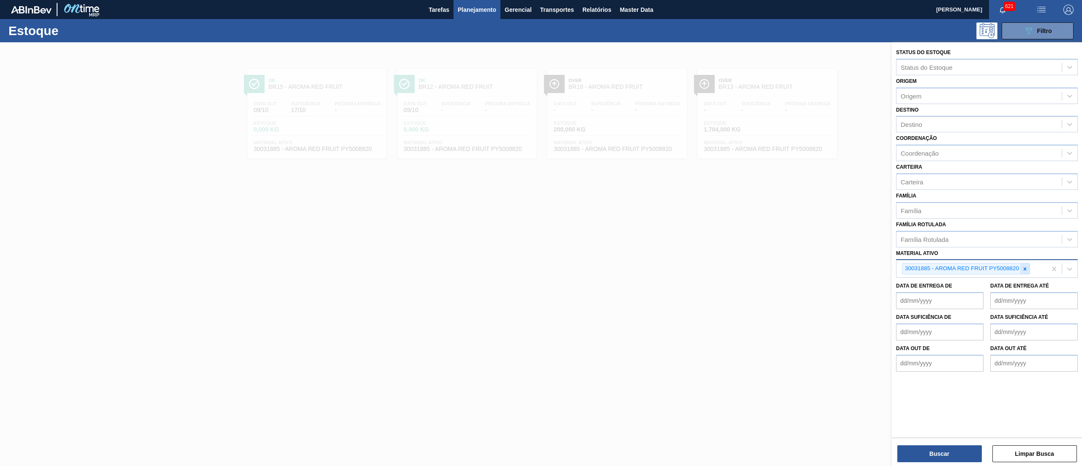
click at [1027, 267] on icon at bounding box center [1025, 269] width 6 height 6
paste ativo "50835701"
type ativo "50835701"
paste ativo "30036580"
type ativo "30036580"
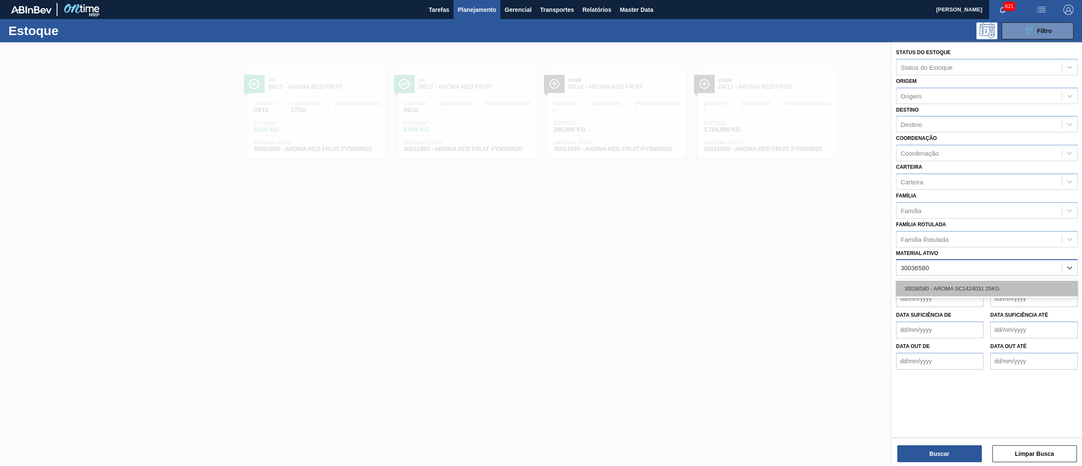
click at [926, 283] on div "30036580 - AROMA SC1424031 25KG" at bounding box center [987, 289] width 182 height 16
click at [906, 463] on div "Status do Estoque Status do Estoque Origem Origem Destino Destino Coordenação C…" at bounding box center [987, 254] width 190 height 425
click at [912, 443] on div "Buscar Limpar Busca" at bounding box center [987, 450] width 190 height 24
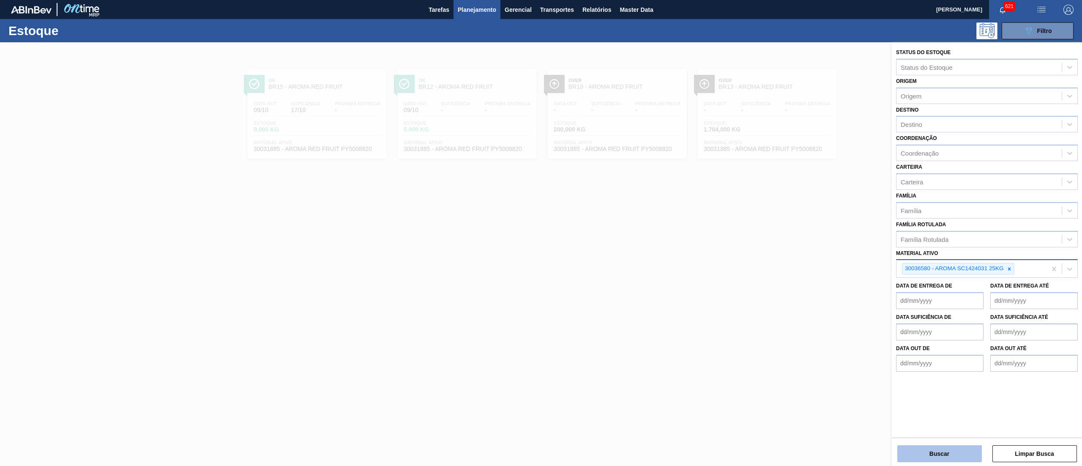
click at [917, 451] on button "Buscar" at bounding box center [940, 453] width 85 height 17
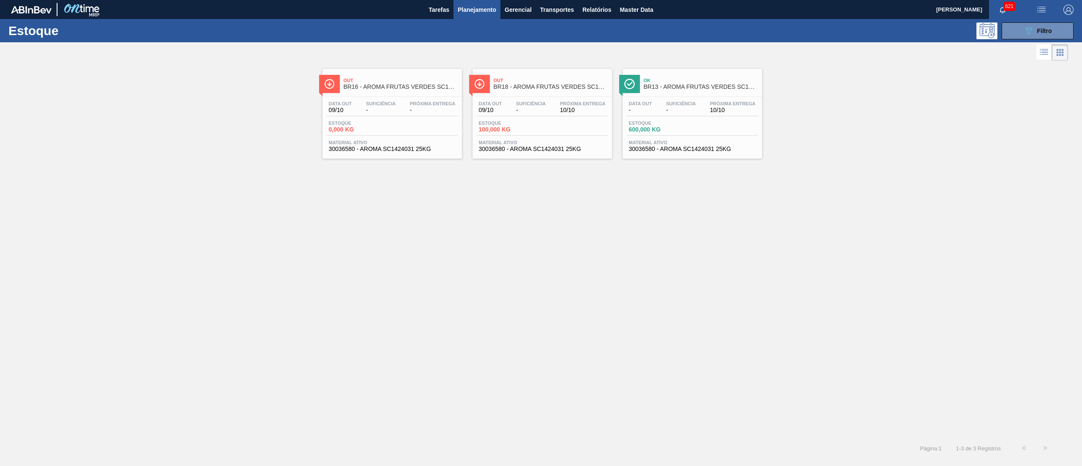
click at [679, 146] on span "30036580 - AROMA SC1424031 25KG" at bounding box center [692, 149] width 127 height 6
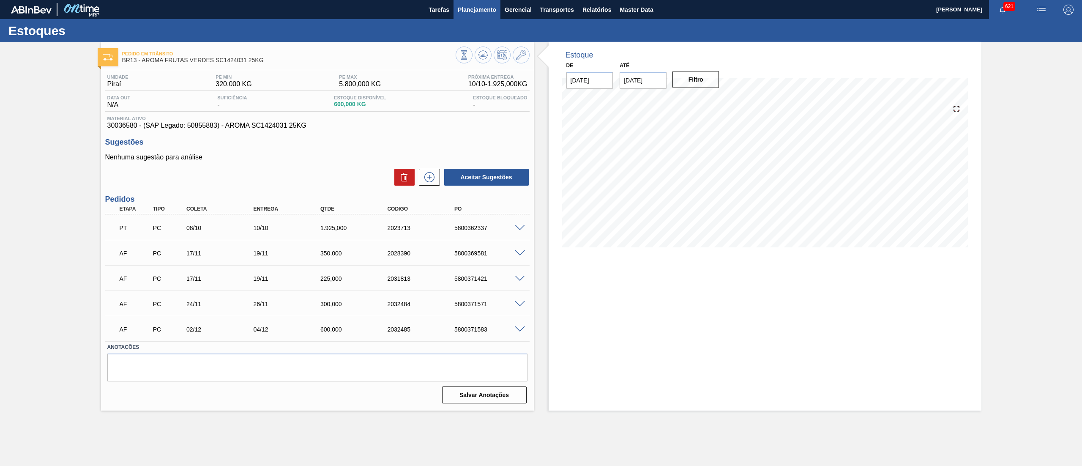
click at [467, 8] on span "Planejamento" at bounding box center [477, 10] width 38 height 10
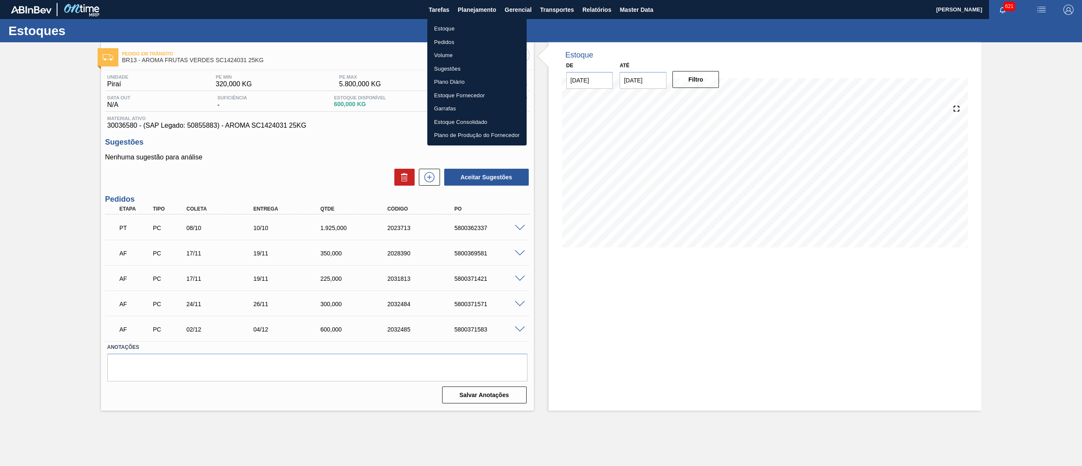
click at [464, 25] on li "Estoque" at bounding box center [476, 29] width 99 height 14
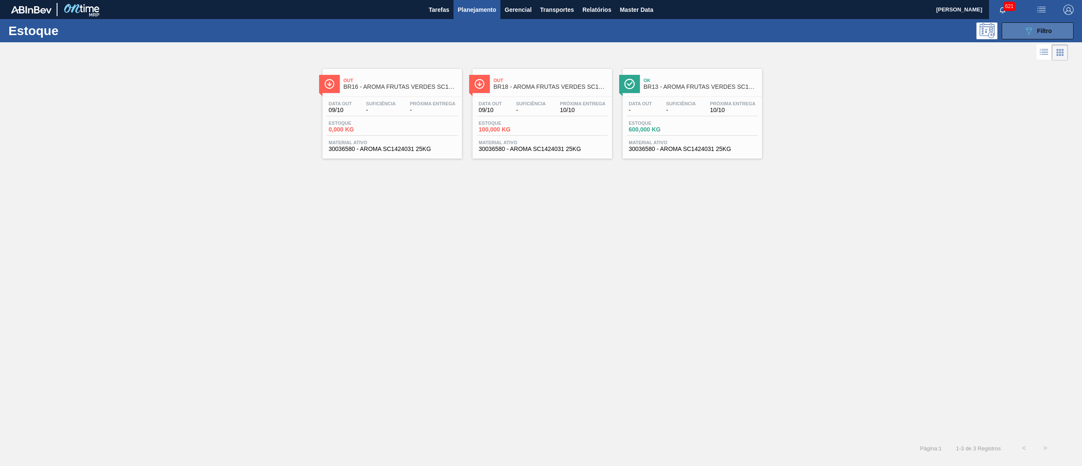
click at [1034, 32] on icon "089F7B8B-B2A5-4AFE-B5C0-19BA573D28AC" at bounding box center [1029, 31] width 10 height 10
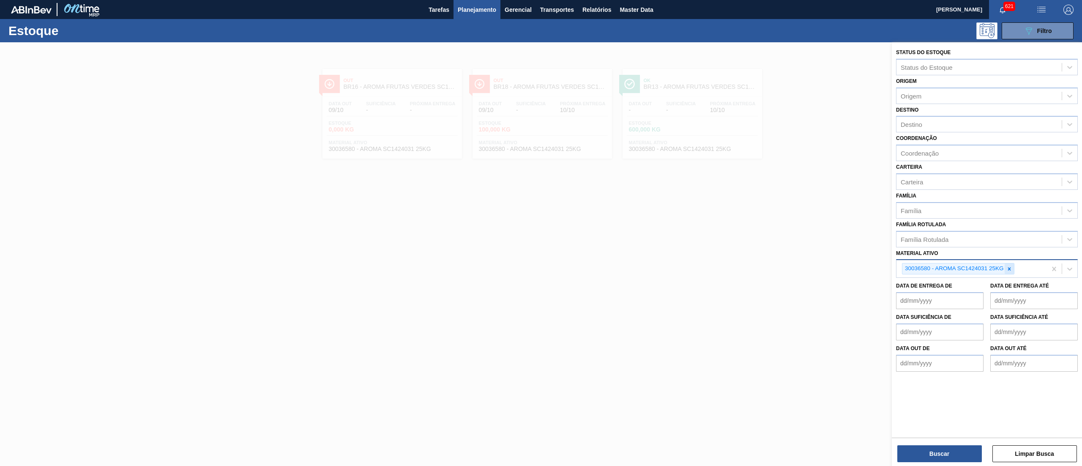
click at [1010, 264] on div at bounding box center [1009, 268] width 9 height 11
paste ativo "30036580"
type ativo "30036580"
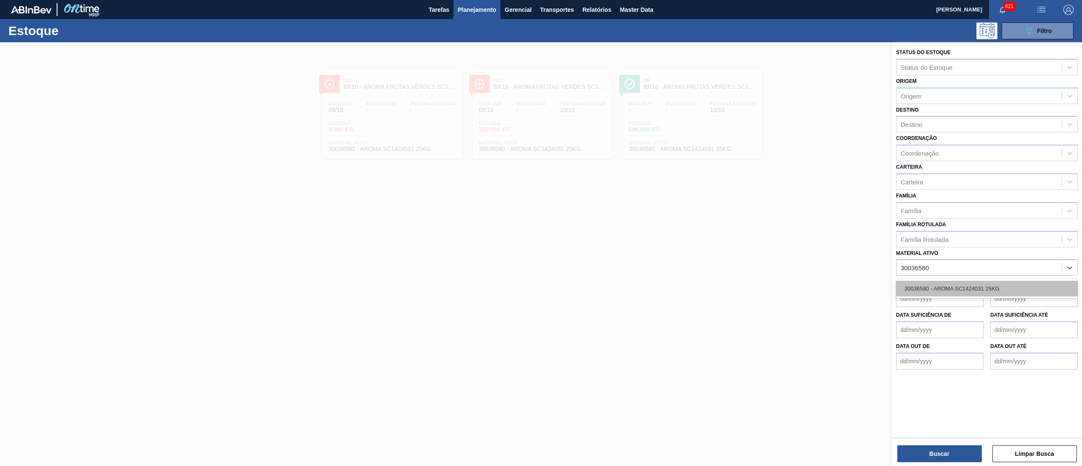
click at [976, 287] on div "30036580 - AROMA SC1424031 25KG" at bounding box center [987, 289] width 182 height 16
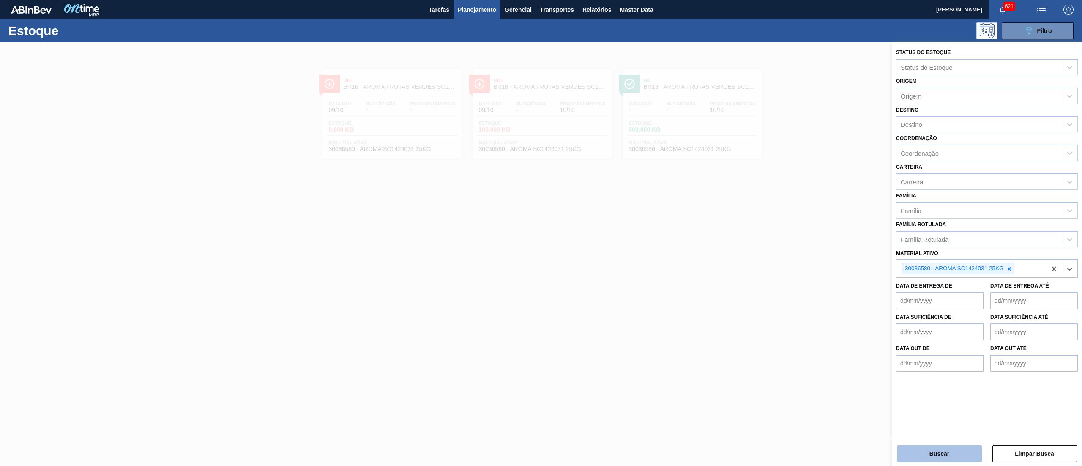
click at [923, 448] on button "Buscar" at bounding box center [940, 453] width 85 height 17
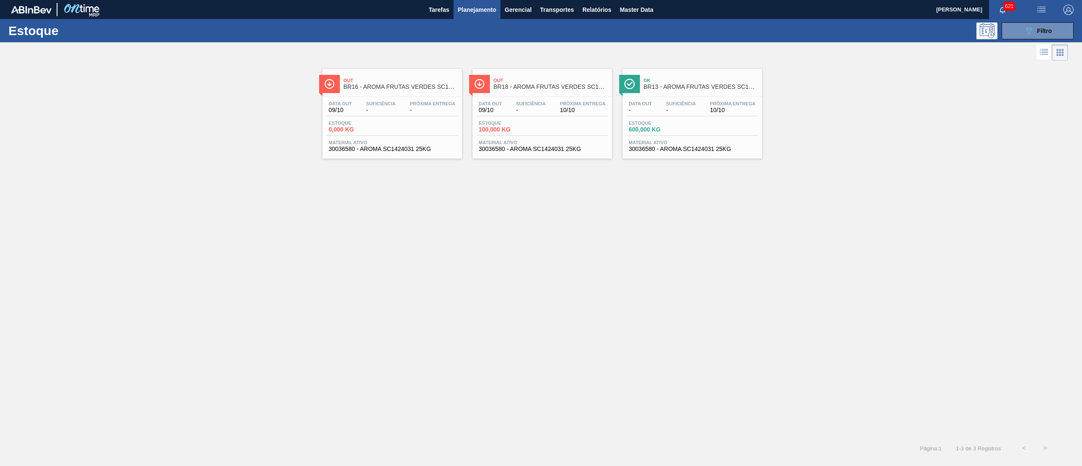
click at [713, 150] on span "30036580 - AROMA SC1424031 25KG" at bounding box center [692, 149] width 127 height 6
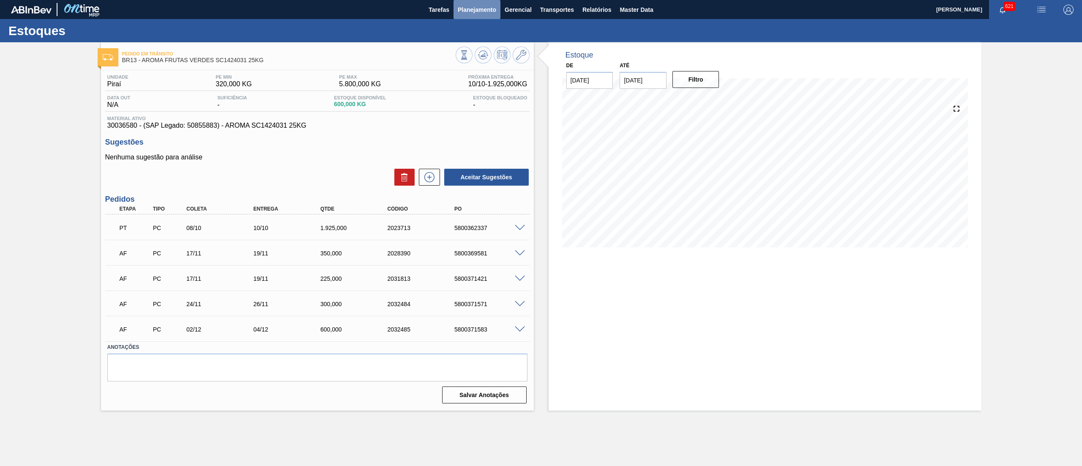
click at [477, 13] on span "Planejamento" at bounding box center [477, 10] width 38 height 10
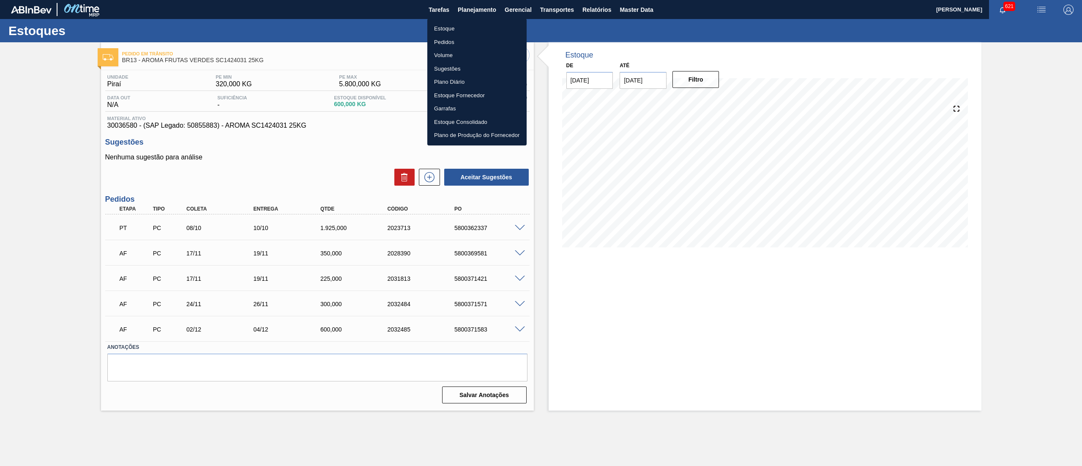
click at [479, 23] on li "Estoque" at bounding box center [476, 29] width 99 height 14
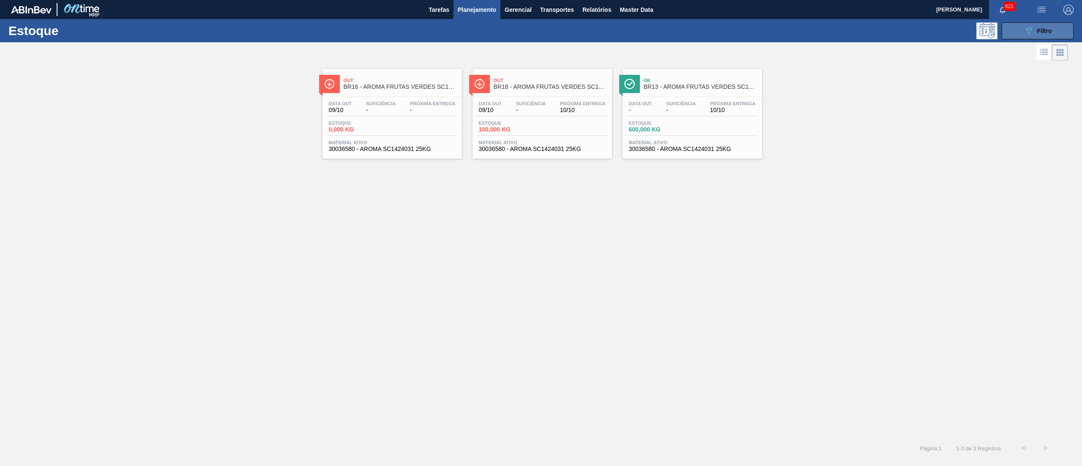
click at [1029, 36] on button "089F7B8B-B2A5-4AFE-B5C0-19BA573D28AC Filtro" at bounding box center [1038, 30] width 72 height 17
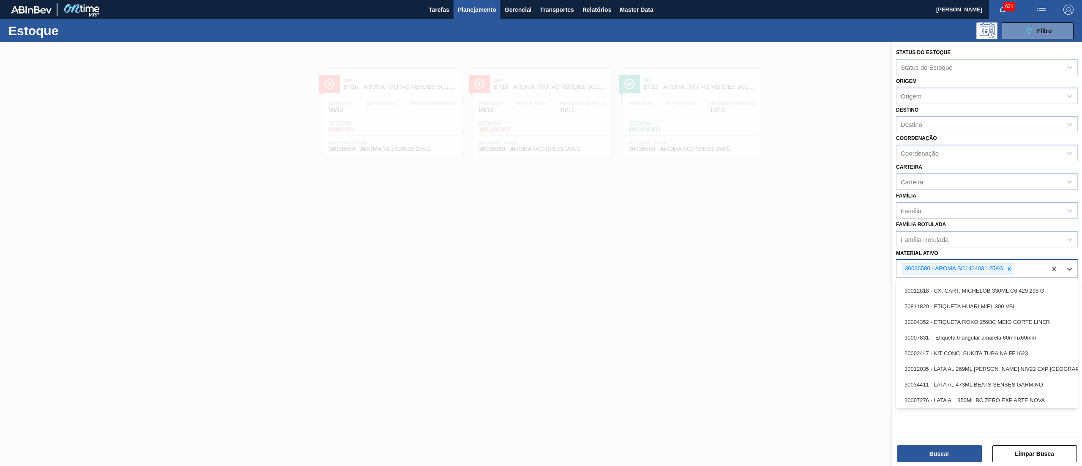
click at [1012, 274] on div "30036580 - AROMA SC1424031 25KG" at bounding box center [972, 268] width 150 height 17
click at [1005, 263] on div at bounding box center [1009, 268] width 9 height 11
paste ativo "30036580"
type ativo "30036580"
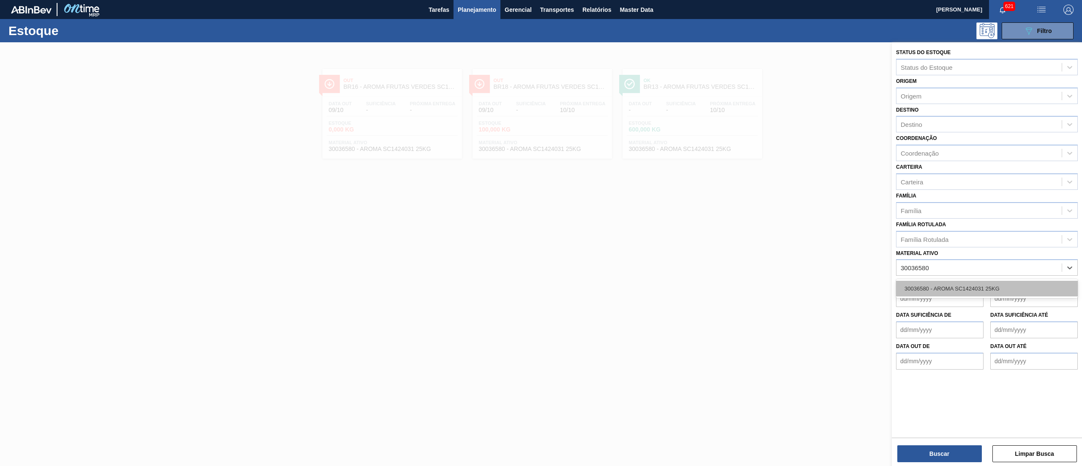
click at [974, 287] on div "30036580 - AROMA SC1424031 25KG" at bounding box center [987, 289] width 182 height 16
click at [1009, 270] on icon at bounding box center [1010, 269] width 6 height 6
paste ativo "30003579"
type ativo "30003579"
click at [993, 287] on div "30003579 - CITRATO DE SODIO" at bounding box center [987, 289] width 182 height 16
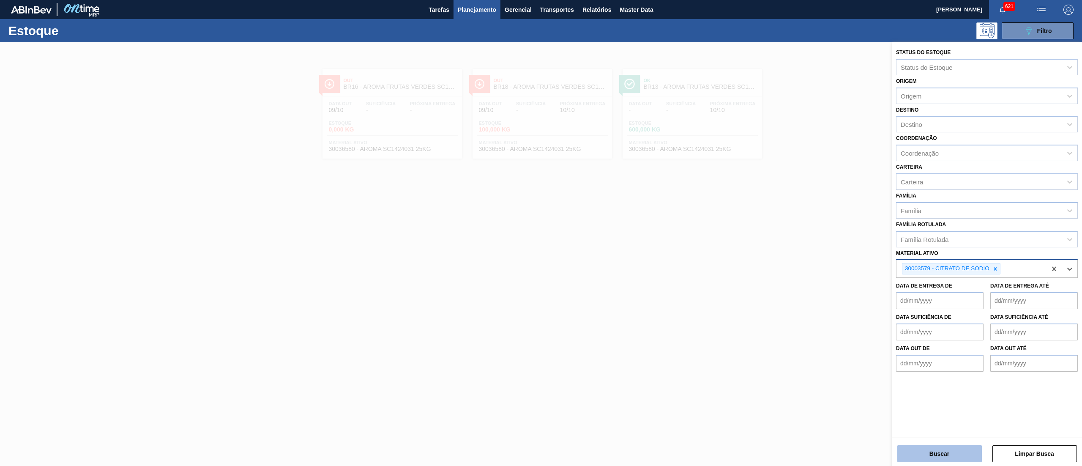
click at [925, 451] on button "Buscar" at bounding box center [940, 453] width 85 height 17
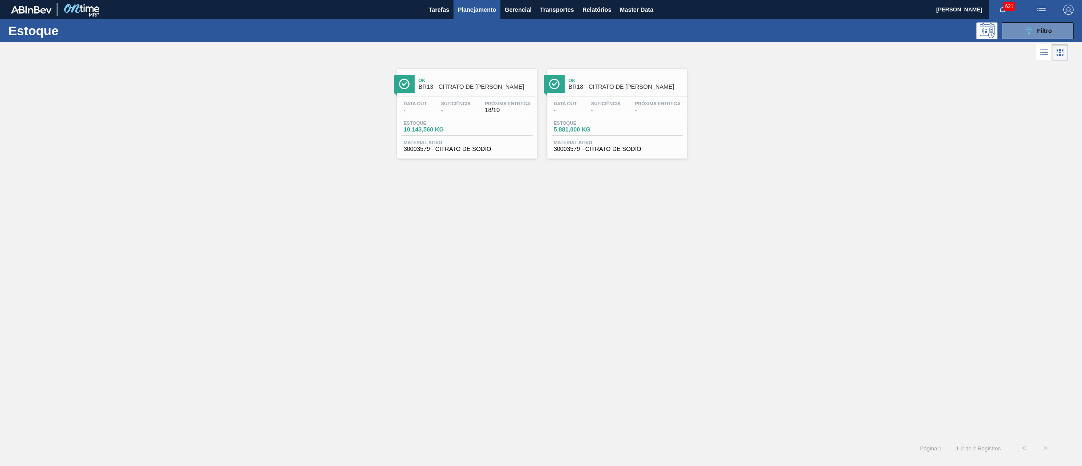
click at [497, 152] on span "30003579 - CITRATO DE SODIO" at bounding box center [467, 149] width 127 height 6
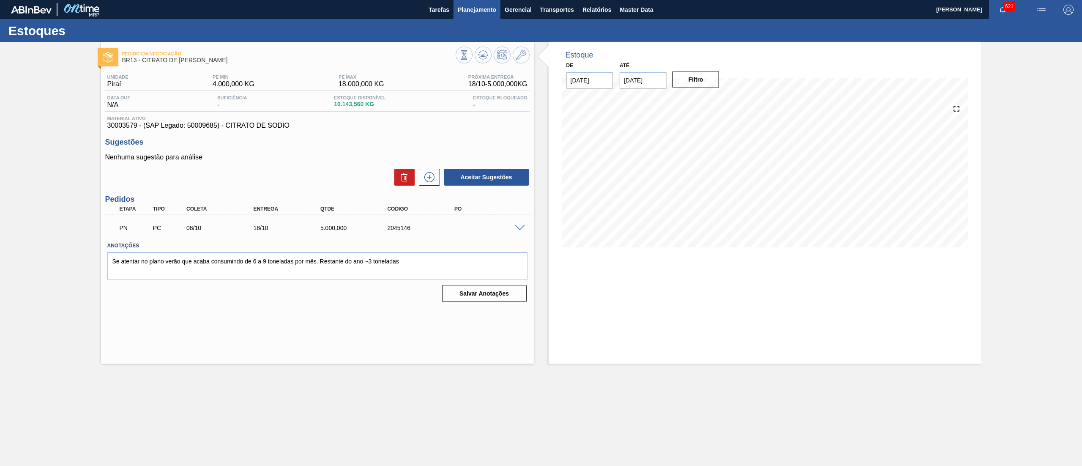
click at [490, 14] on span "Planejamento" at bounding box center [477, 10] width 38 height 10
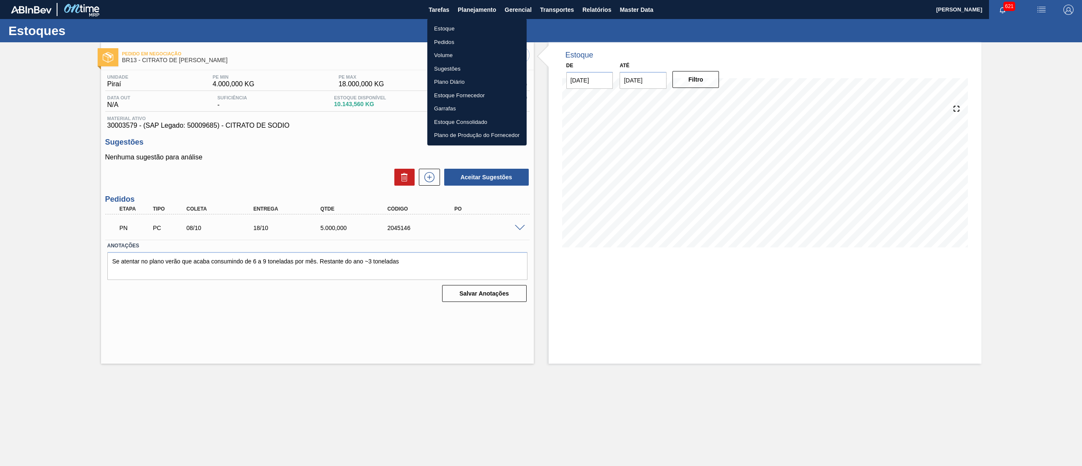
click at [484, 27] on li "Estoque" at bounding box center [476, 29] width 99 height 14
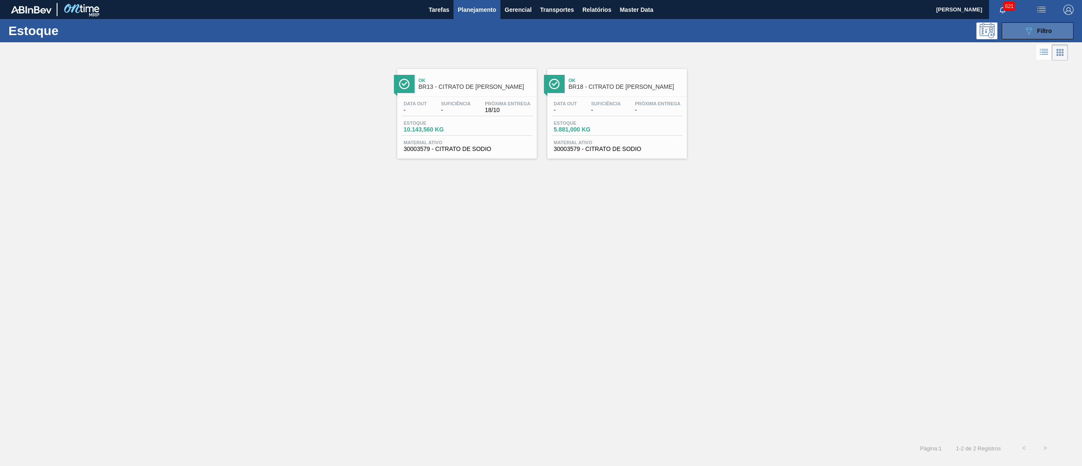
click at [1025, 31] on icon "089F7B8B-B2A5-4AFE-B5C0-19BA573D28AC" at bounding box center [1029, 31] width 10 height 10
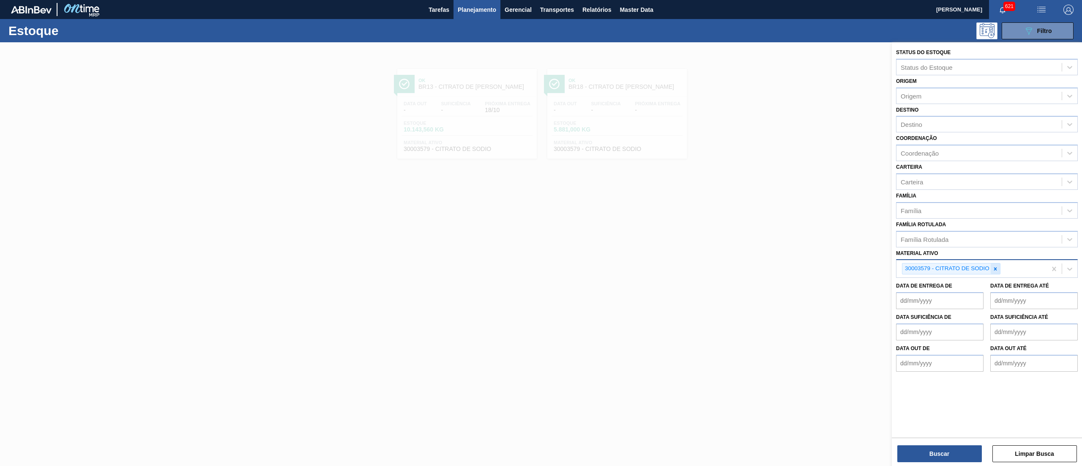
click at [997, 266] on icon at bounding box center [996, 269] width 6 height 6
paste ativo "30003102"
type ativo "30003102"
click at [988, 289] on div "30003102 - CORANTE CARAMELO PARA BLACK 25KG" at bounding box center [987, 289] width 182 height 16
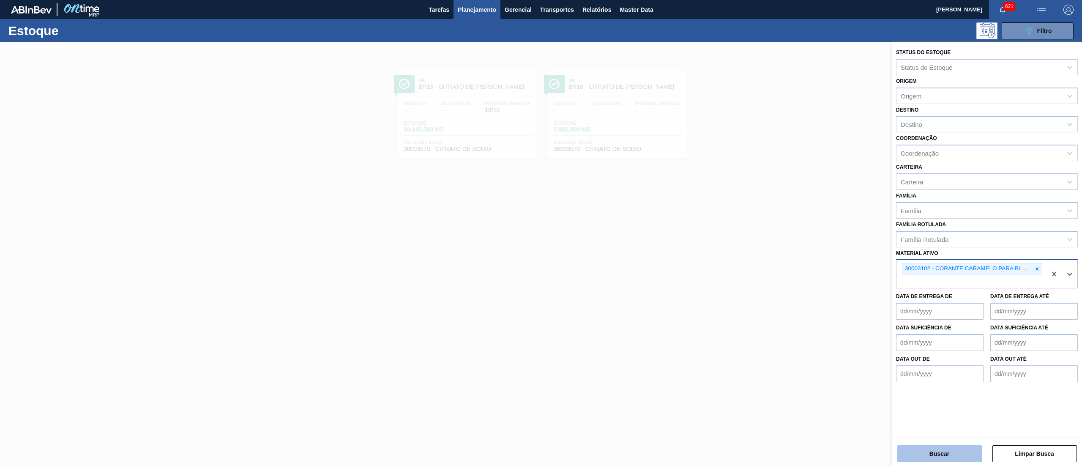
click at [919, 459] on button "Buscar" at bounding box center [940, 453] width 85 height 17
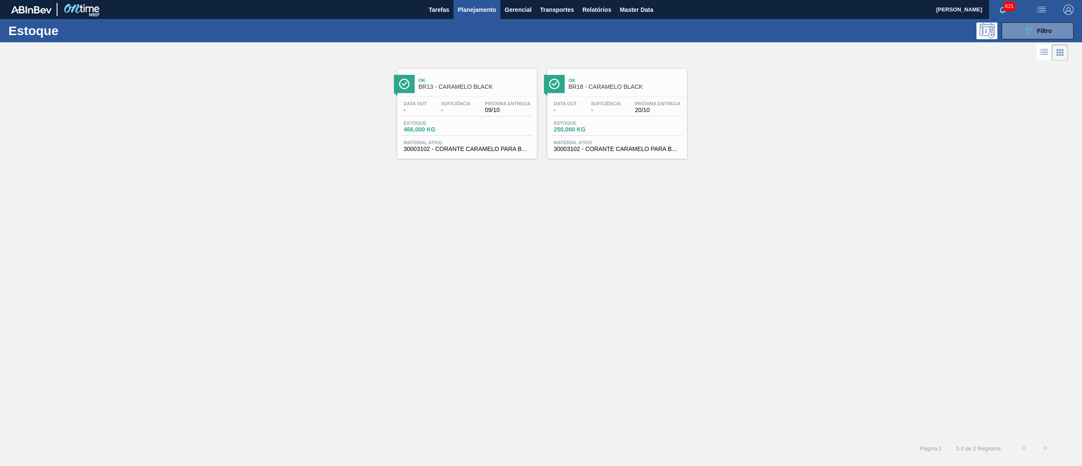
click at [517, 147] on span "30003102 - CORANTE CARAMELO PARA BLACK;25KG" at bounding box center [467, 149] width 127 height 6
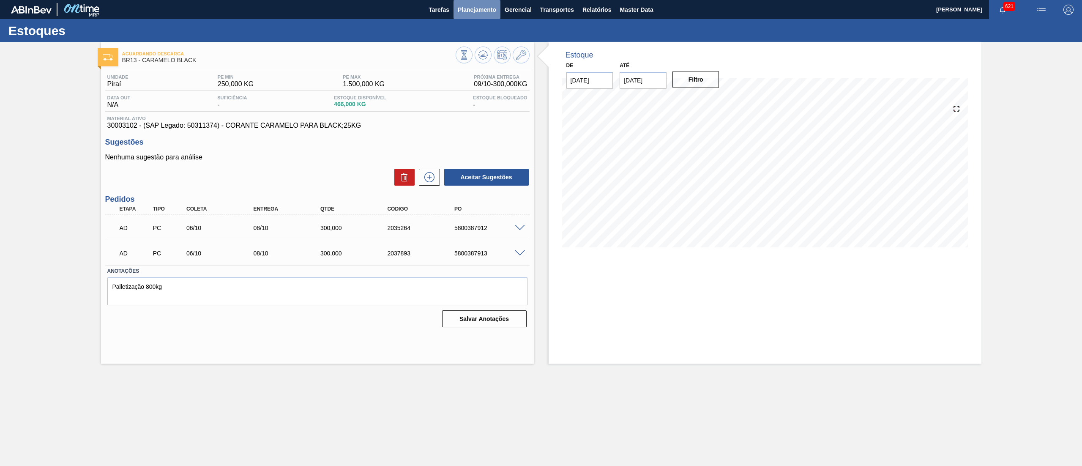
click at [490, 15] on button "Planejamento" at bounding box center [477, 9] width 47 height 19
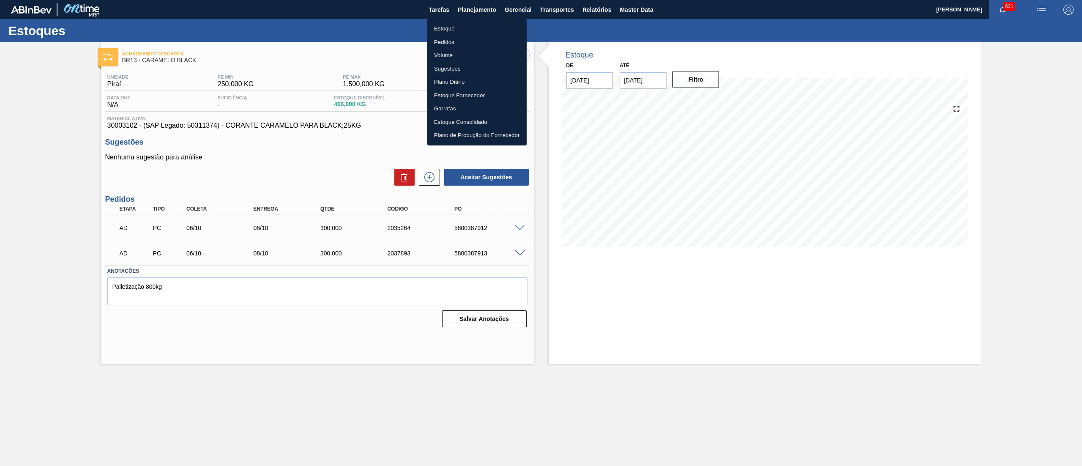
click at [487, 25] on li "Estoque" at bounding box center [476, 29] width 99 height 14
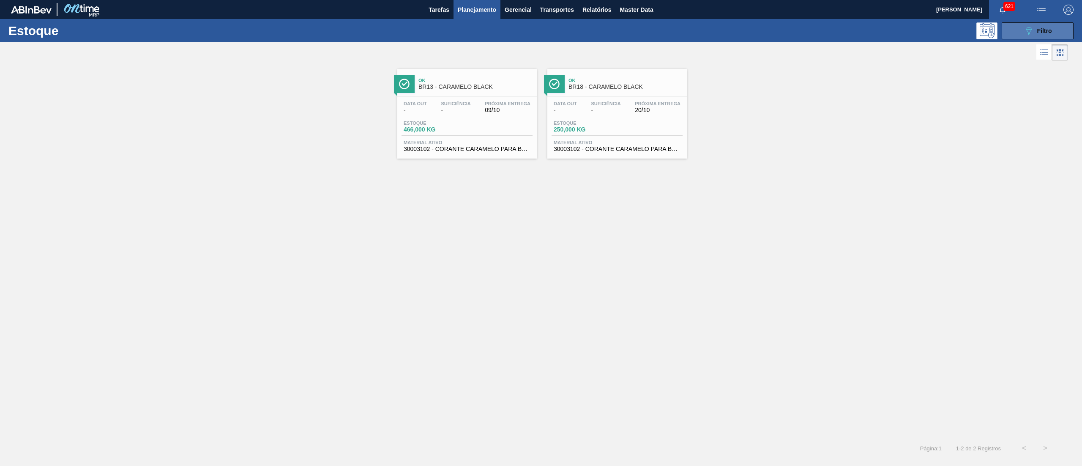
click at [1014, 31] on button "089F7B8B-B2A5-4AFE-B5C0-19BA573D28AC Filtro" at bounding box center [1038, 30] width 72 height 17
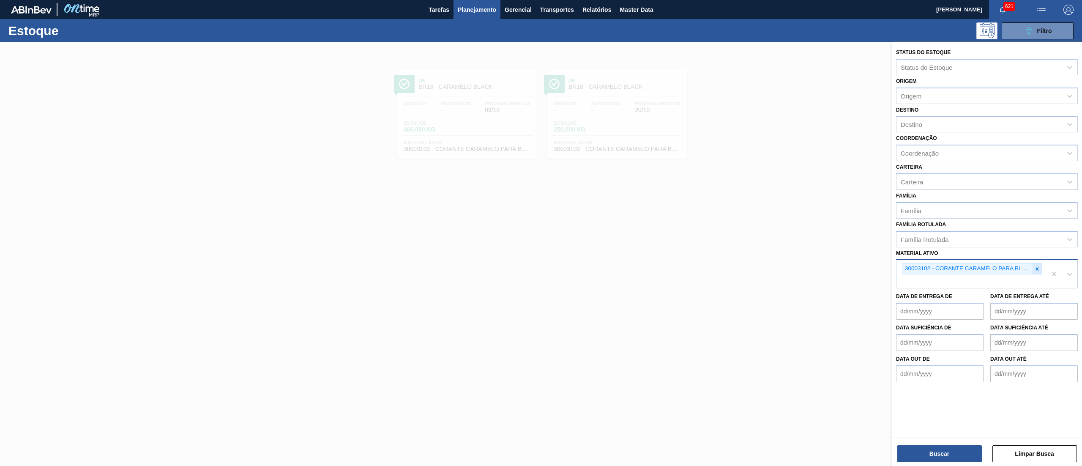
click at [1035, 263] on div at bounding box center [1037, 268] width 9 height 11
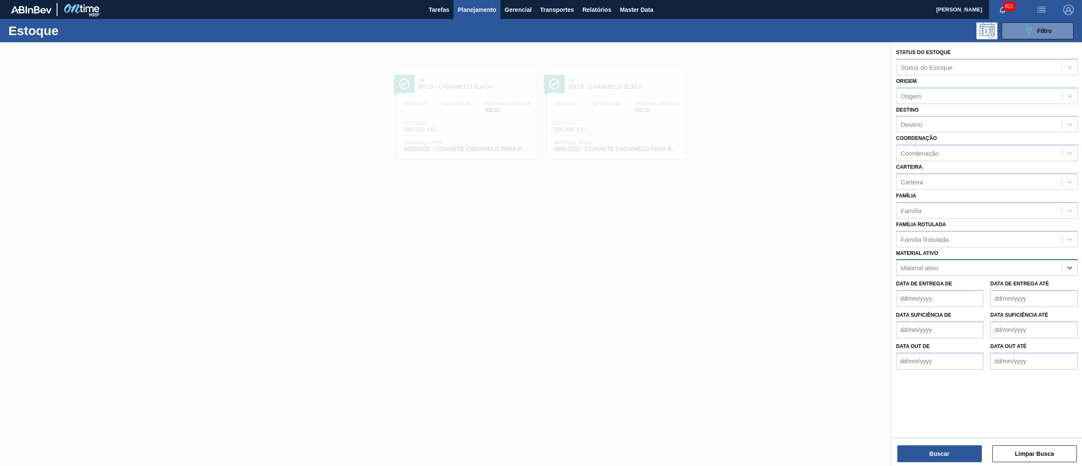
paste ativo "30029921"
type ativo "30029921"
click at [985, 288] on div "30029921 - AROMA NATURAL DE MELACO GT" at bounding box center [987, 289] width 182 height 16
click at [925, 448] on button "Buscar" at bounding box center [940, 453] width 85 height 17
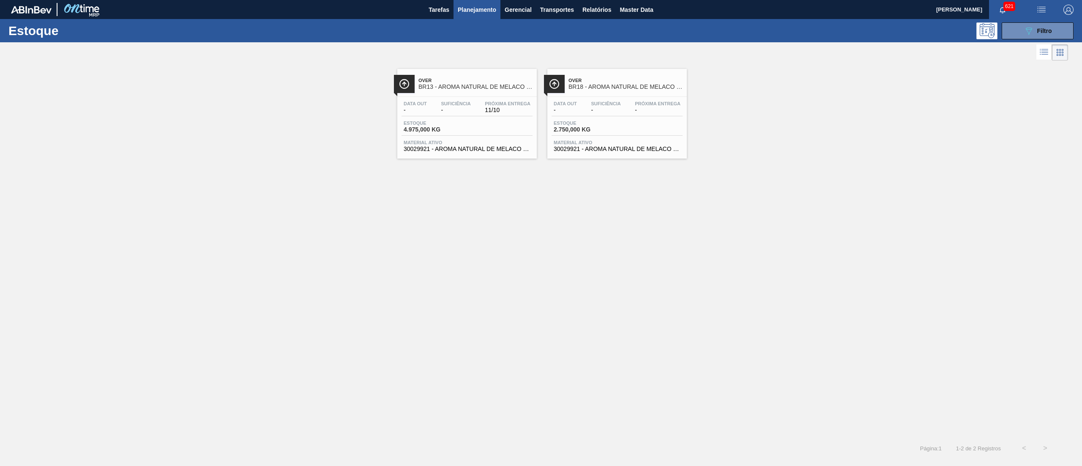
click at [485, 147] on span "30029921 - AROMA NATURAL DE MELACO GT" at bounding box center [467, 149] width 127 height 6
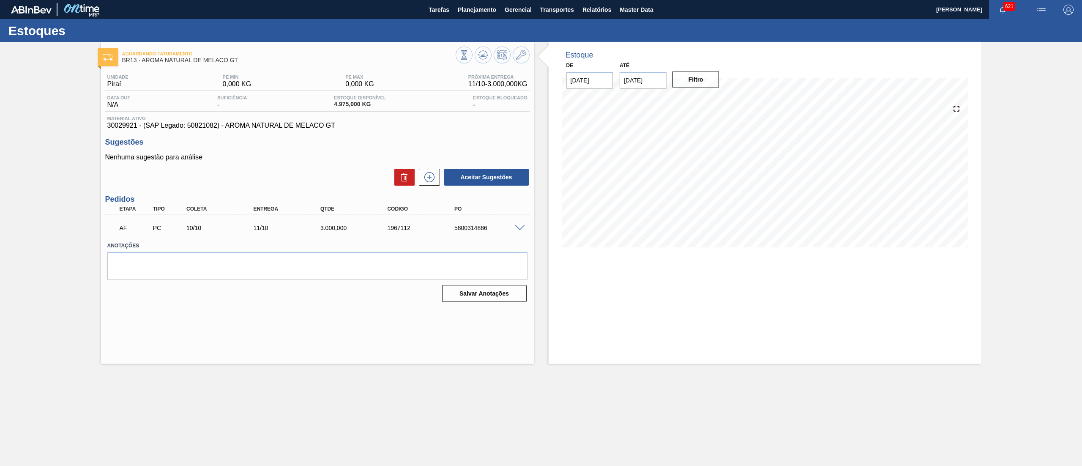
click at [519, 230] on span at bounding box center [520, 228] width 10 height 6
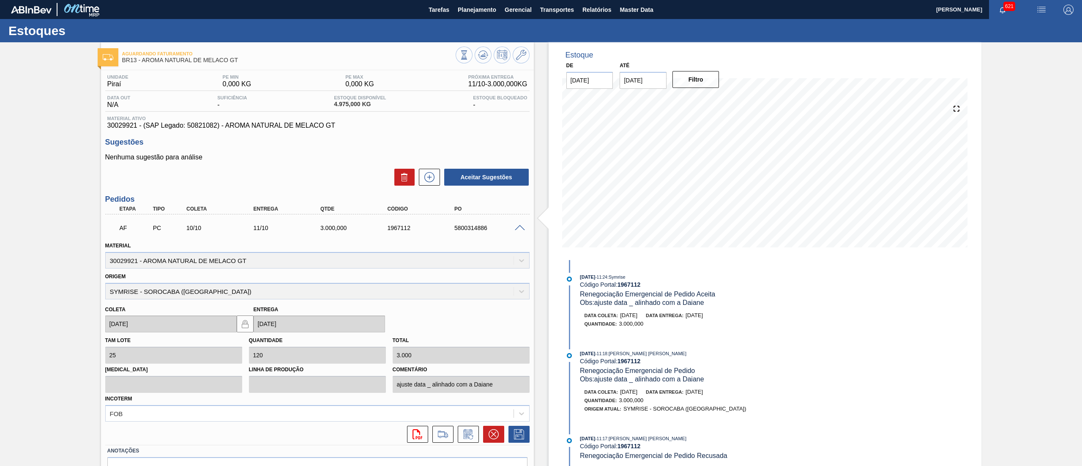
click at [518, 223] on div "AF PC 10/10 11/10 3.000,000 1967112 5800314886" at bounding box center [317, 226] width 424 height 21
click at [520, 228] on span at bounding box center [520, 228] width 10 height 6
